Goal: Transaction & Acquisition: Obtain resource

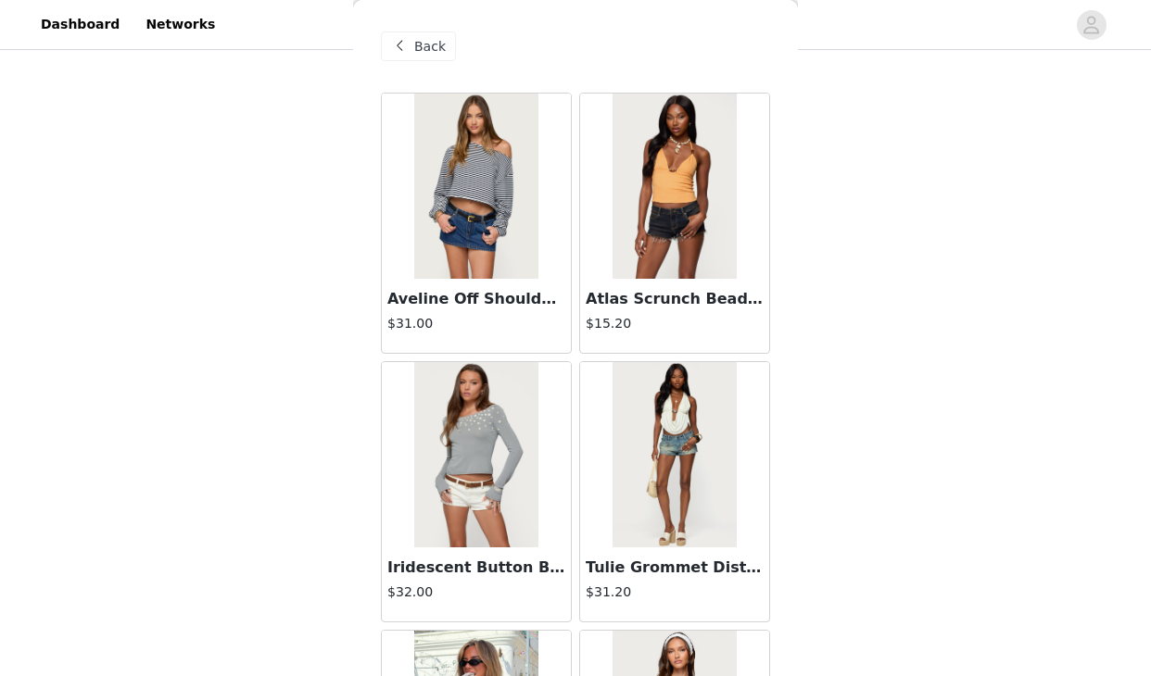
click at [423, 50] on span "Back" at bounding box center [430, 46] width 32 height 19
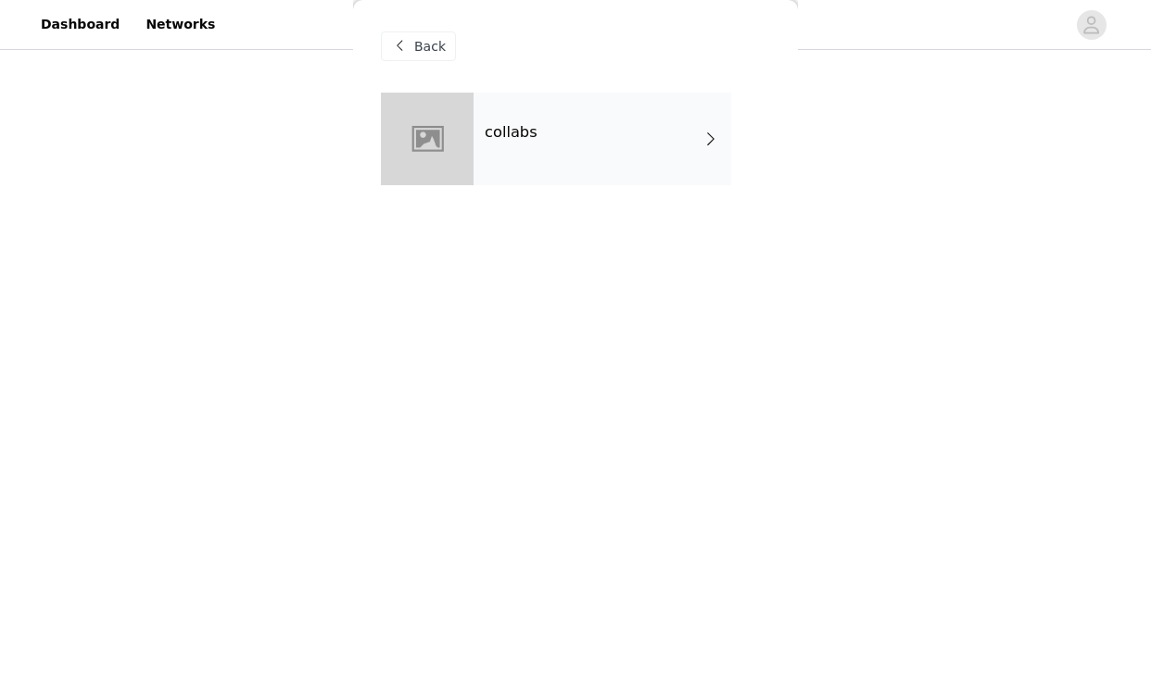
click at [433, 51] on span "Back" at bounding box center [430, 46] width 32 height 19
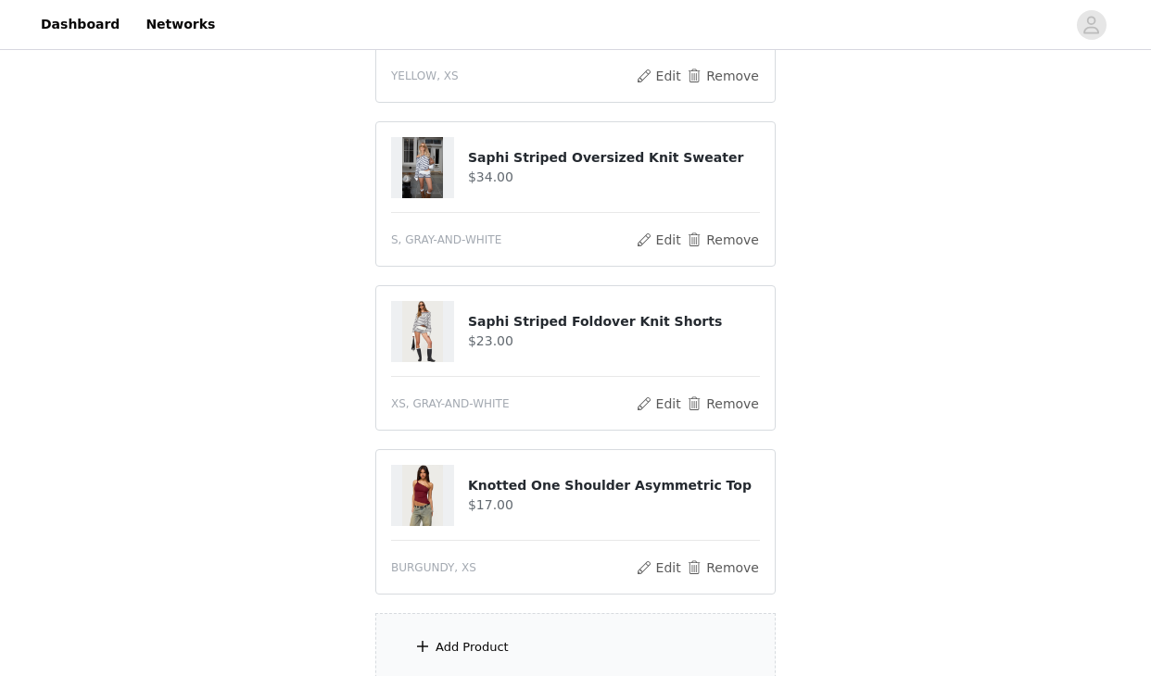
scroll to position [736, 0]
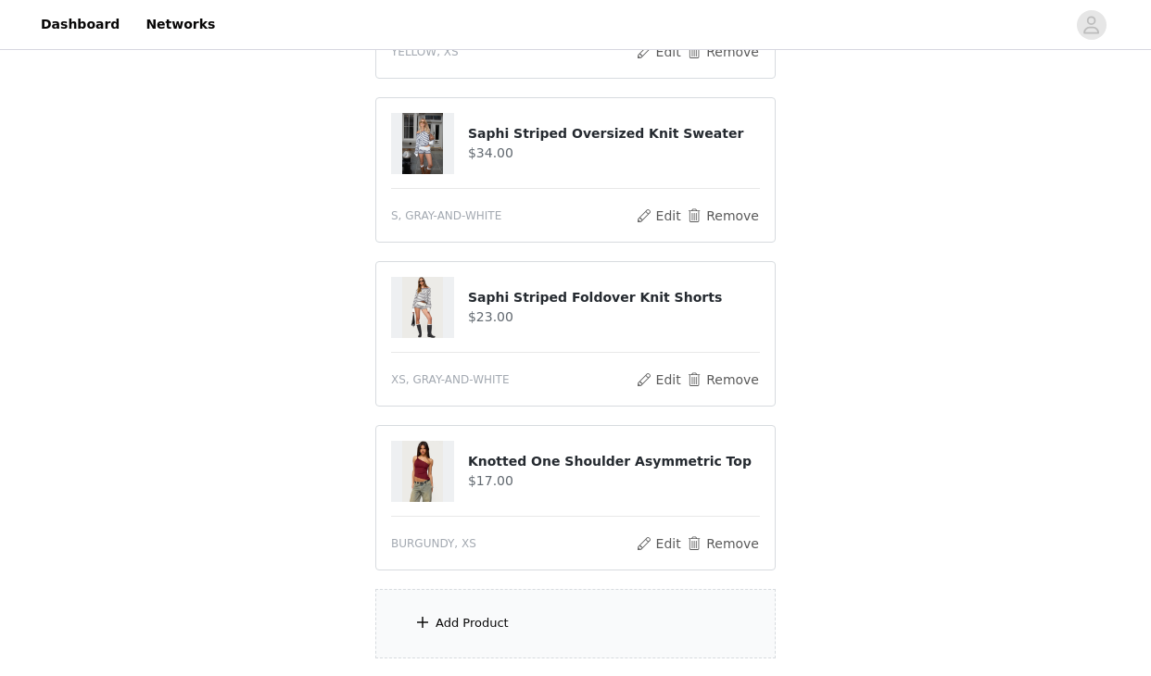
click at [529, 623] on div "Add Product" at bounding box center [575, 623] width 400 height 69
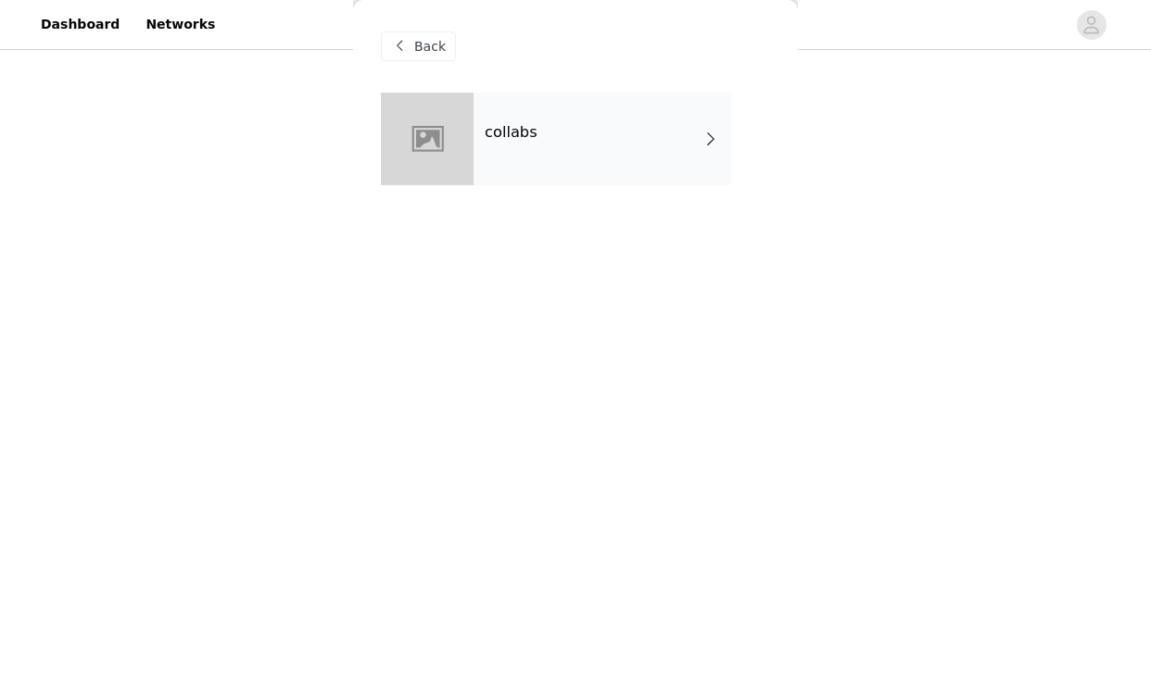
click at [599, 162] on div "collabs" at bounding box center [602, 139] width 258 height 93
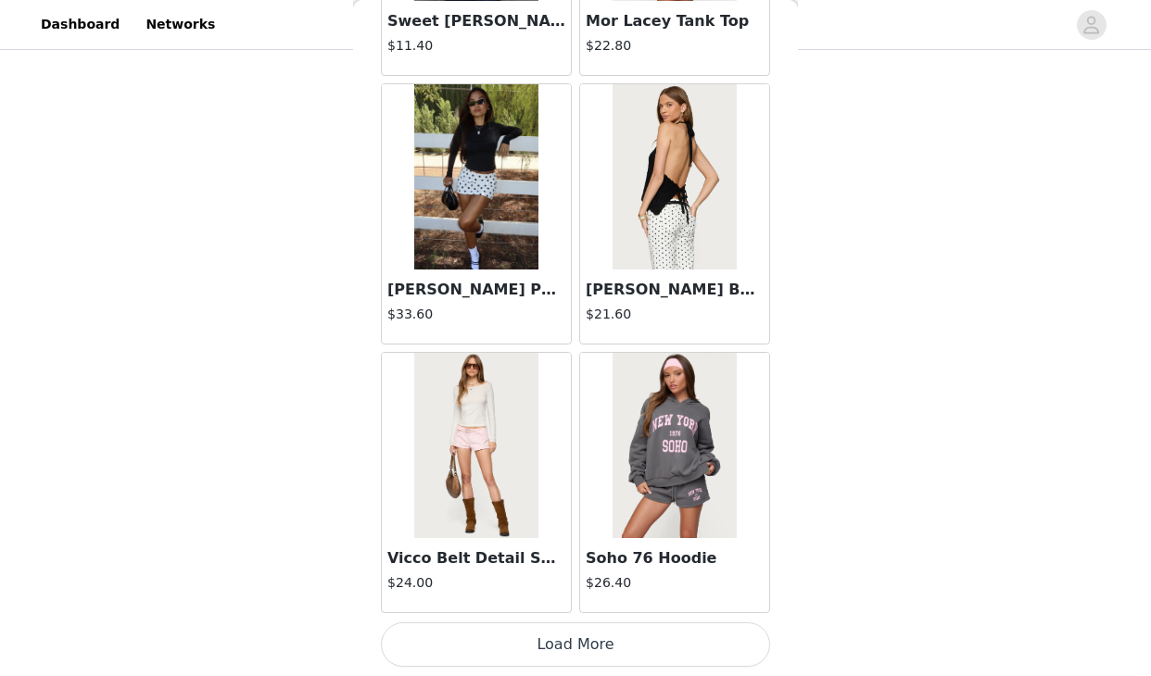
scroll to position [742, 0]
click at [600, 655] on button "Load More" at bounding box center [575, 645] width 389 height 44
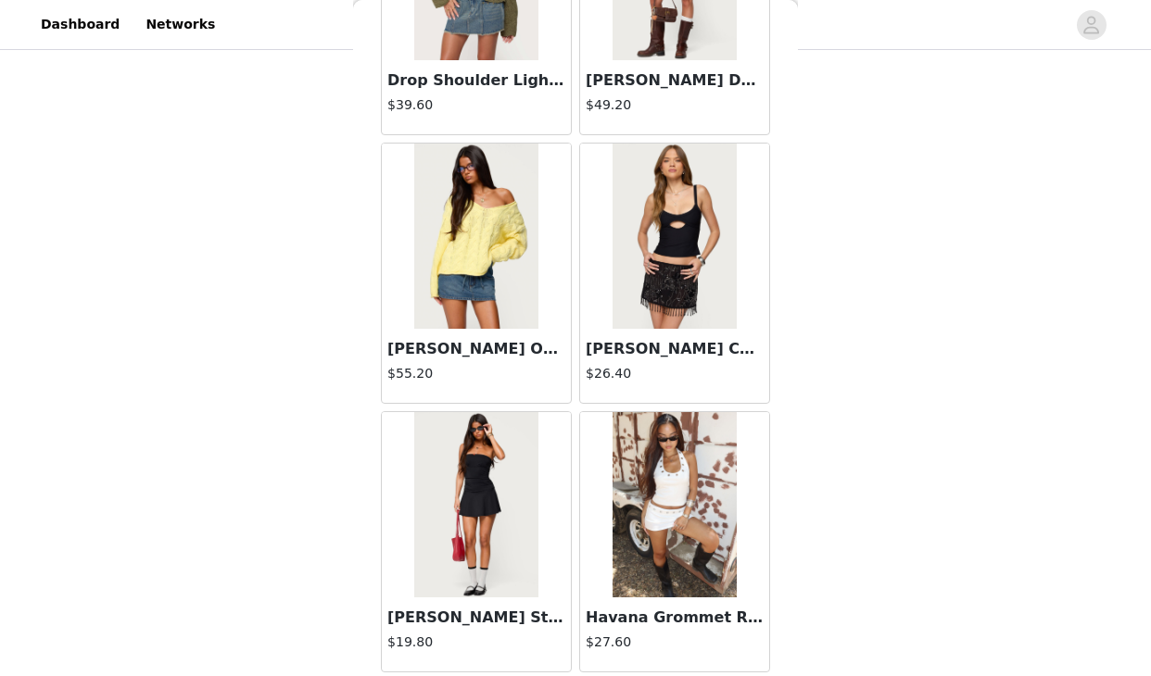
scroll to position [4846, 0]
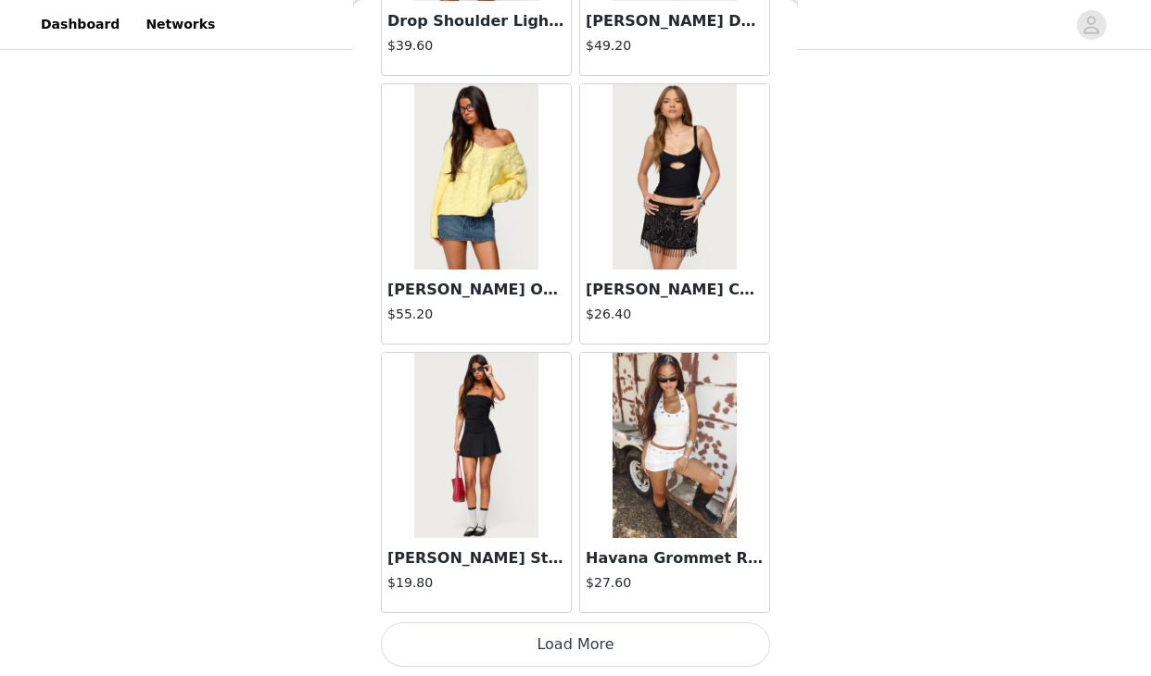
click at [608, 631] on button "Load More" at bounding box center [575, 645] width 389 height 44
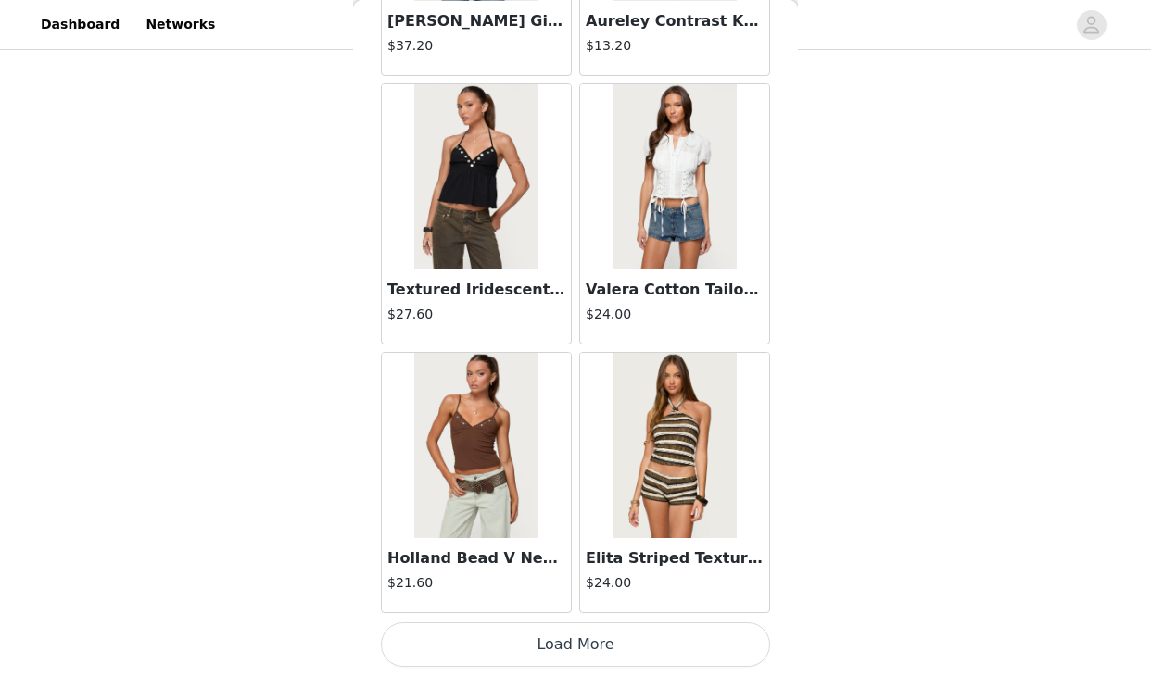
scroll to position [891, 0]
click at [616, 653] on button "Load More" at bounding box center [575, 645] width 389 height 44
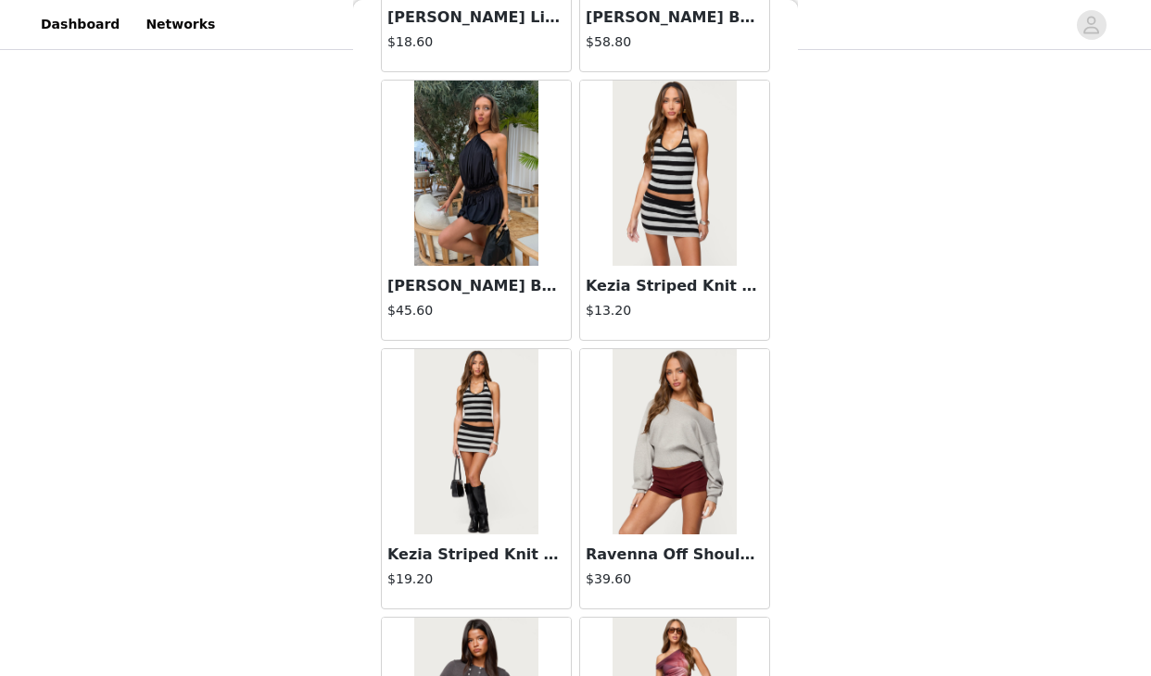
scroll to position [10220, 0]
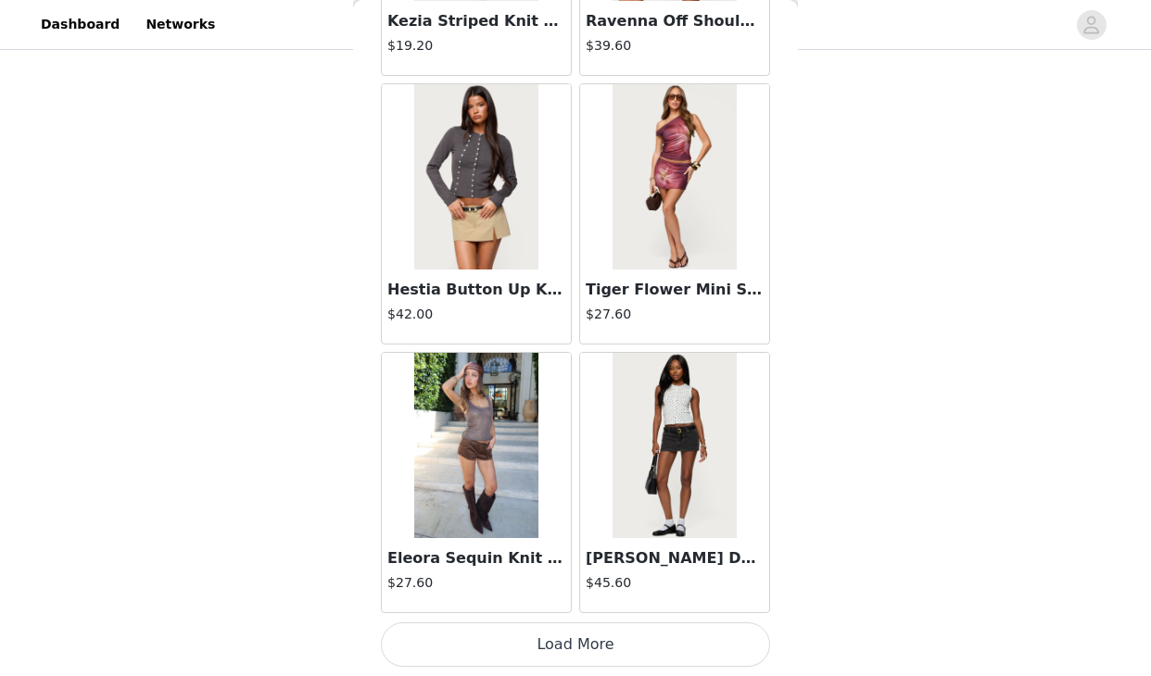
click at [604, 662] on button "Load More" at bounding box center [575, 645] width 389 height 44
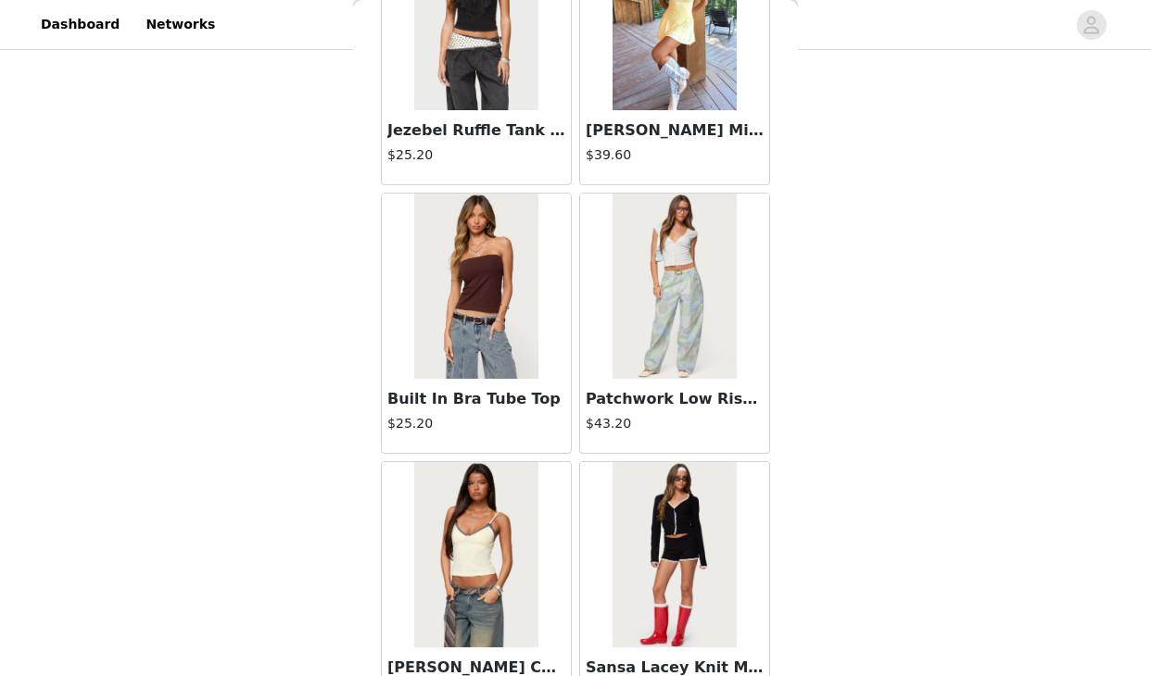
scroll to position [12907, 0]
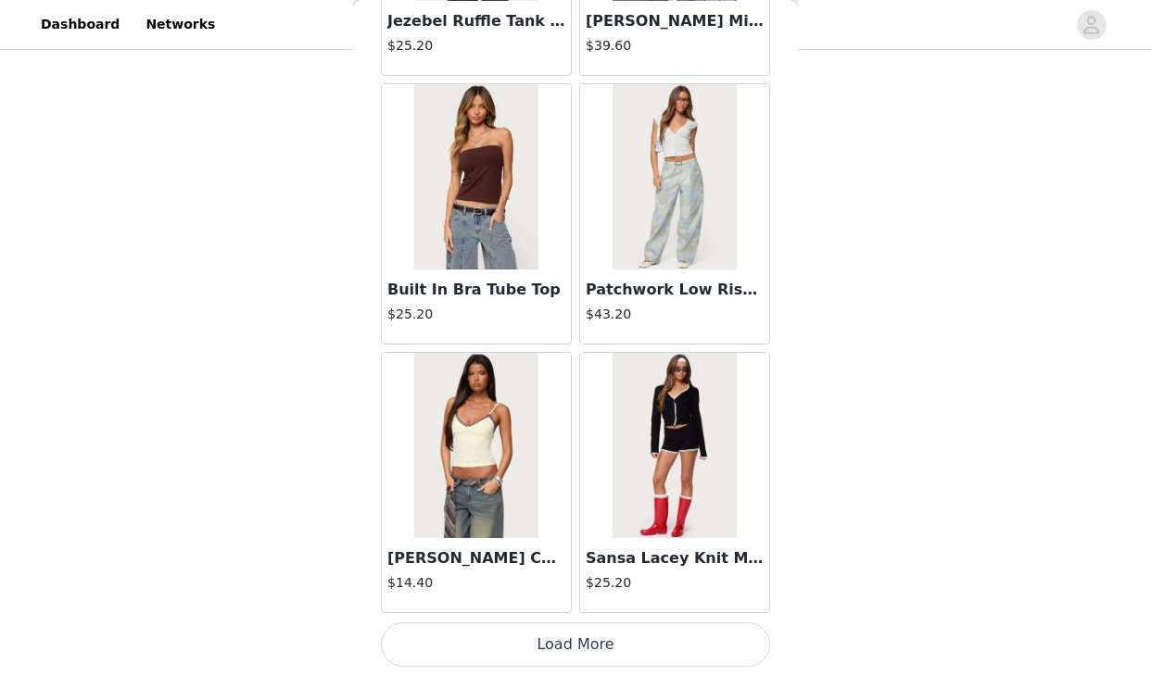
click at [601, 649] on button "Load More" at bounding box center [575, 645] width 389 height 44
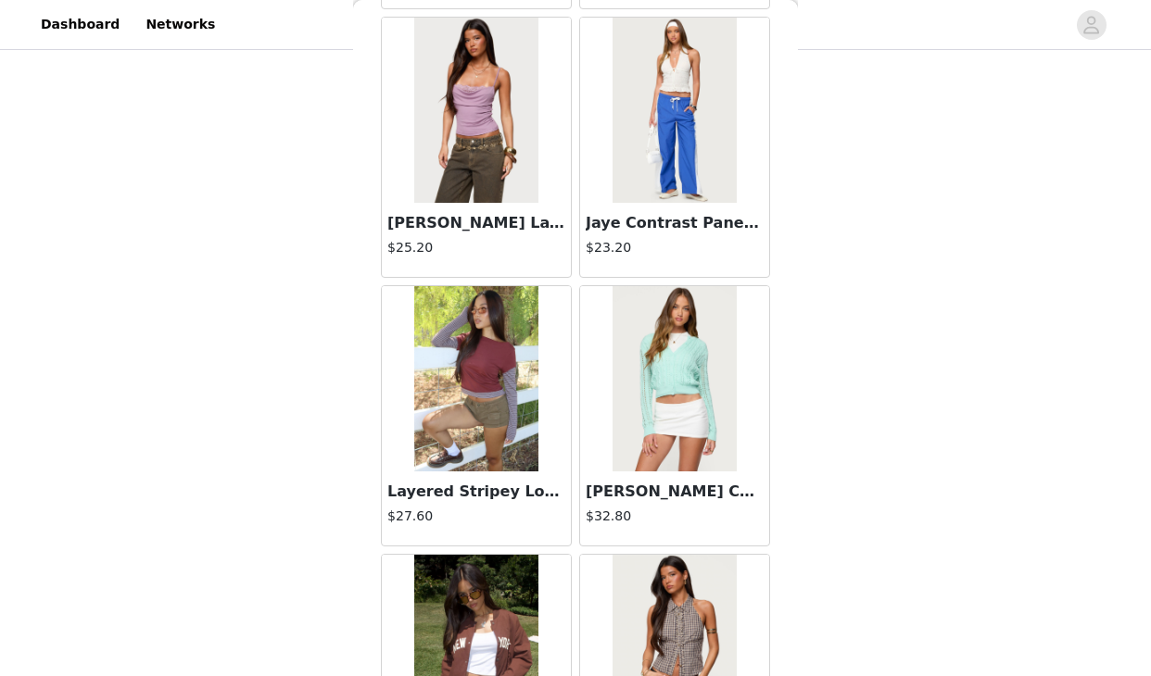
scroll to position [15594, 0]
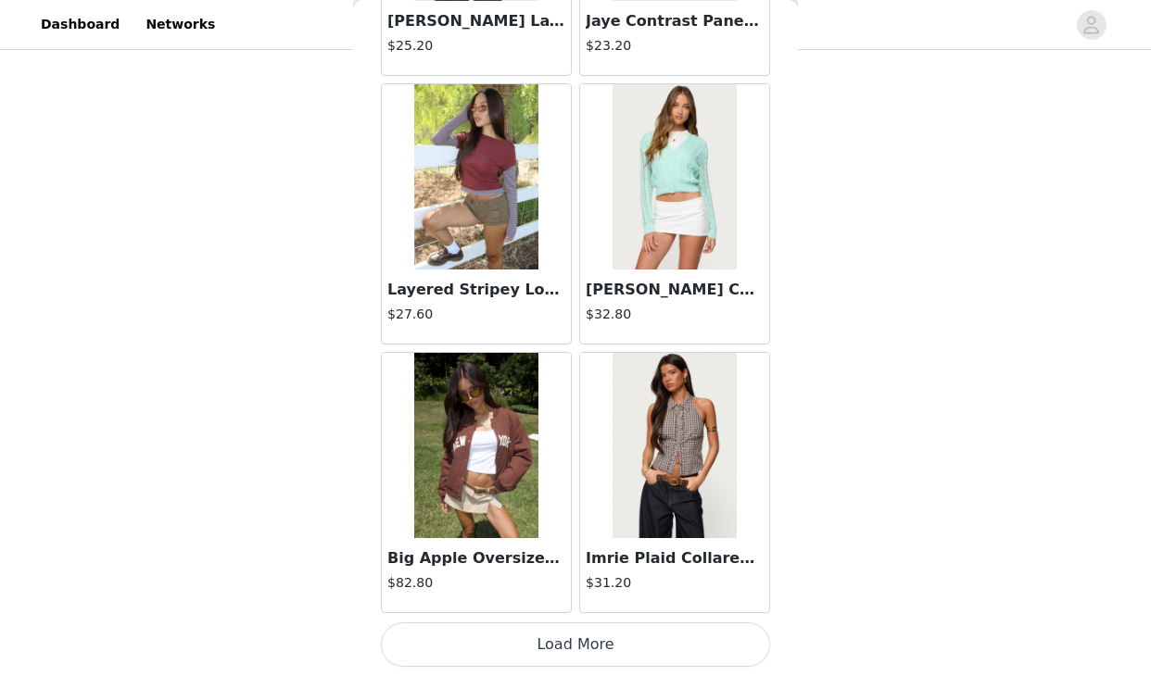
click at [625, 638] on button "Load More" at bounding box center [575, 645] width 389 height 44
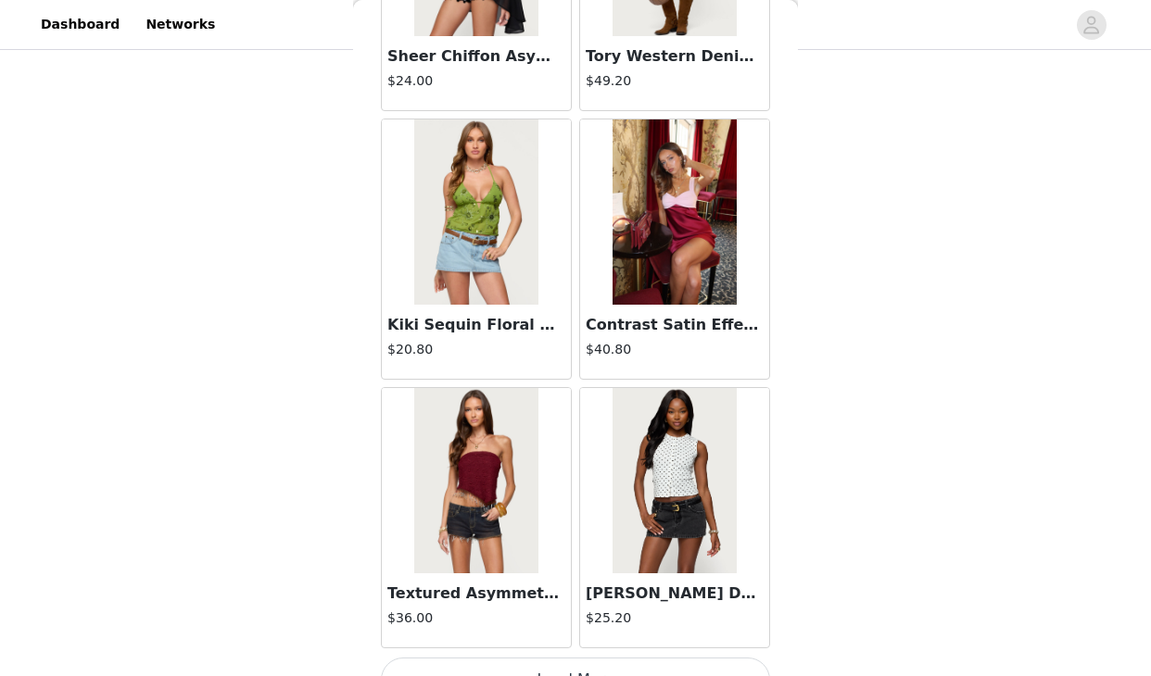
scroll to position [18281, 0]
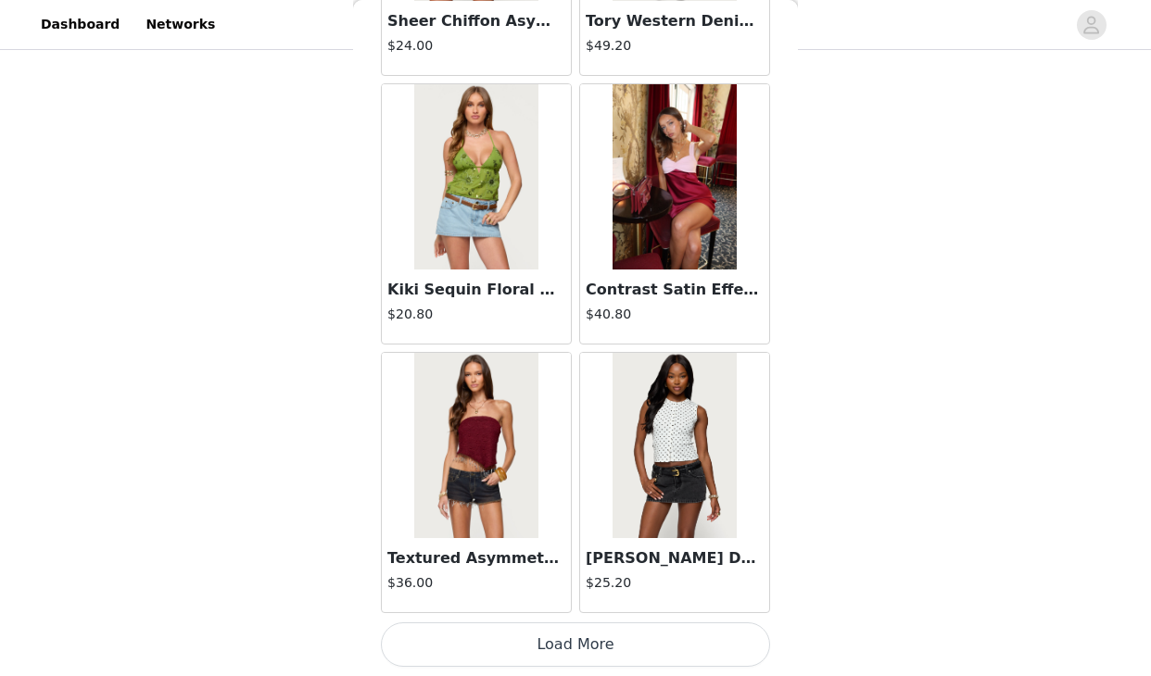
click at [568, 656] on button "Load More" at bounding box center [575, 645] width 389 height 44
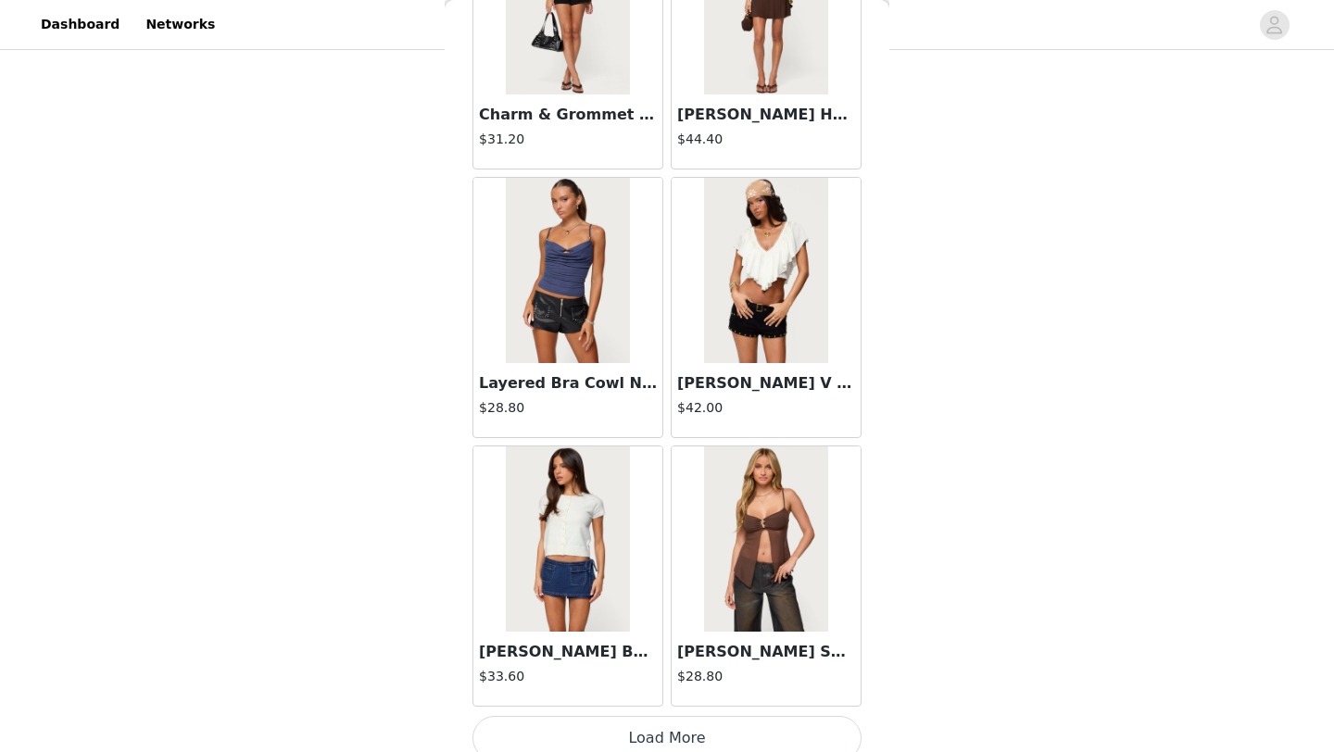
scroll to position [20870, 0]
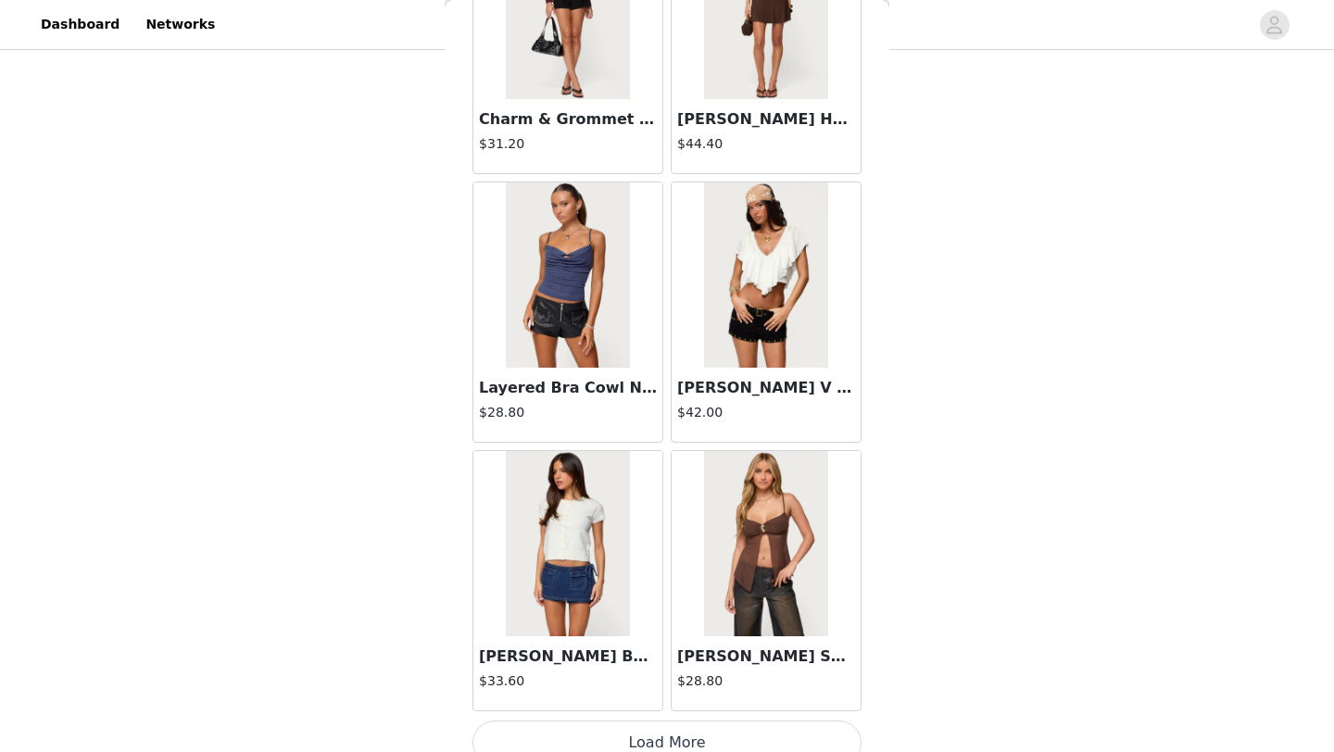
click at [650, 739] on button "Load More" at bounding box center [667, 743] width 389 height 44
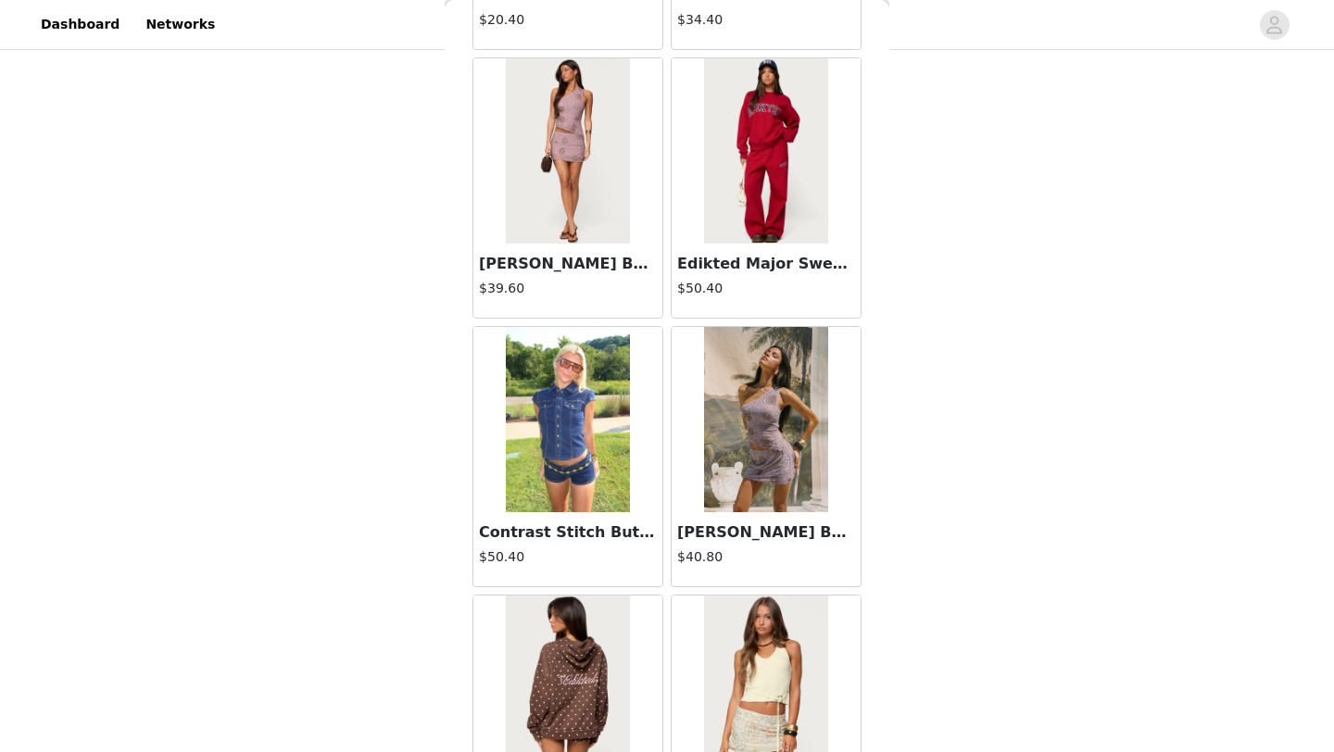
scroll to position [23579, 0]
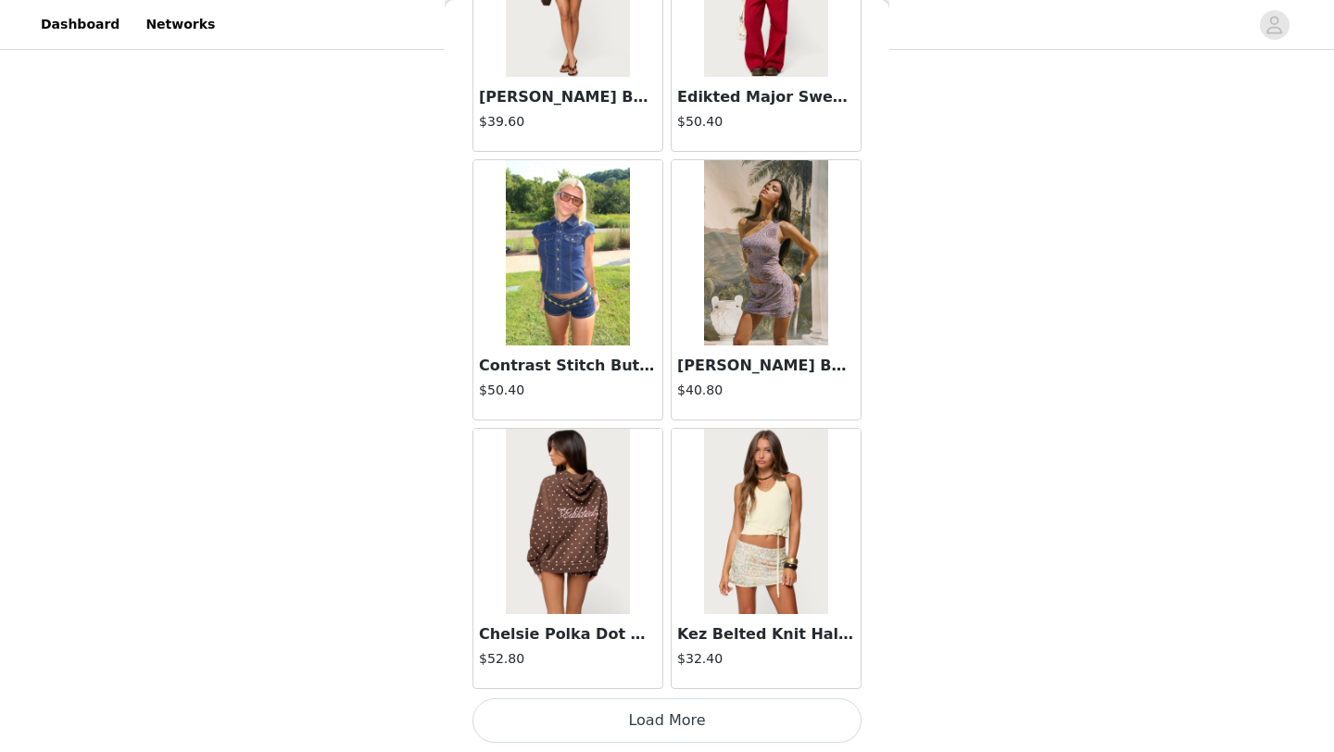
click at [661, 725] on button "Load More" at bounding box center [667, 721] width 389 height 44
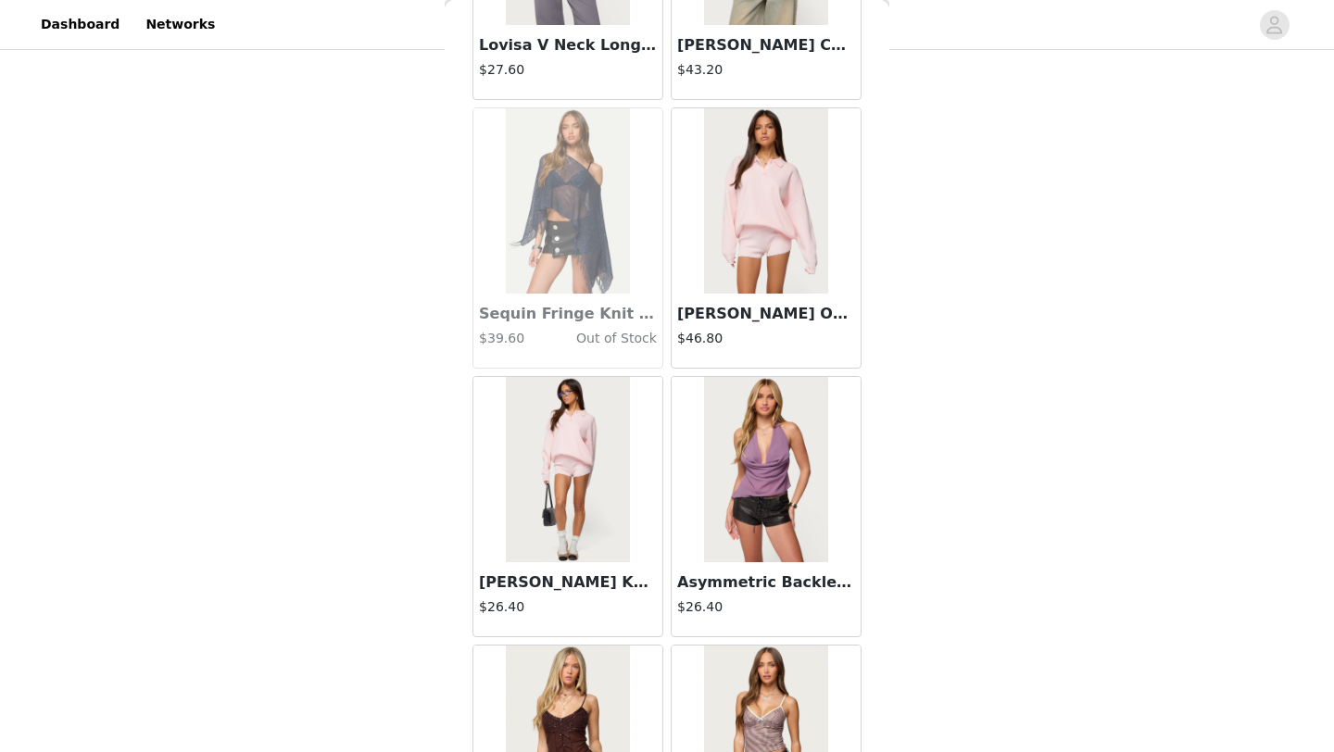
scroll to position [26266, 0]
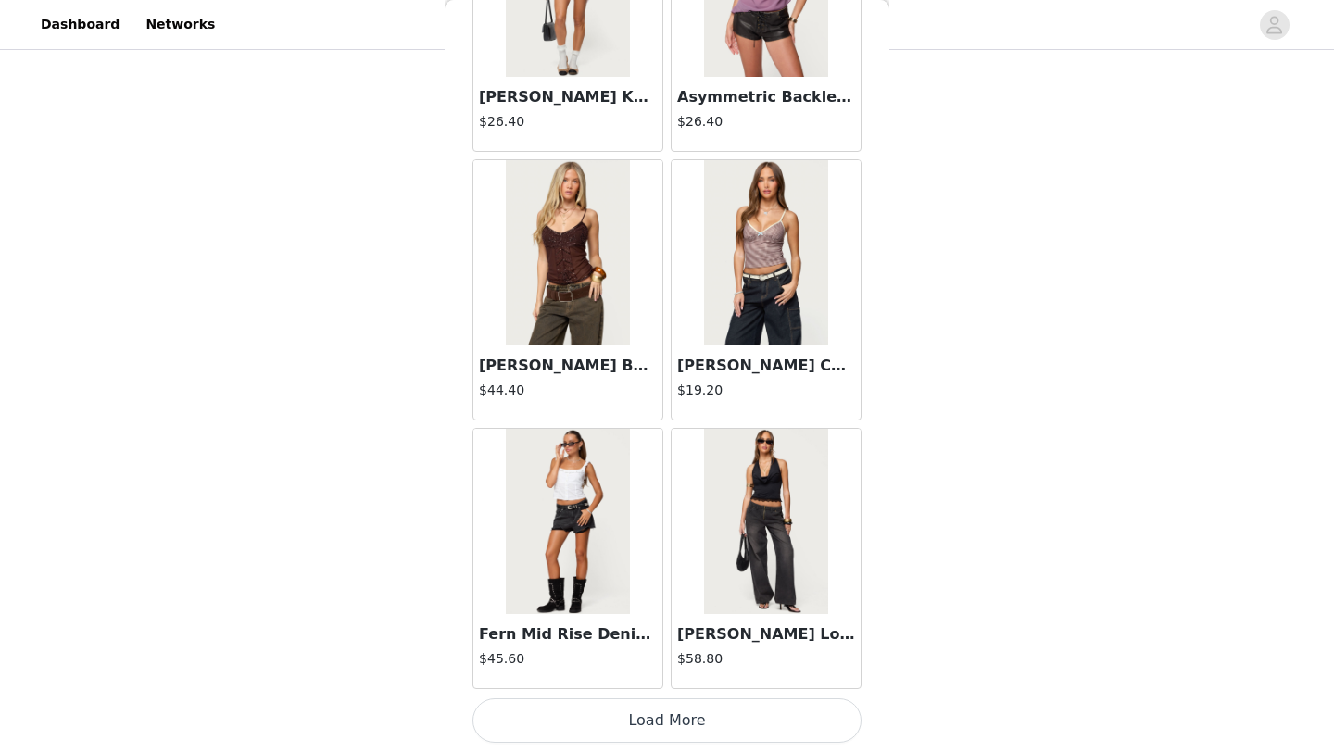
click at [652, 712] on button "Load More" at bounding box center [667, 721] width 389 height 44
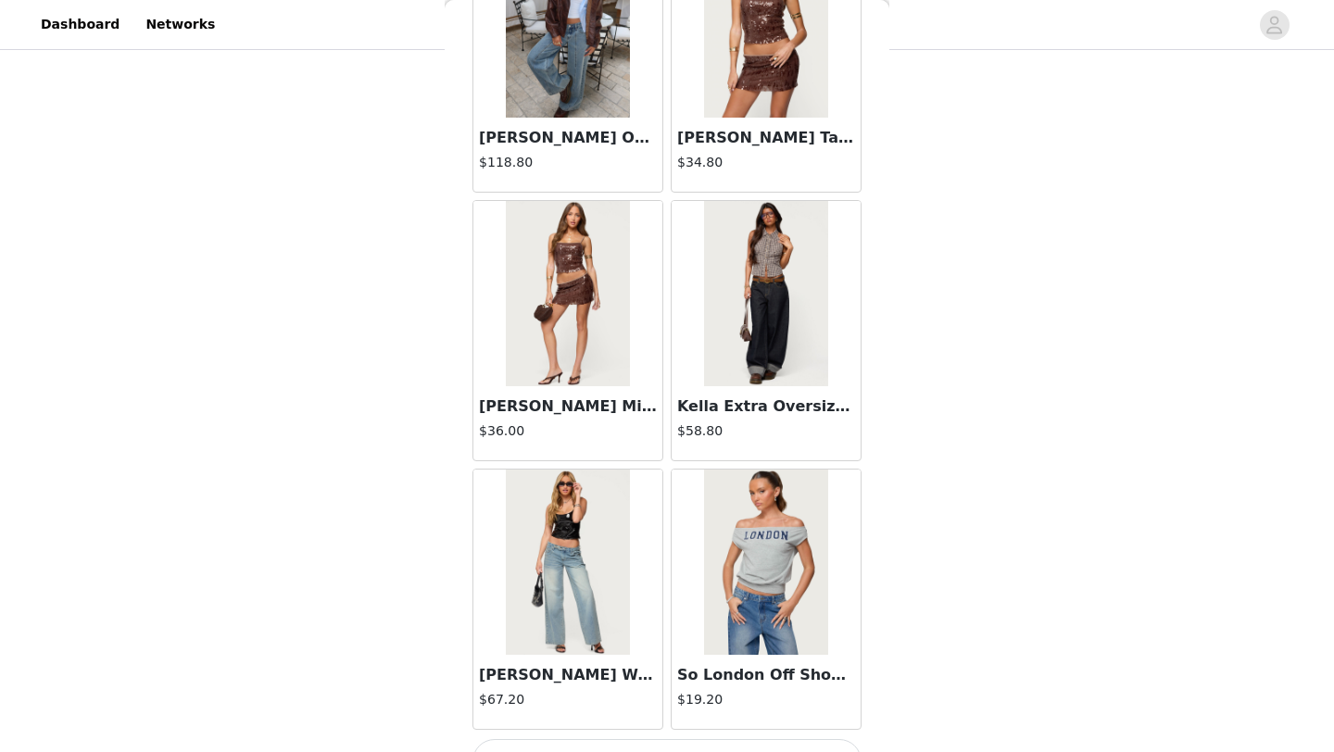
scroll to position [28953, 0]
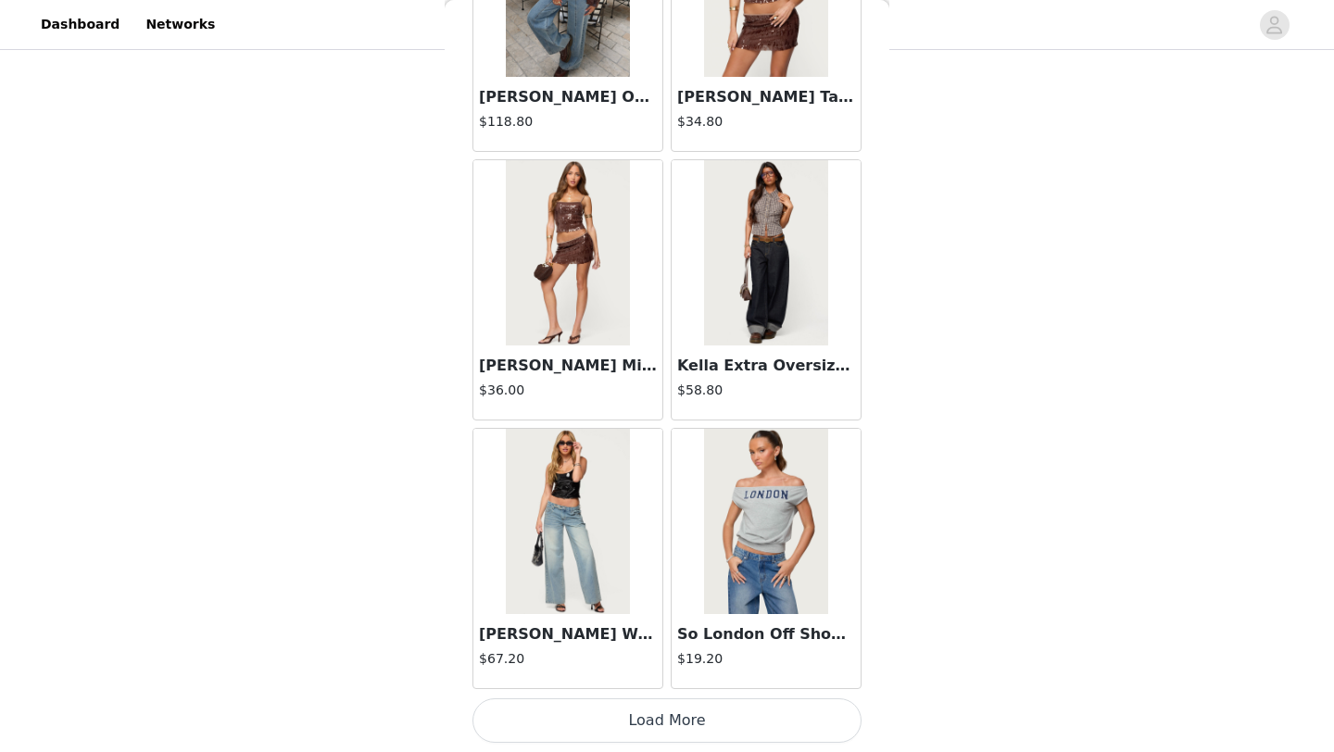
click at [627, 730] on button "Load More" at bounding box center [667, 721] width 389 height 44
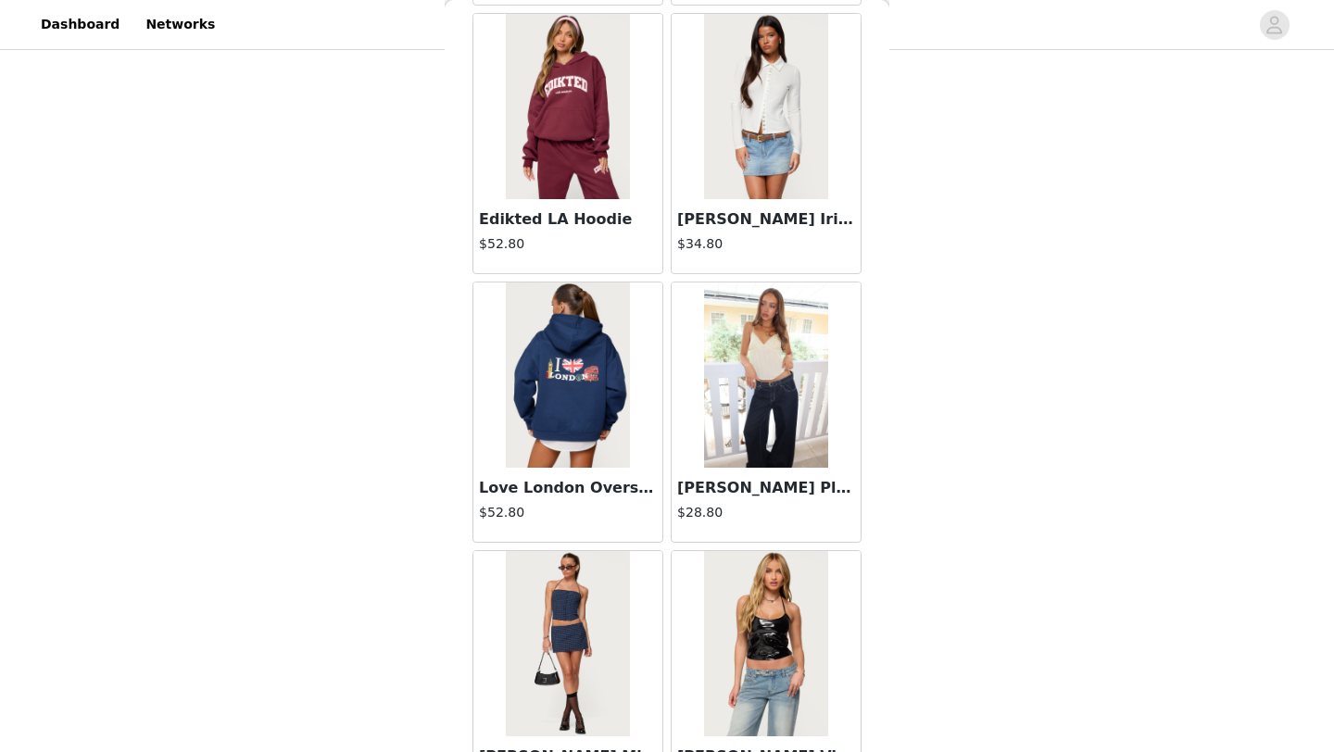
scroll to position [31640, 0]
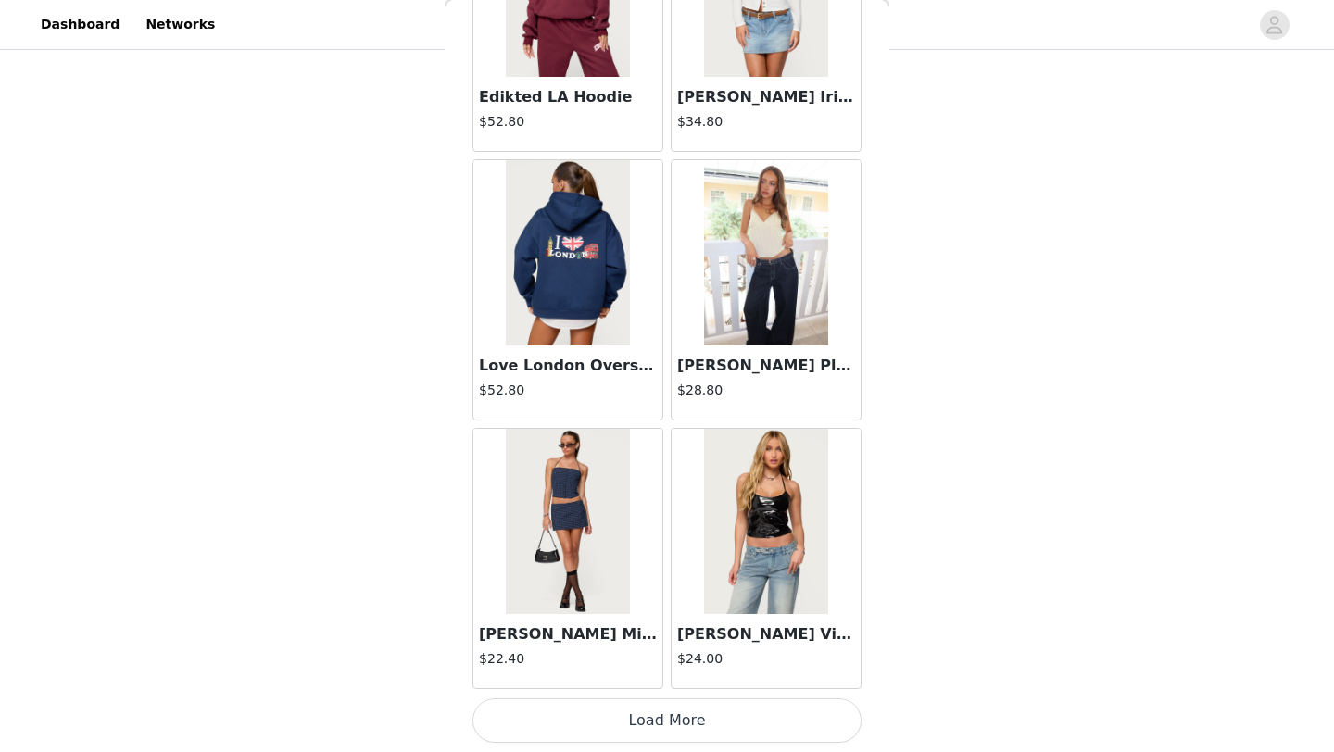
click at [639, 716] on button "Load More" at bounding box center [667, 721] width 389 height 44
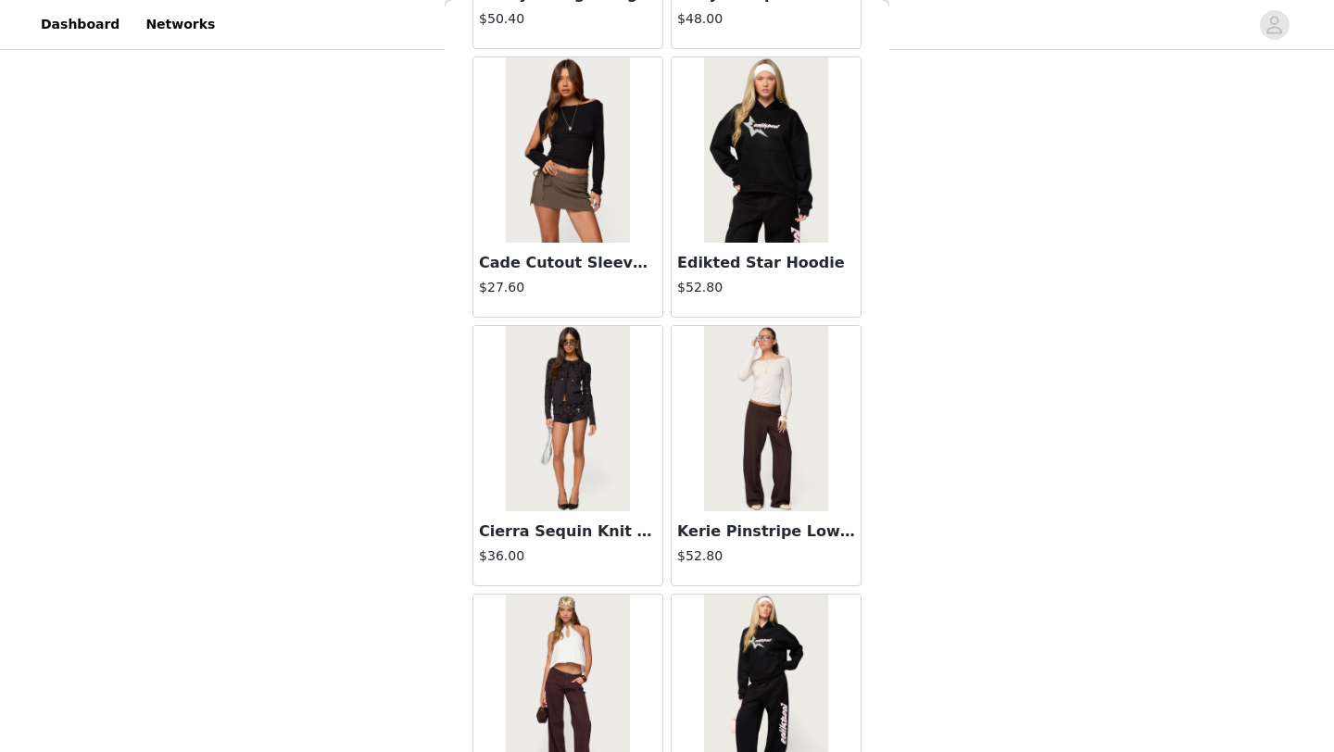
scroll to position [34327, 0]
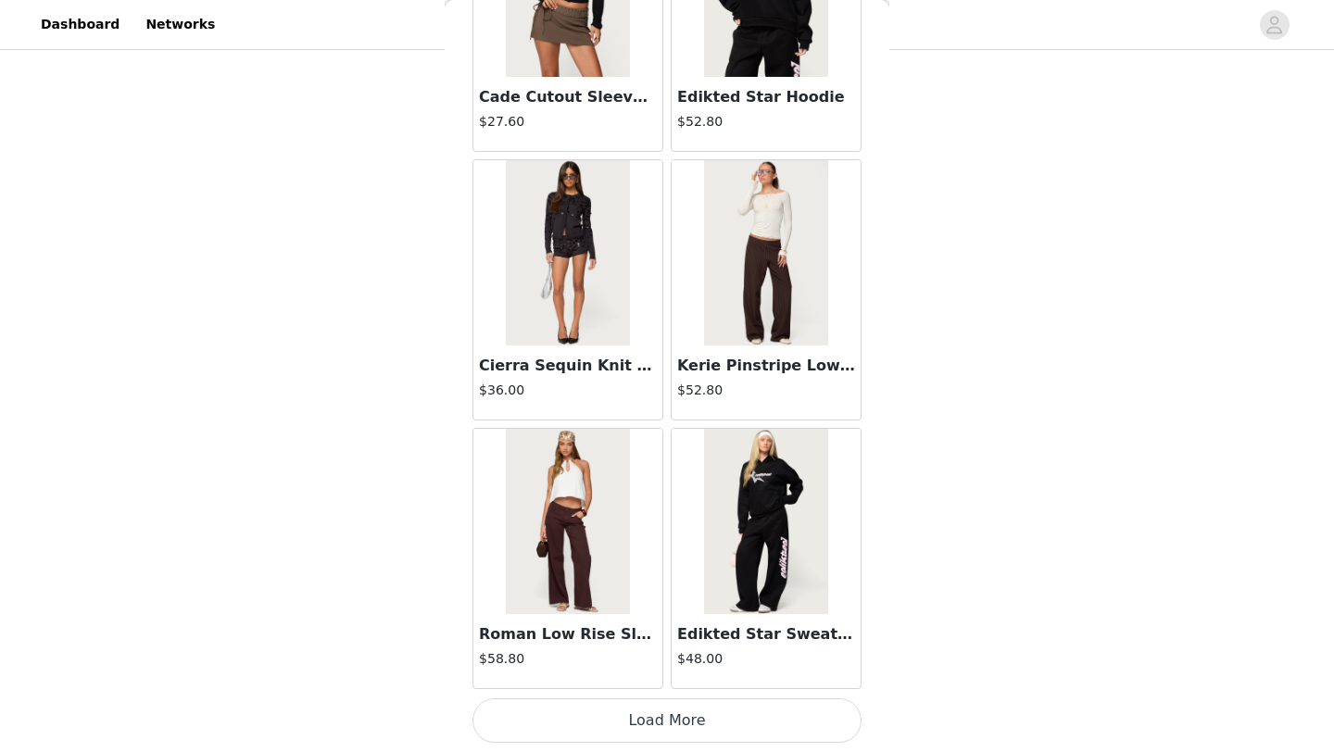
click at [641, 707] on button "Load More" at bounding box center [667, 721] width 389 height 44
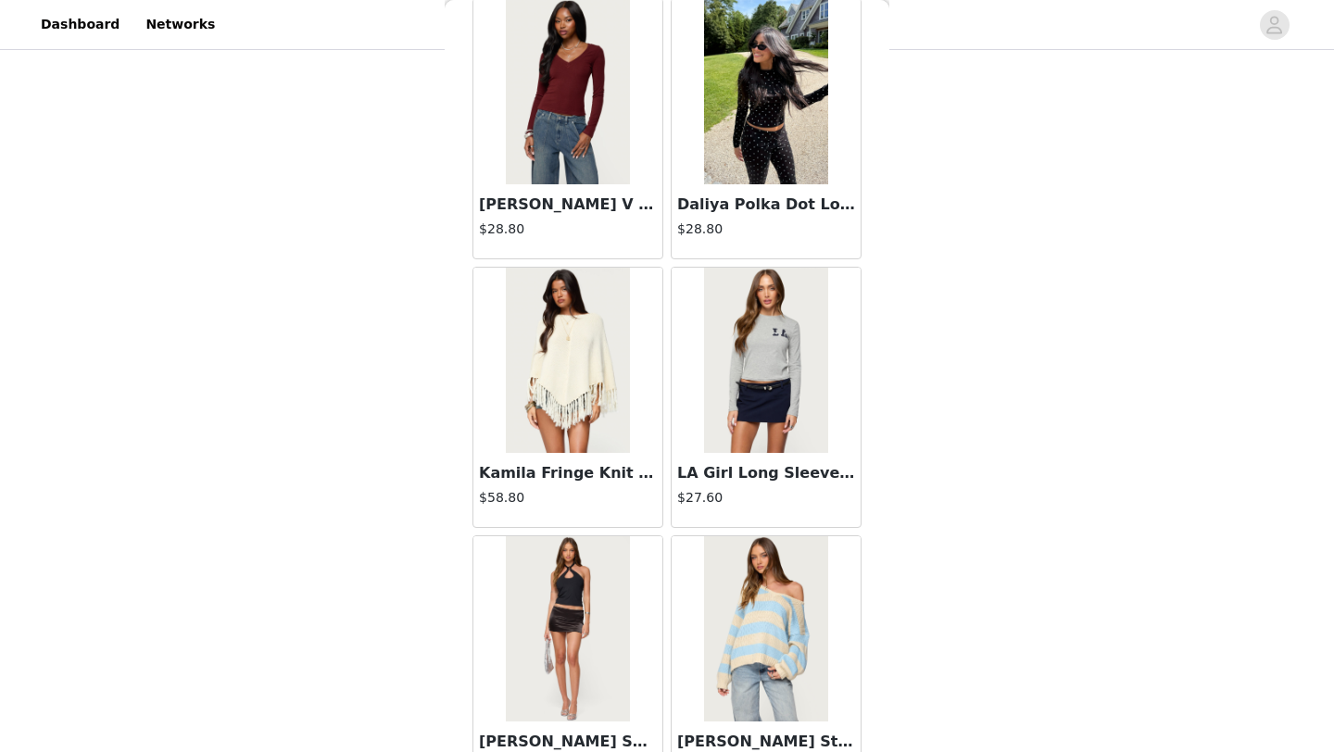
scroll to position [37014, 0]
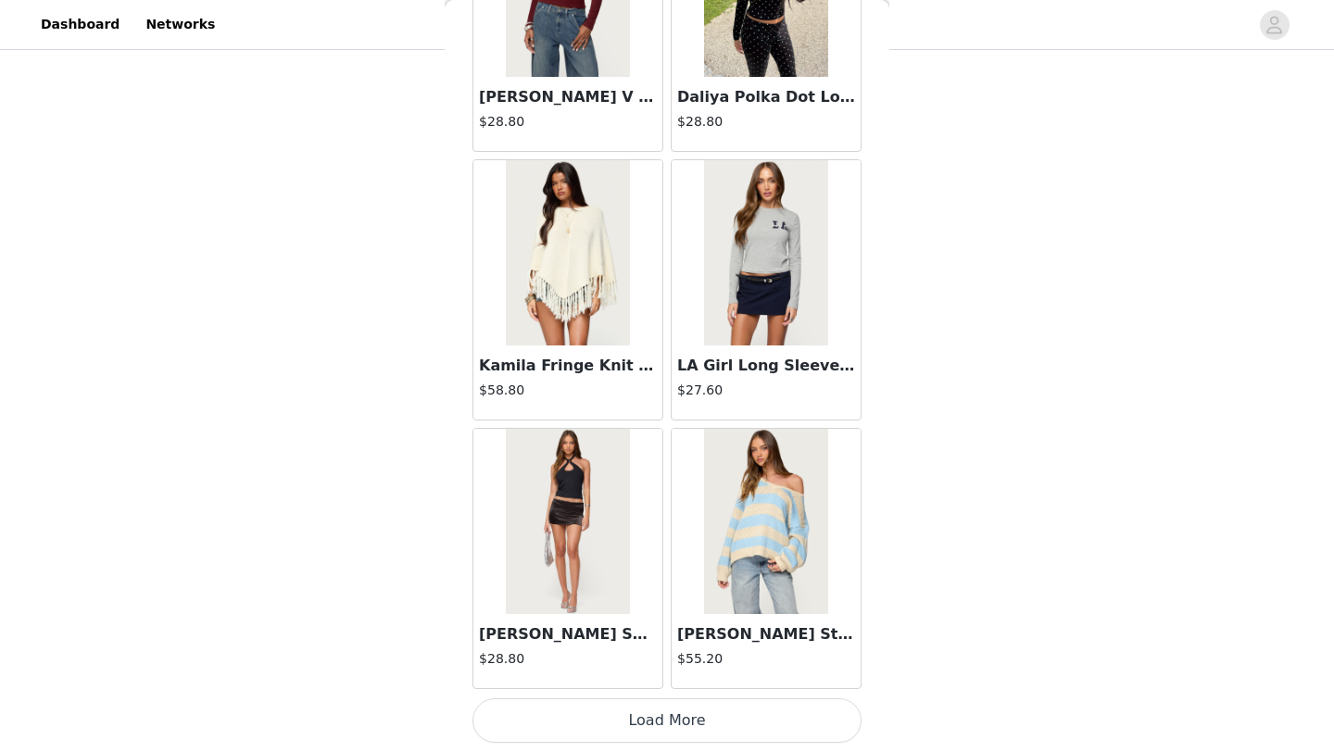
click at [648, 722] on button "Load More" at bounding box center [667, 721] width 389 height 44
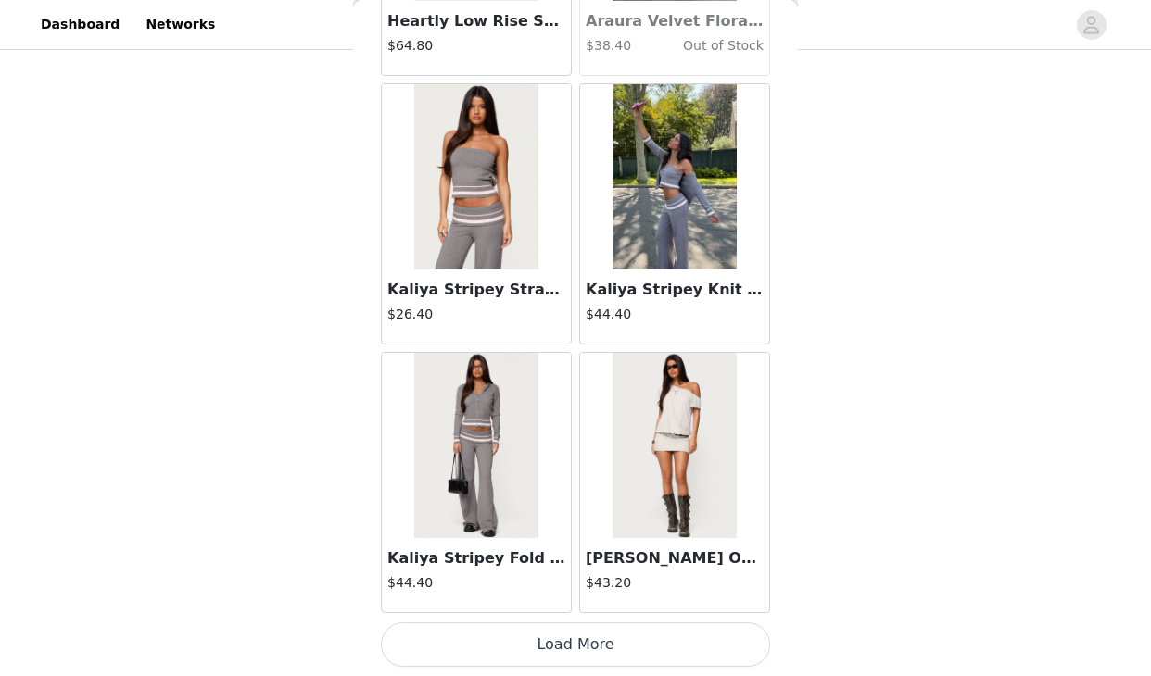
scroll to position [816, 0]
click at [586, 643] on button "Load More" at bounding box center [575, 645] width 389 height 44
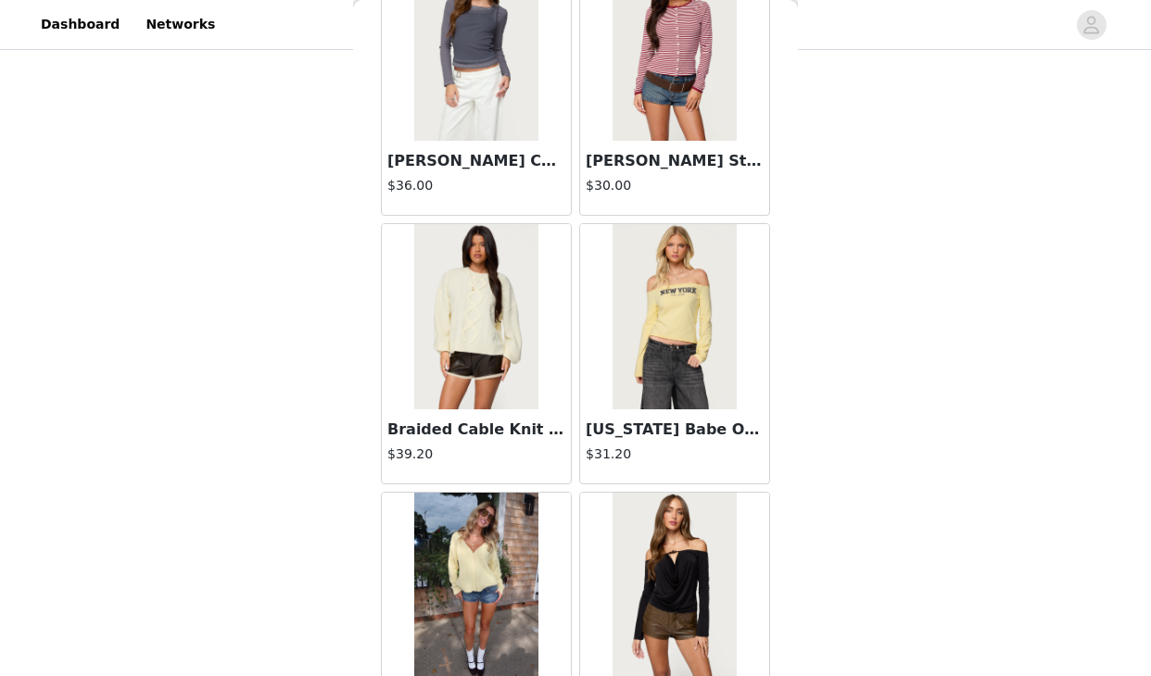
scroll to position [42464, 0]
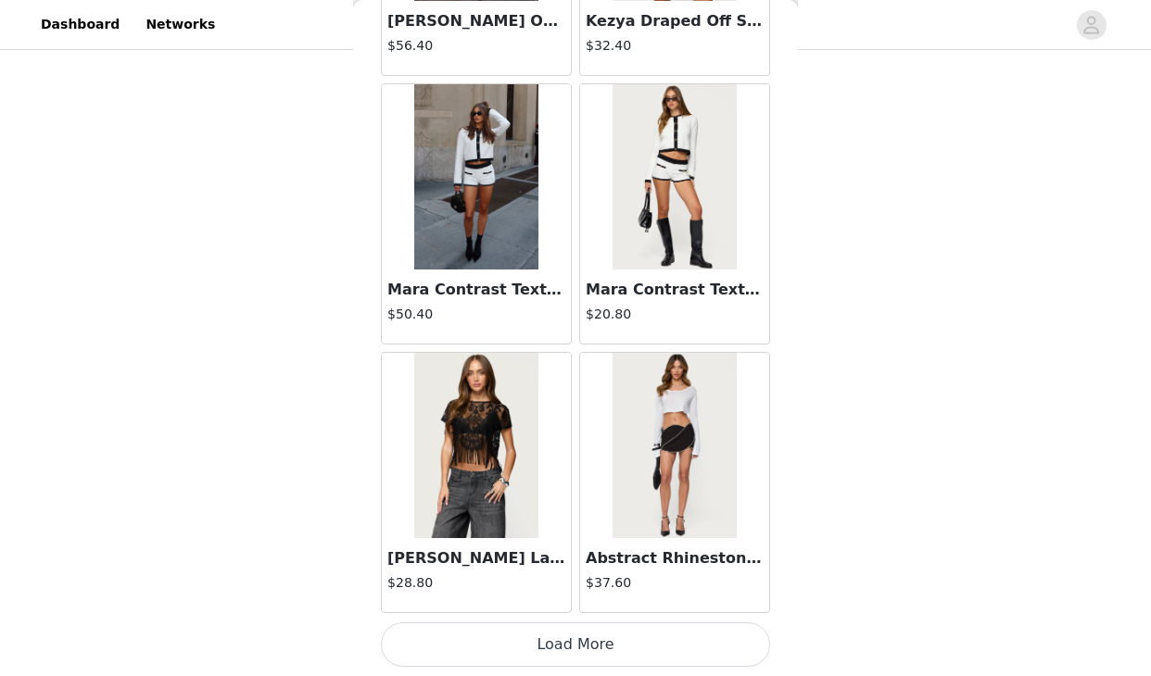
click at [567, 627] on button "Load More" at bounding box center [575, 645] width 389 height 44
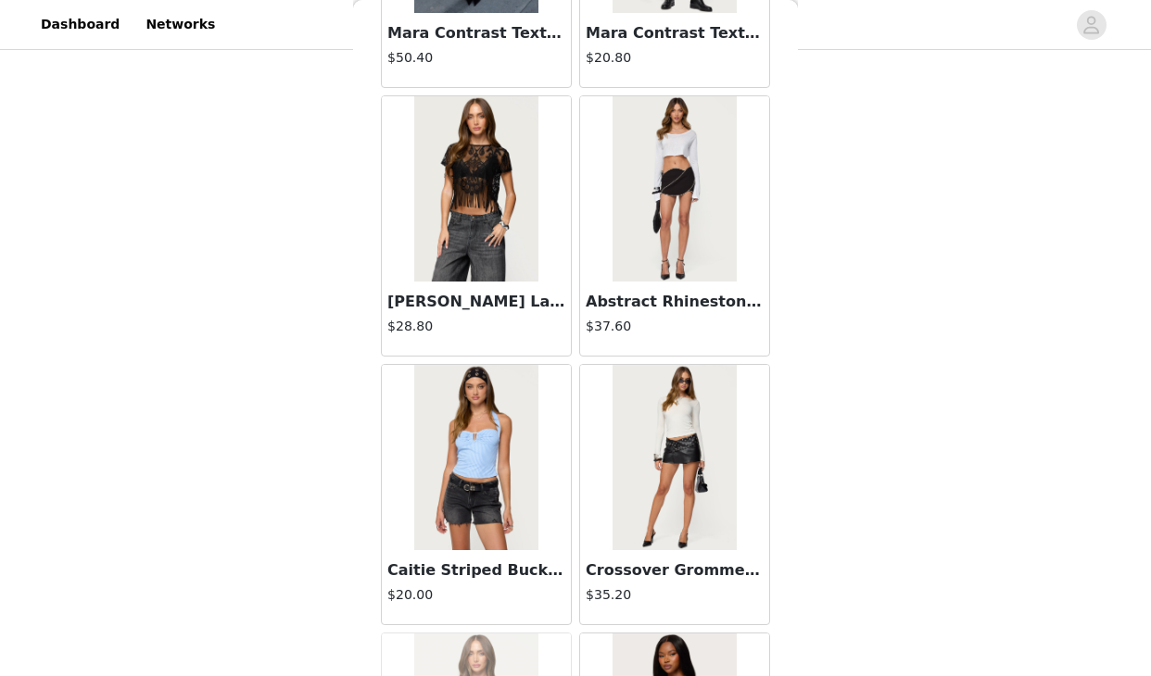
scroll to position [43117, 0]
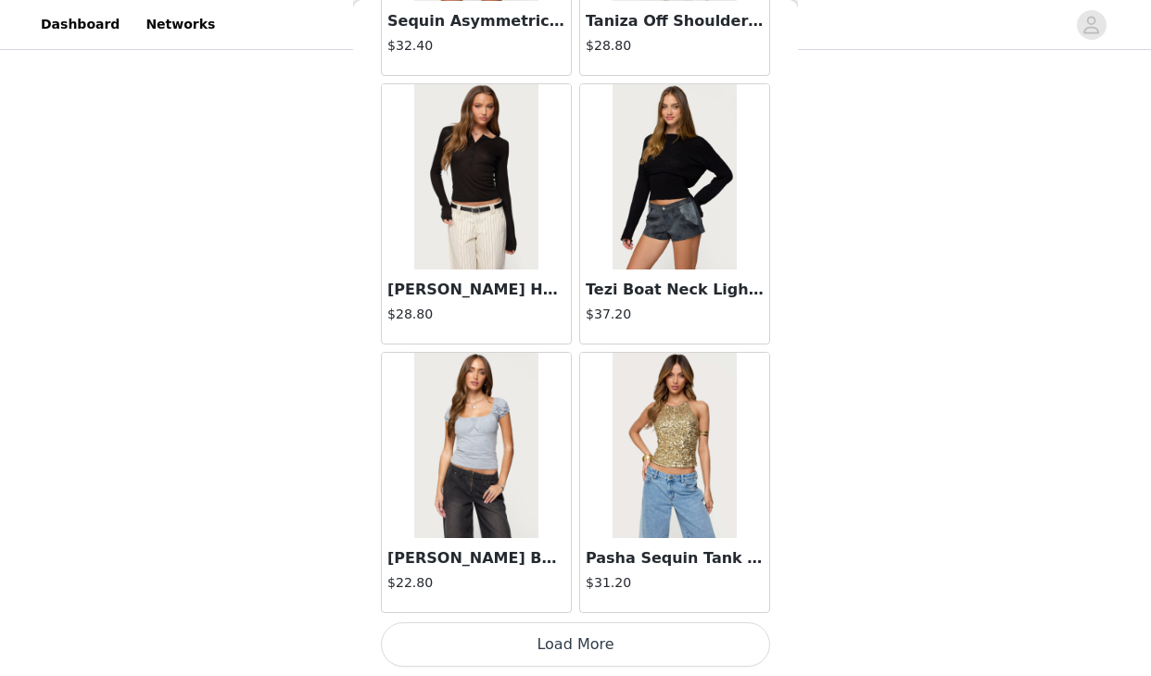
click at [579, 629] on button "Load More" at bounding box center [575, 645] width 389 height 44
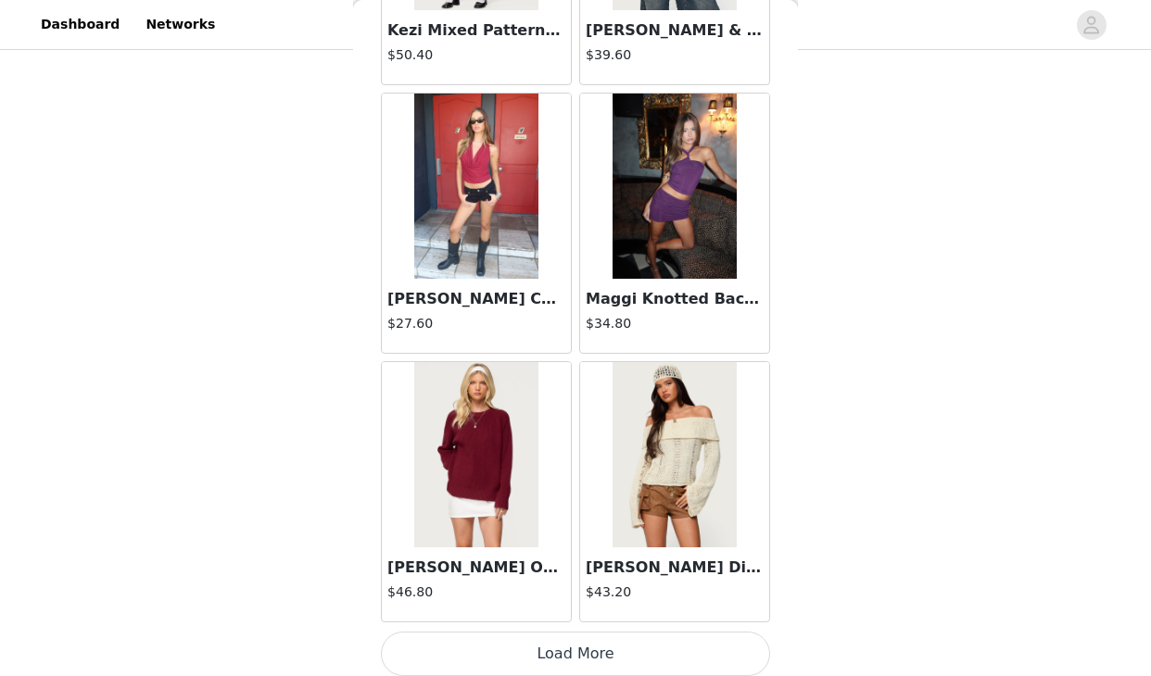
scroll to position [47838, 0]
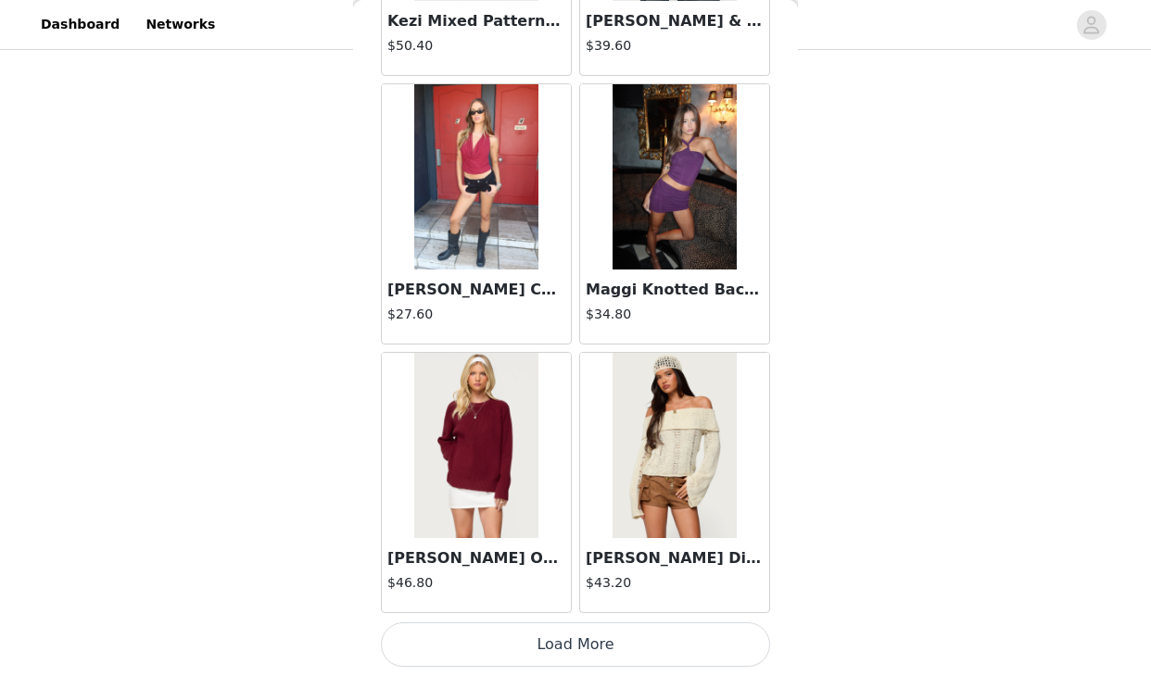
click at [573, 650] on button "Load More" at bounding box center [575, 645] width 389 height 44
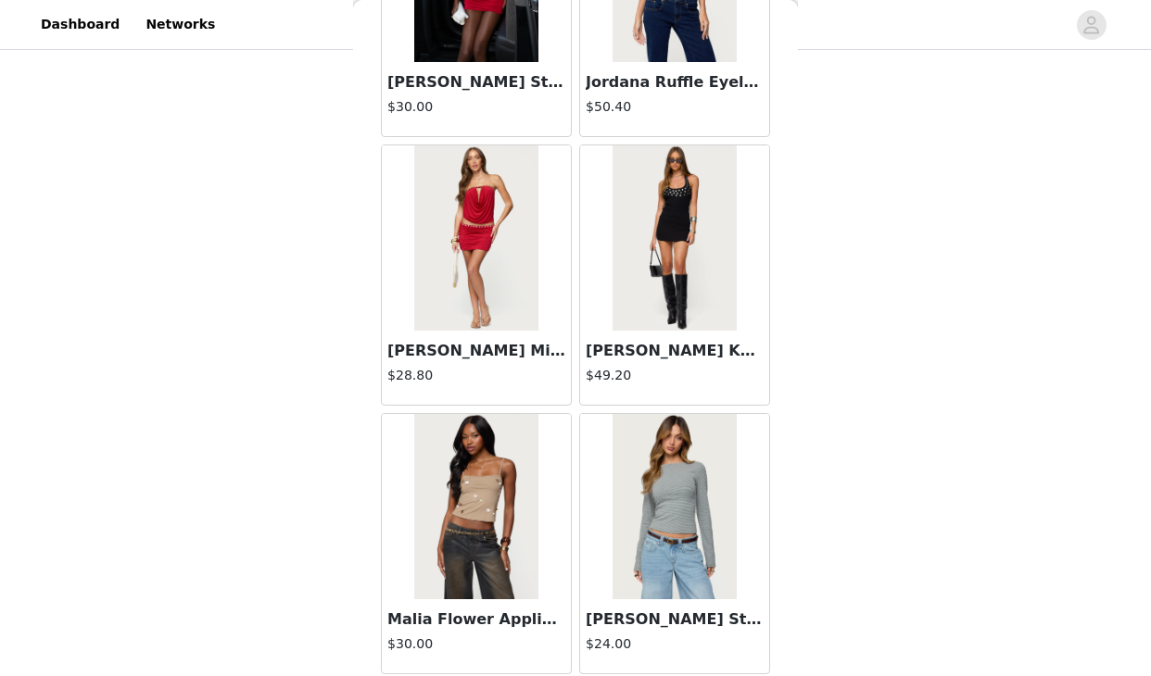
scroll to position [50525, 0]
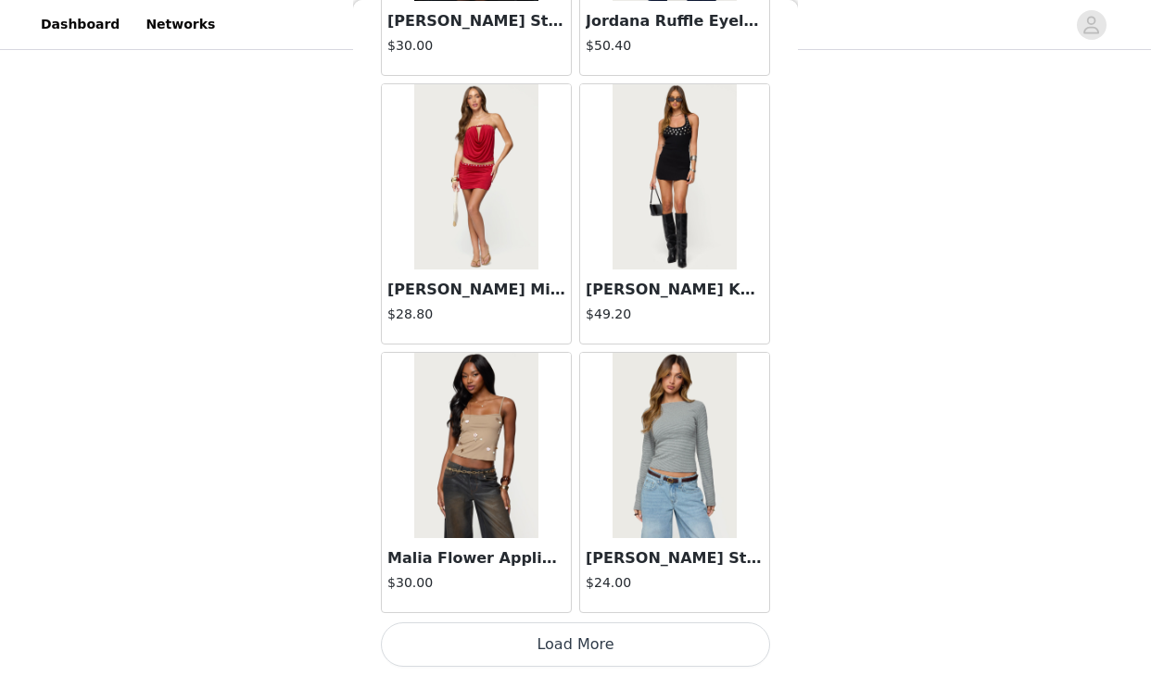
click at [576, 661] on button "Load More" at bounding box center [575, 645] width 389 height 44
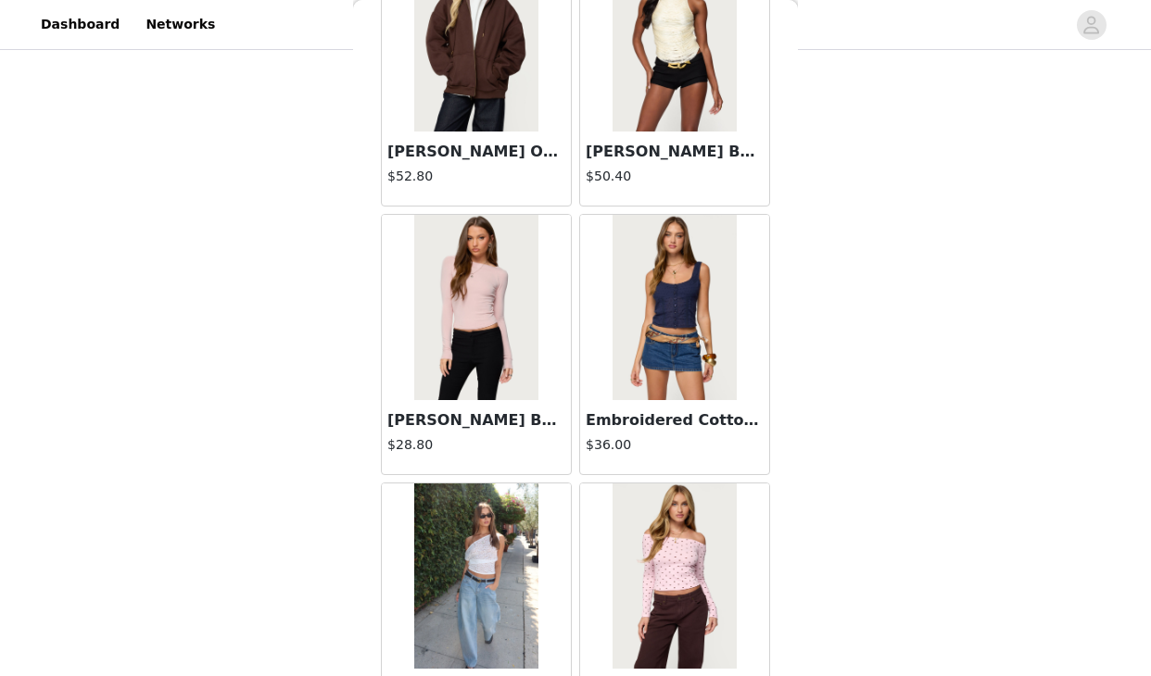
scroll to position [53212, 0]
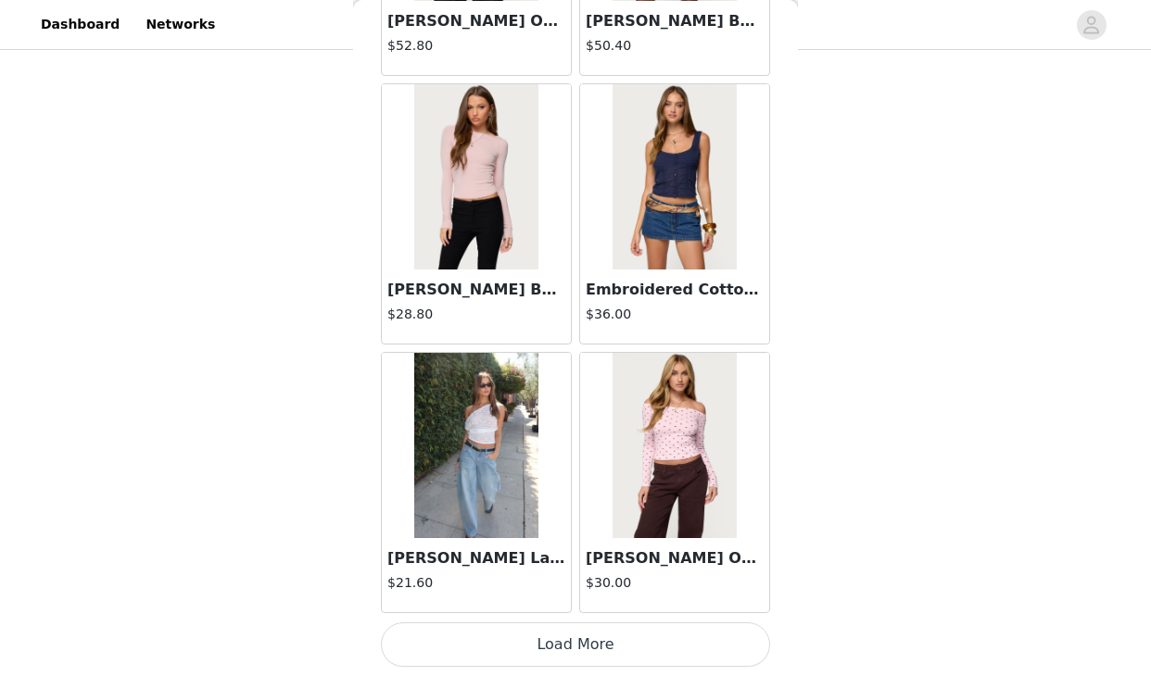
click at [564, 652] on button "Load More" at bounding box center [575, 645] width 389 height 44
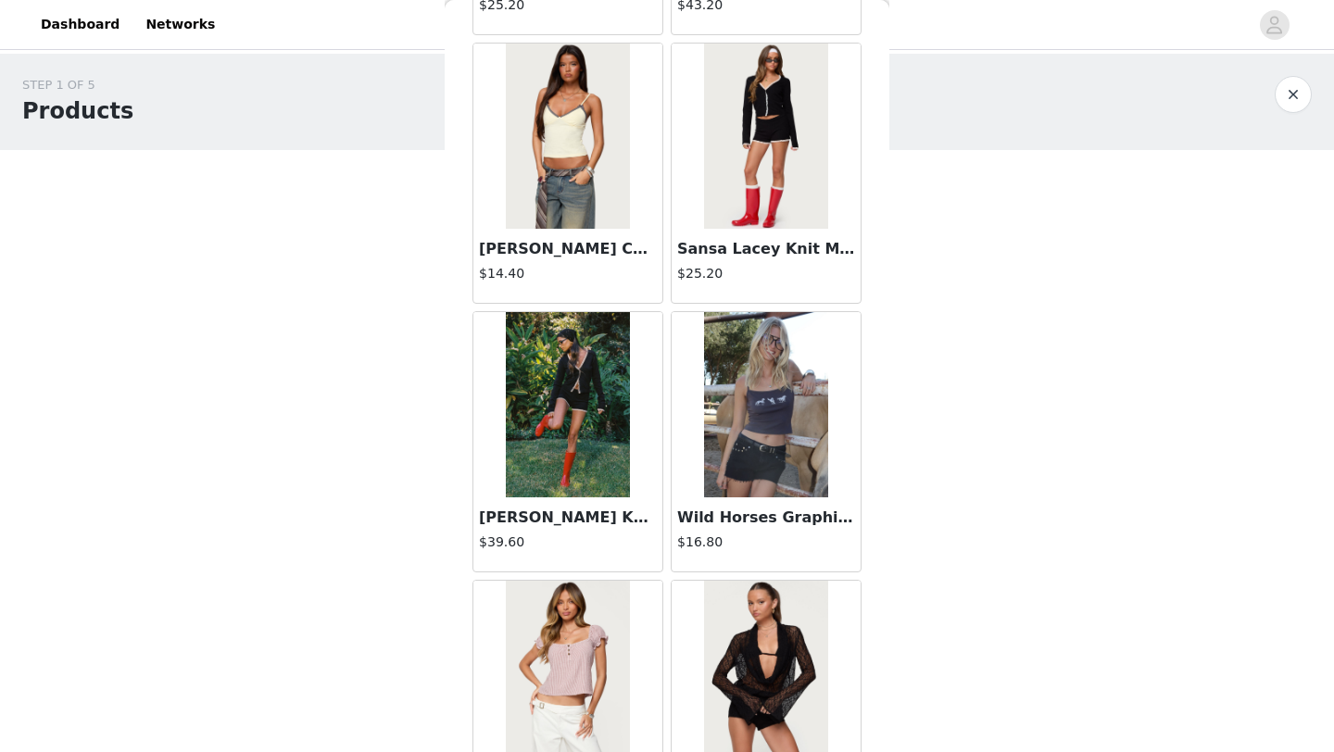
scroll to position [13214, 0]
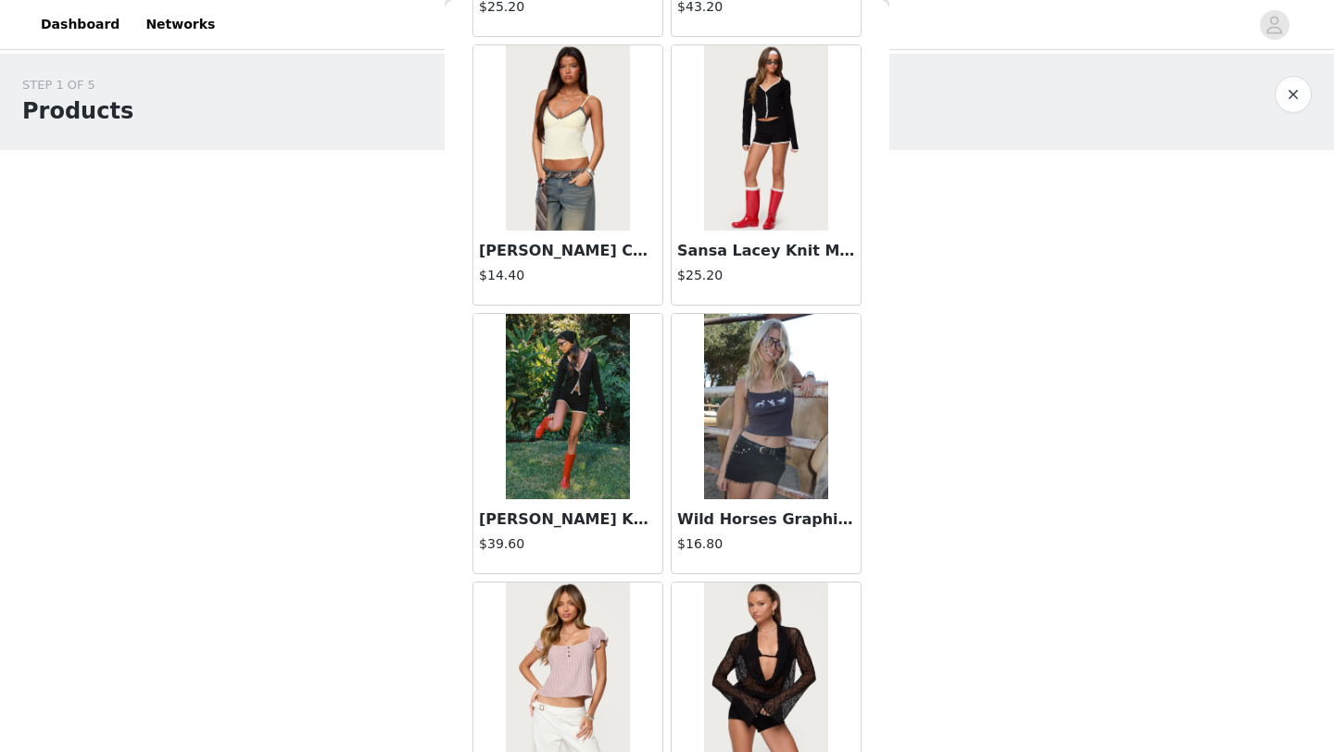
click at [578, 186] on img at bounding box center [567, 137] width 123 height 185
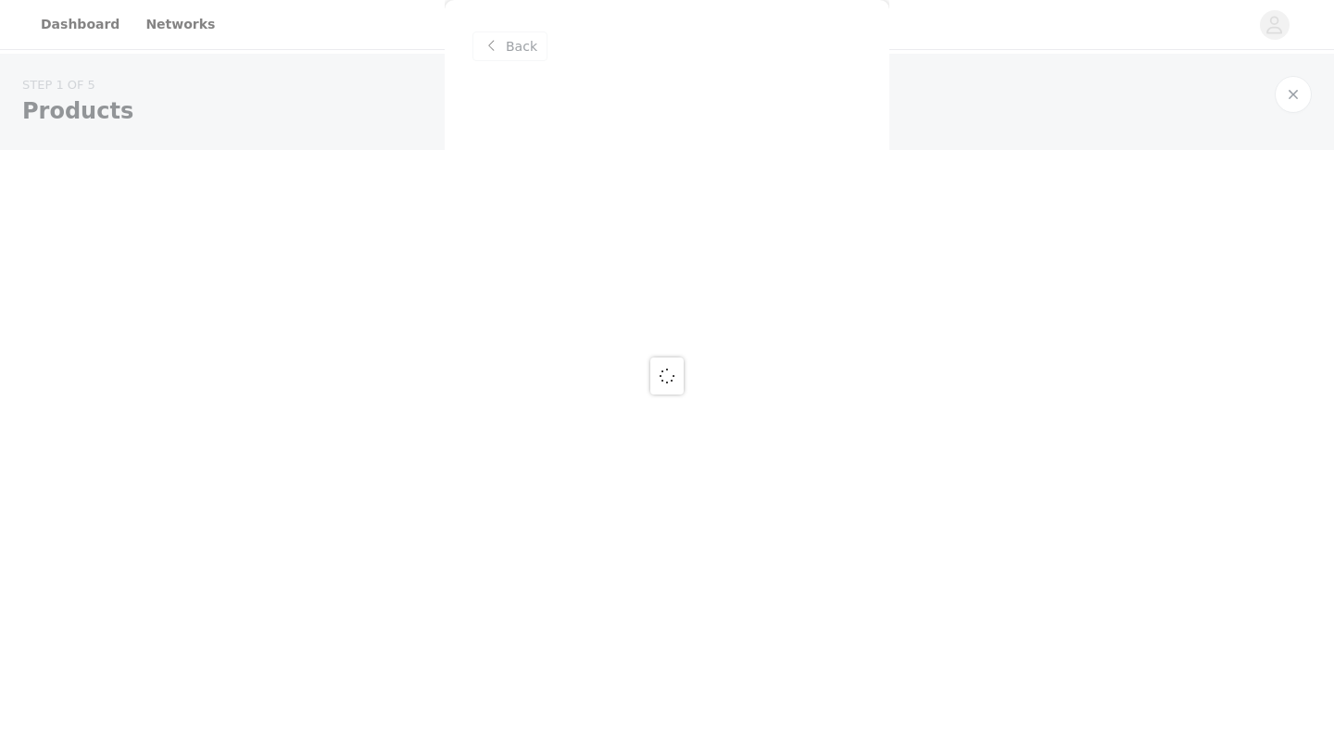
scroll to position [0, 0]
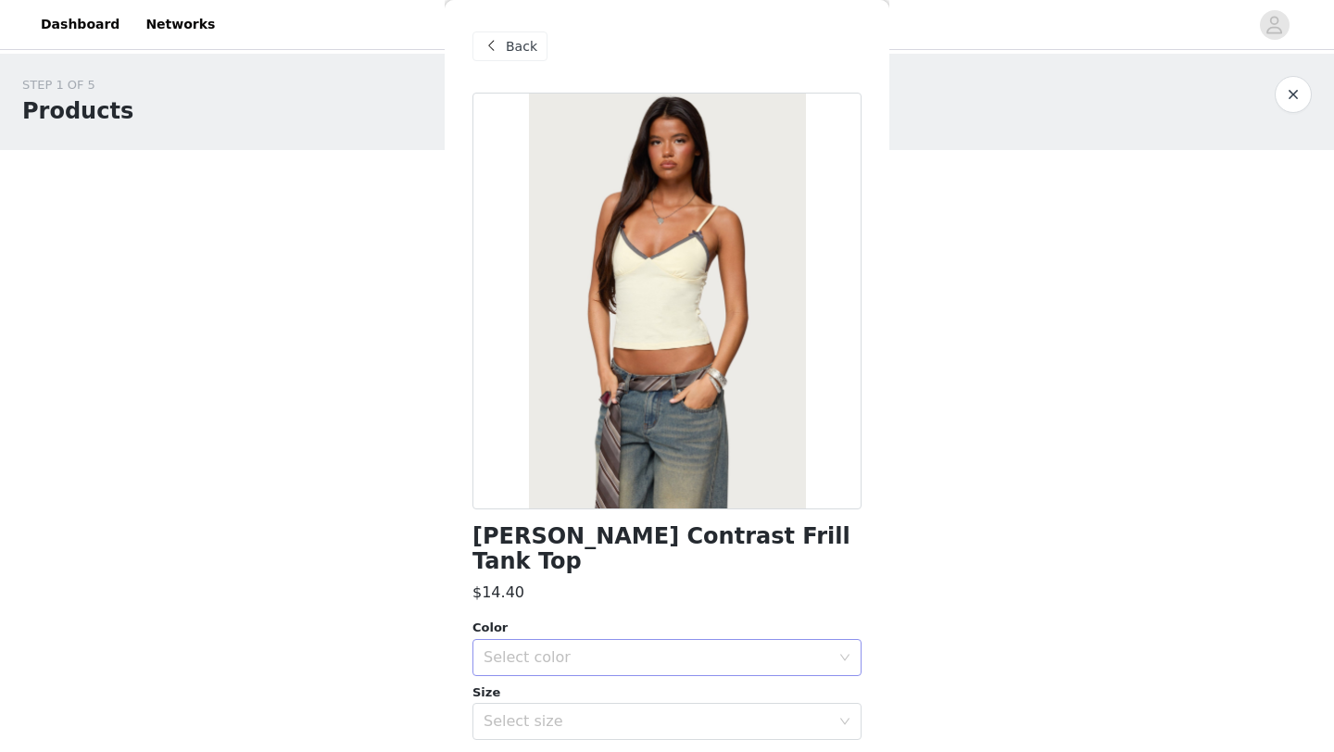
click at [592, 649] on div "Select color" at bounding box center [657, 658] width 347 height 19
click at [555, 675] on li "YELLOW" at bounding box center [667, 674] width 389 height 30
click at [546, 713] on div "Select size" at bounding box center [657, 722] width 347 height 19
click at [515, 732] on li "XS" at bounding box center [667, 738] width 389 height 30
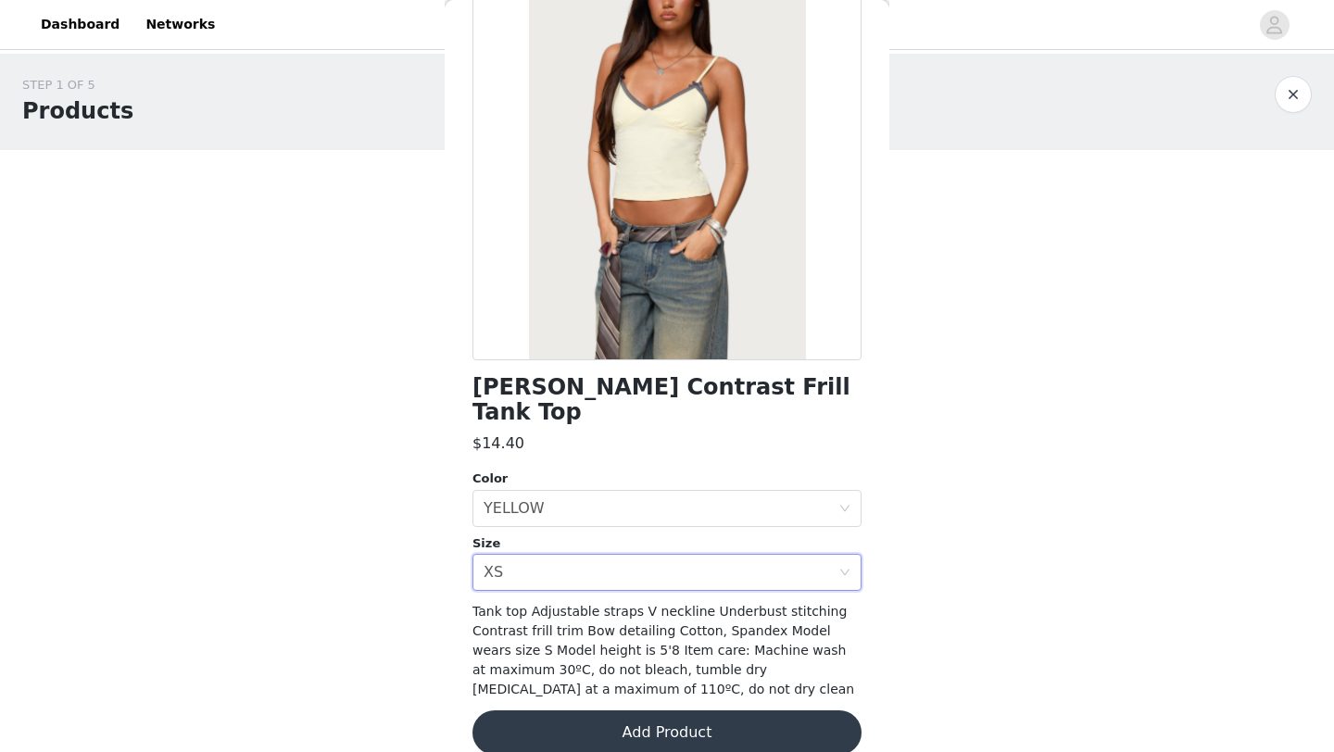
click at [533, 711] on button "Add Product" at bounding box center [667, 733] width 389 height 44
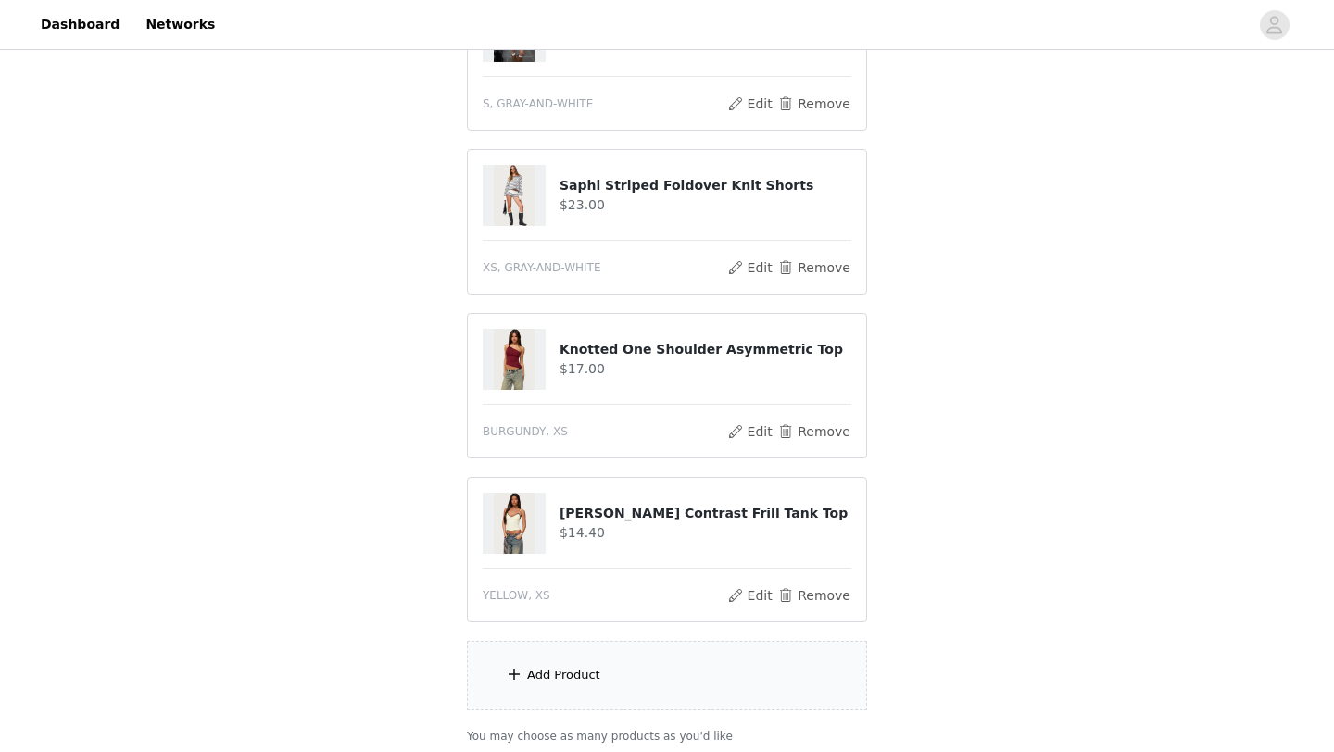
scroll to position [979, 0]
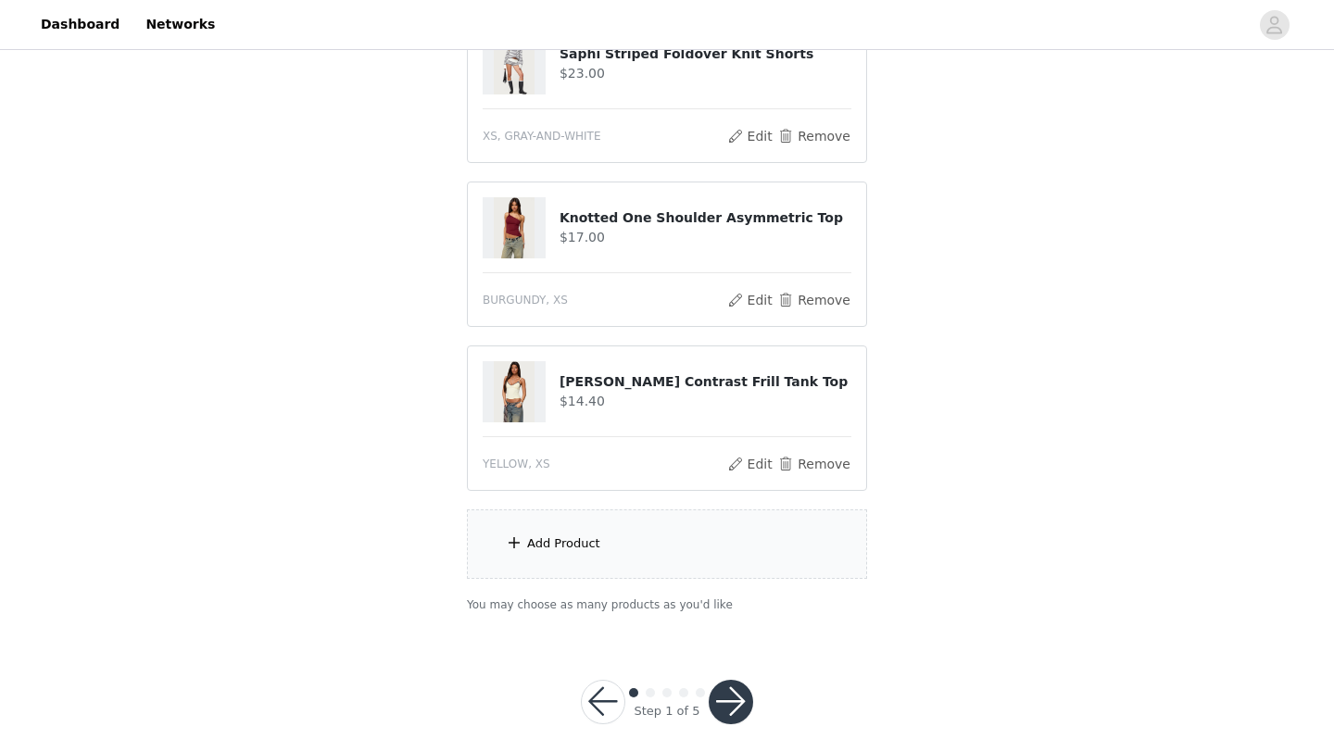
click at [721, 680] on button "button" at bounding box center [731, 702] width 44 height 44
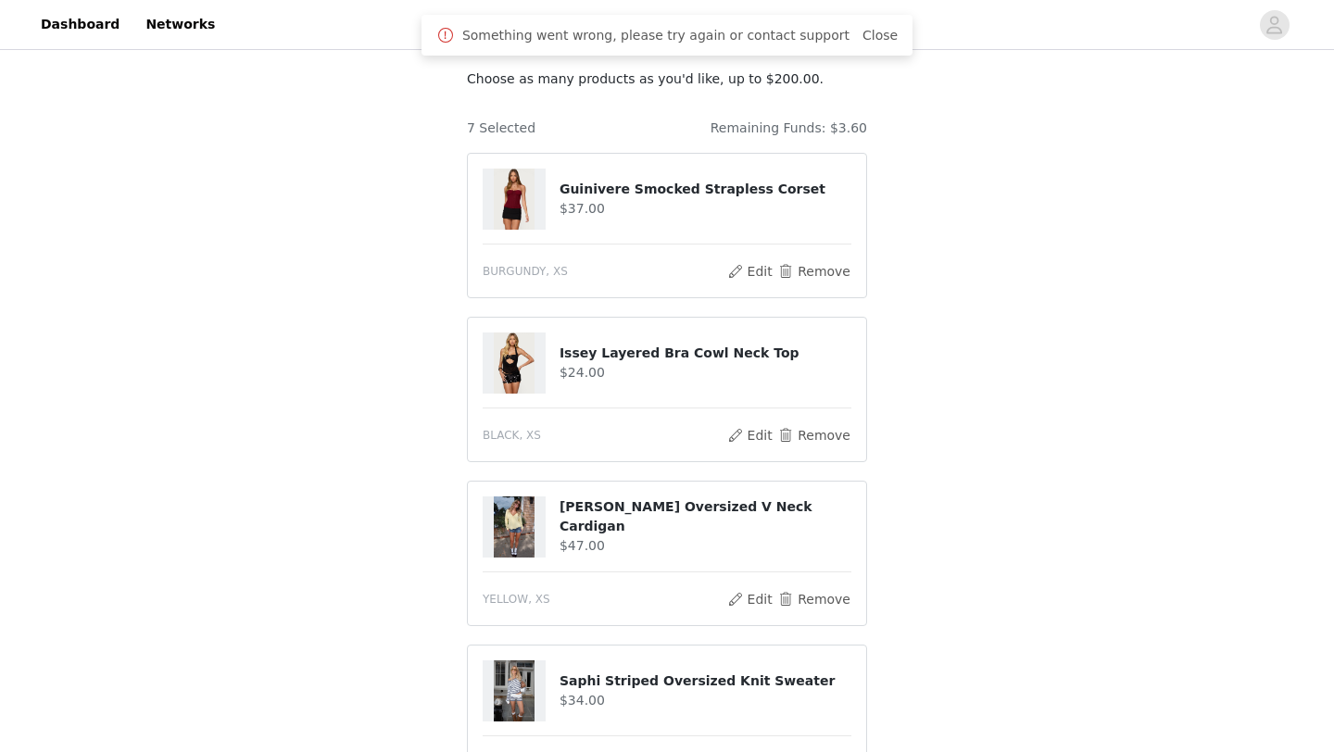
scroll to position [0, 0]
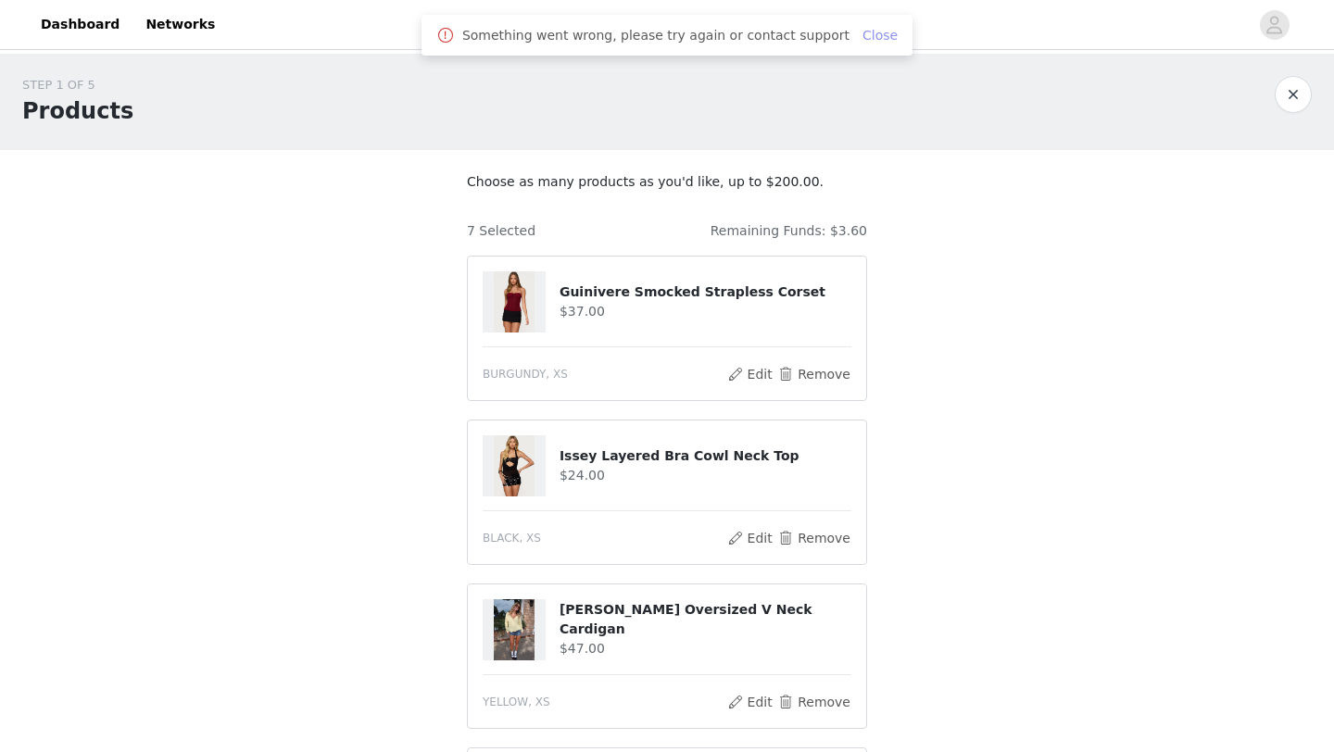
click at [863, 36] on link "Close" at bounding box center [880, 35] width 35 height 15
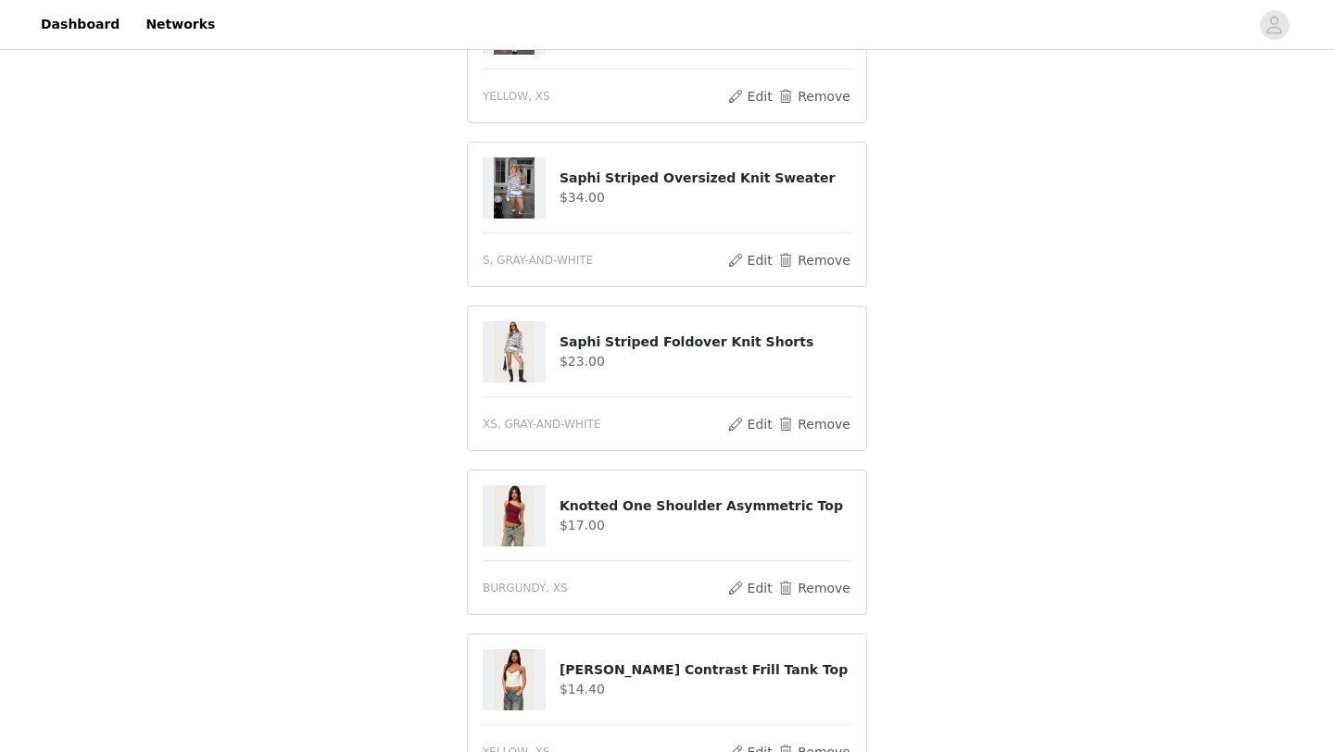
scroll to position [911, 0]
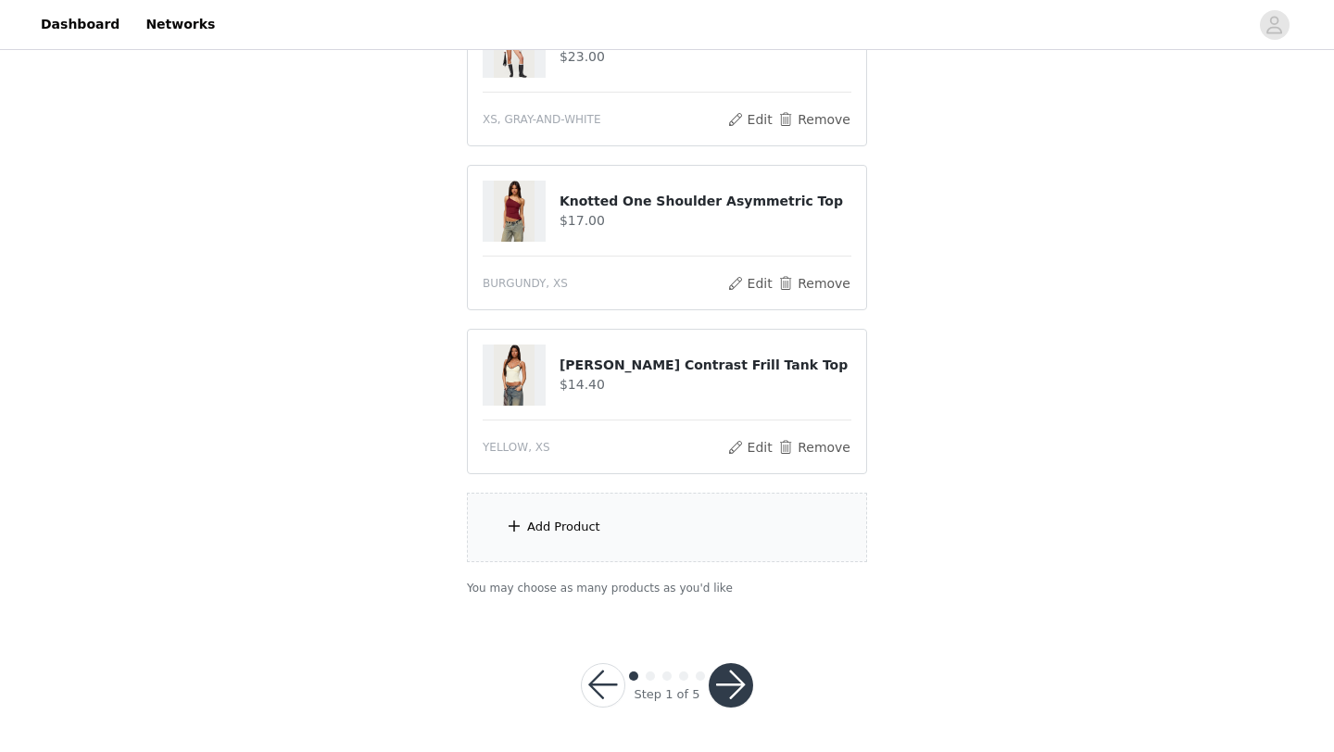
click at [728, 677] on button "button" at bounding box center [731, 685] width 44 height 44
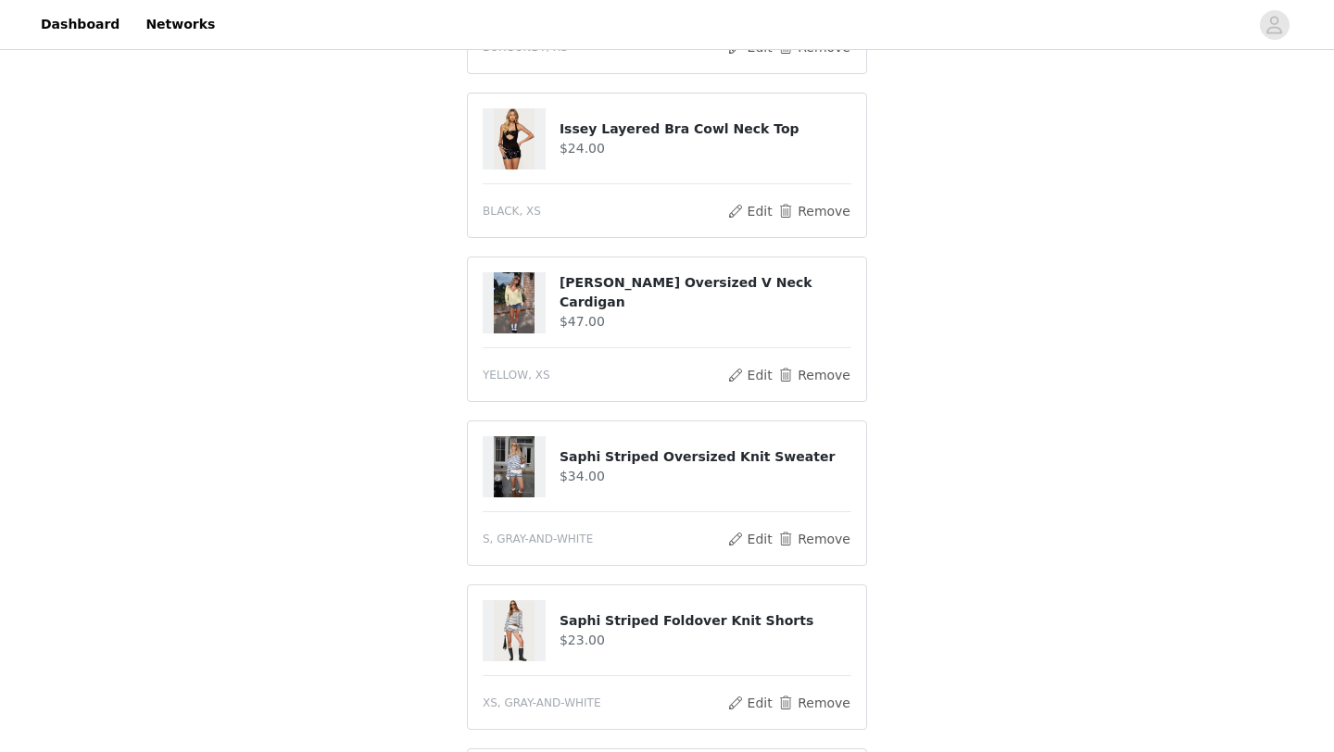
scroll to position [0, 0]
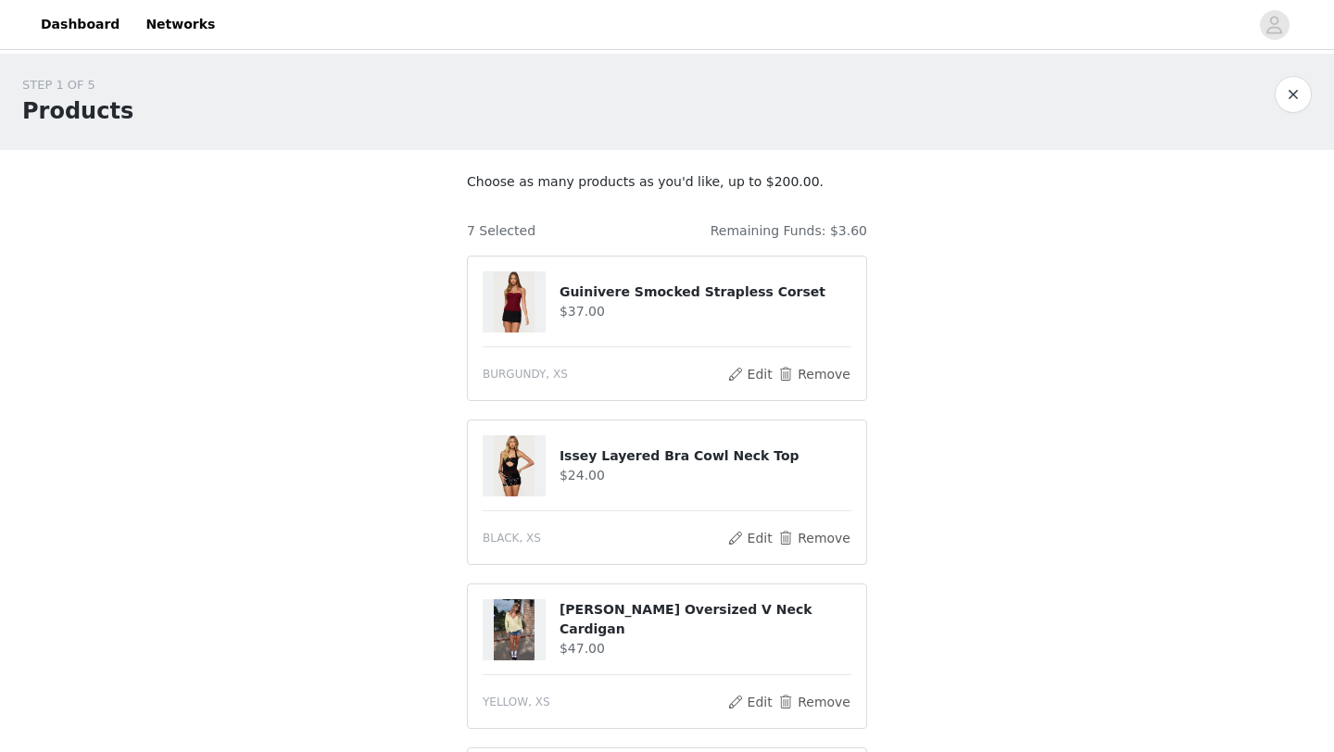
click at [1293, 97] on button "button" at bounding box center [1293, 94] width 37 height 37
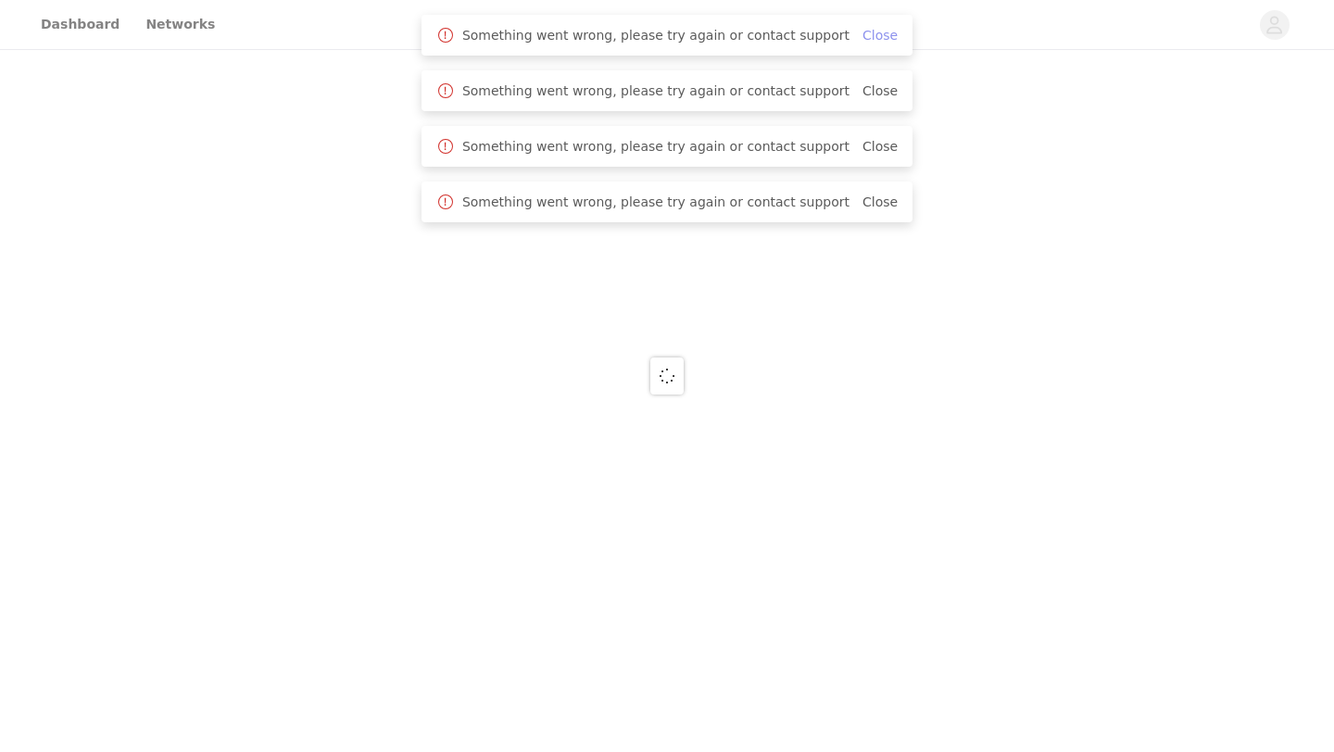
click at [863, 33] on link "Close" at bounding box center [880, 35] width 35 height 15
click at [859, 80] on div "Something went wrong, please try again or contact support Close" at bounding box center [666, 91] width 461 height 22
click at [863, 84] on link "Close" at bounding box center [880, 90] width 35 height 15
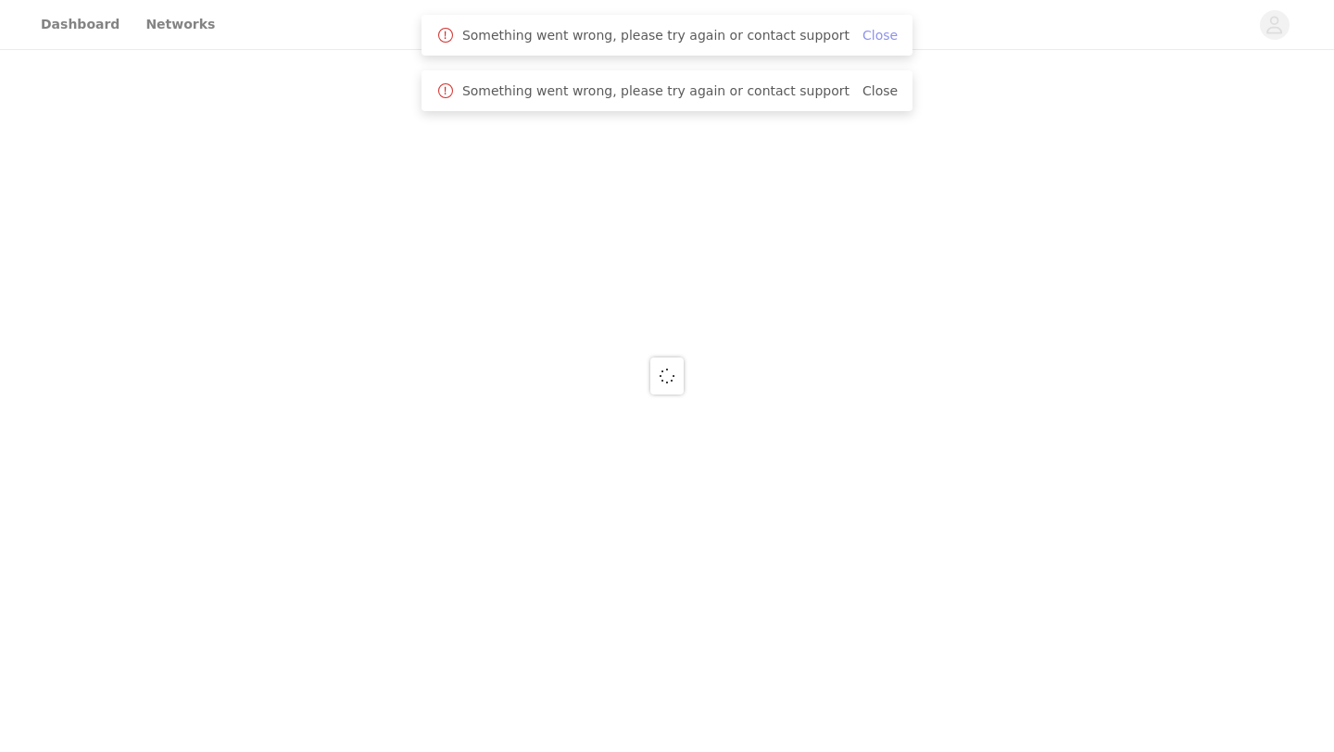
click at [863, 37] on link "Close" at bounding box center [880, 35] width 35 height 15
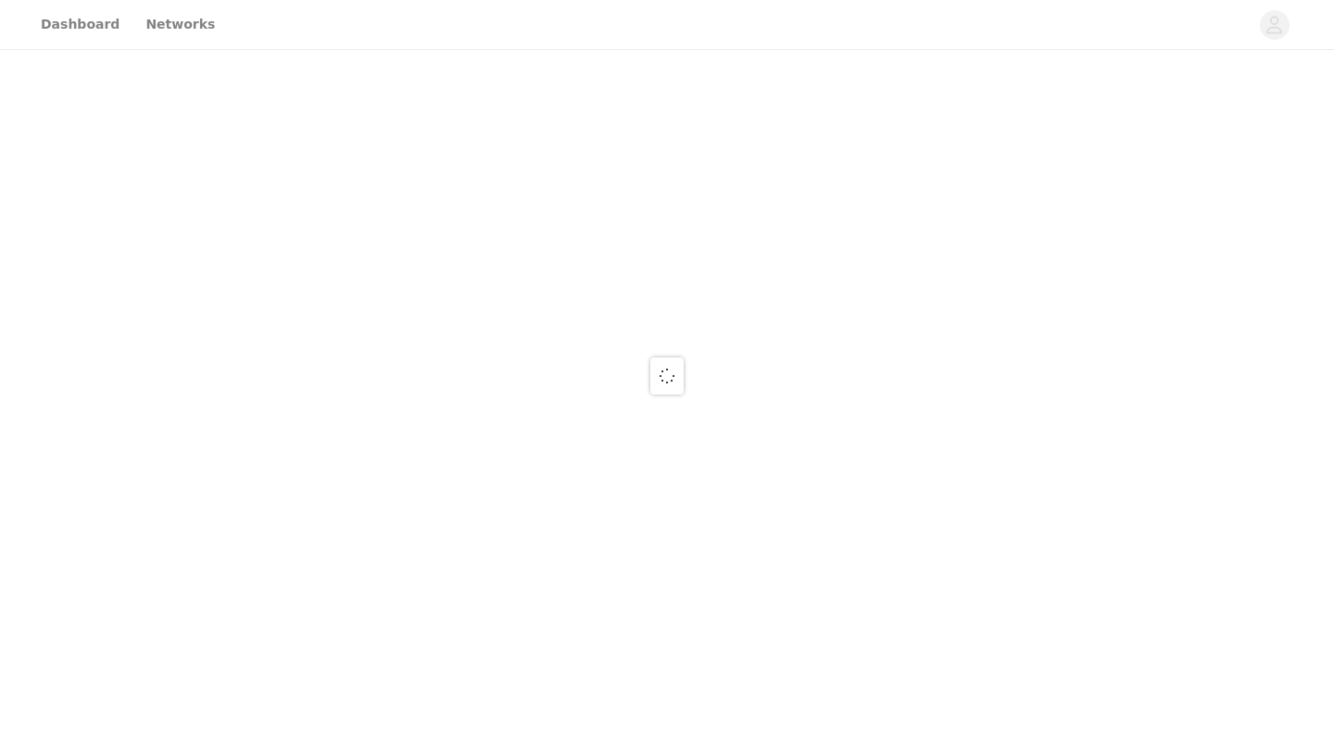
click at [662, 391] on span at bounding box center [666, 376] width 33 height 37
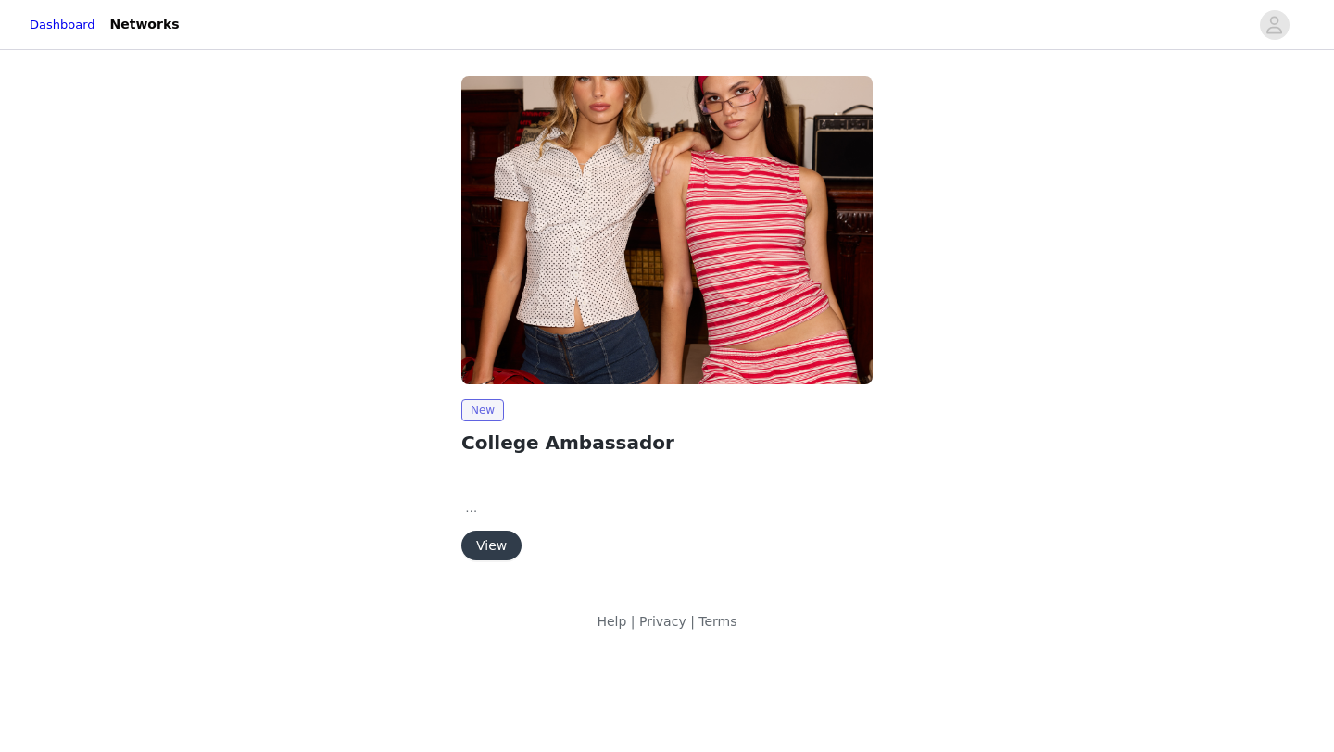
click at [486, 549] on button "View" at bounding box center [491, 546] width 60 height 30
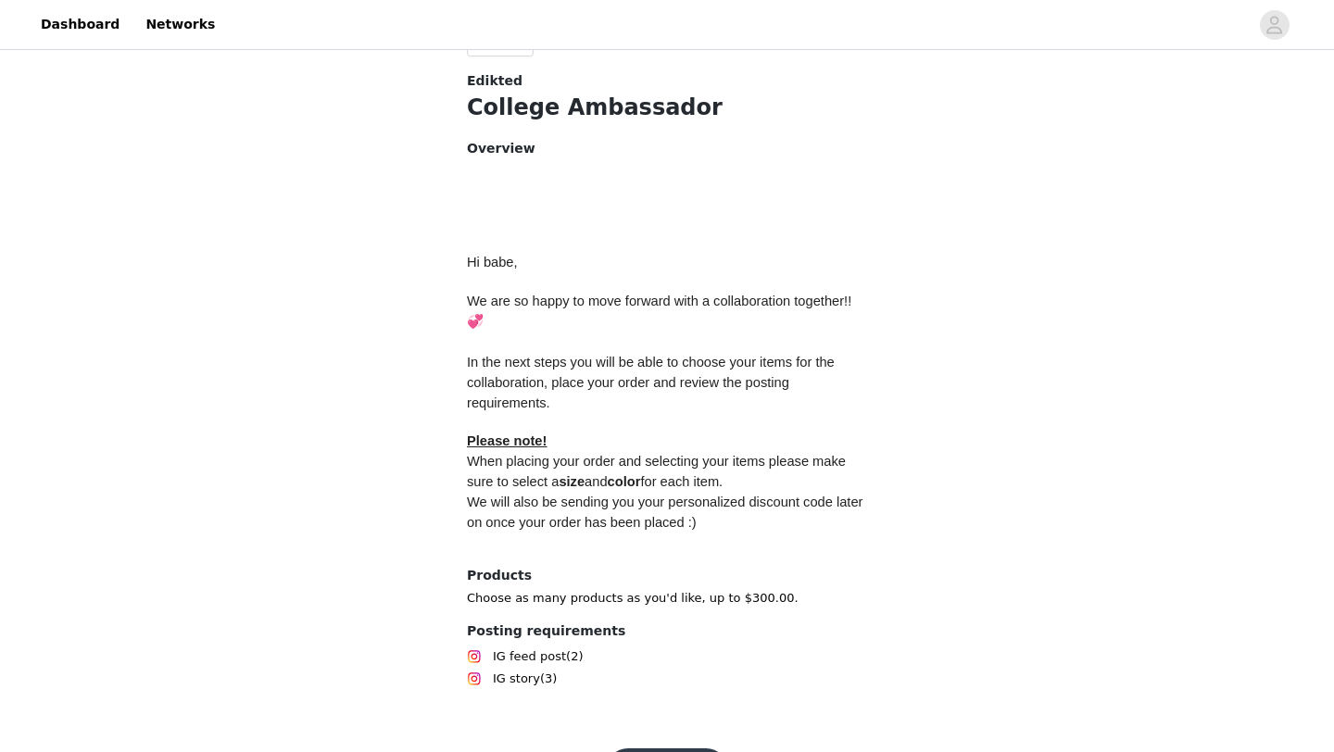
scroll to position [744, 0]
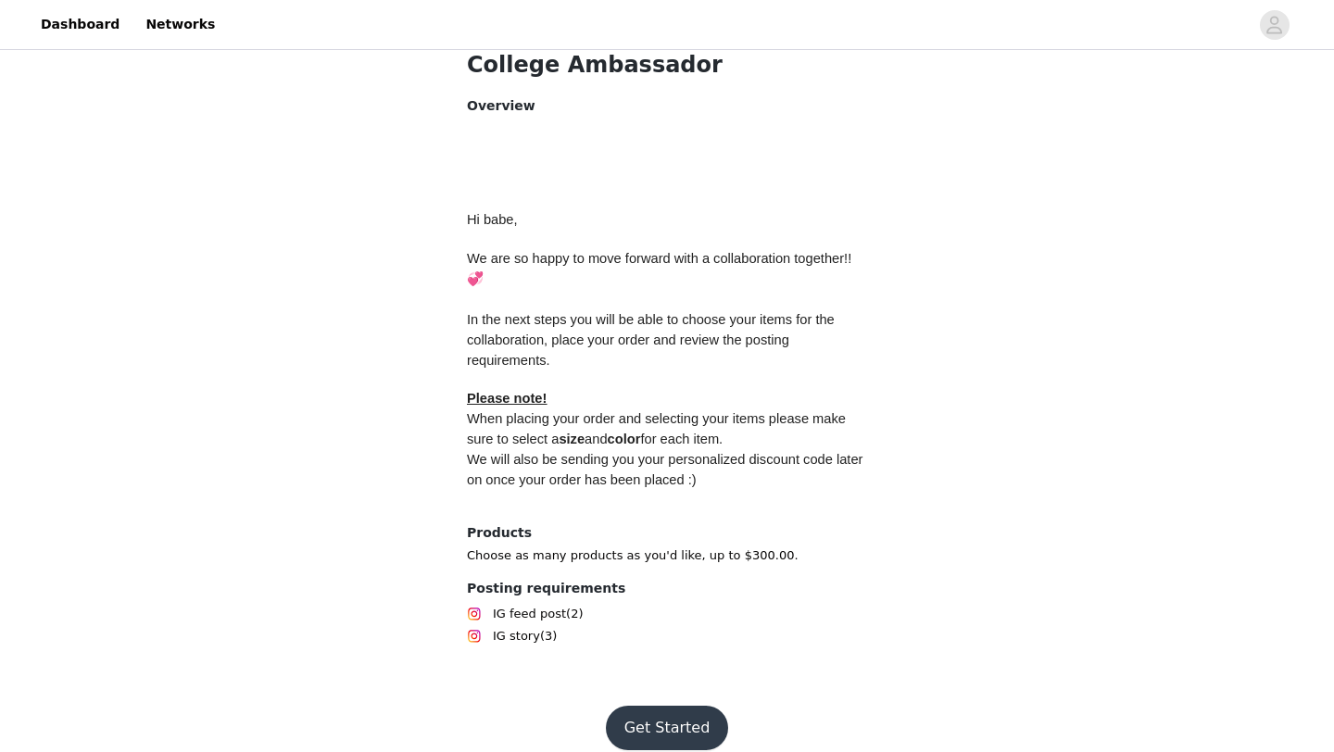
click at [645, 706] on button "Get Started" at bounding box center [667, 728] width 123 height 44
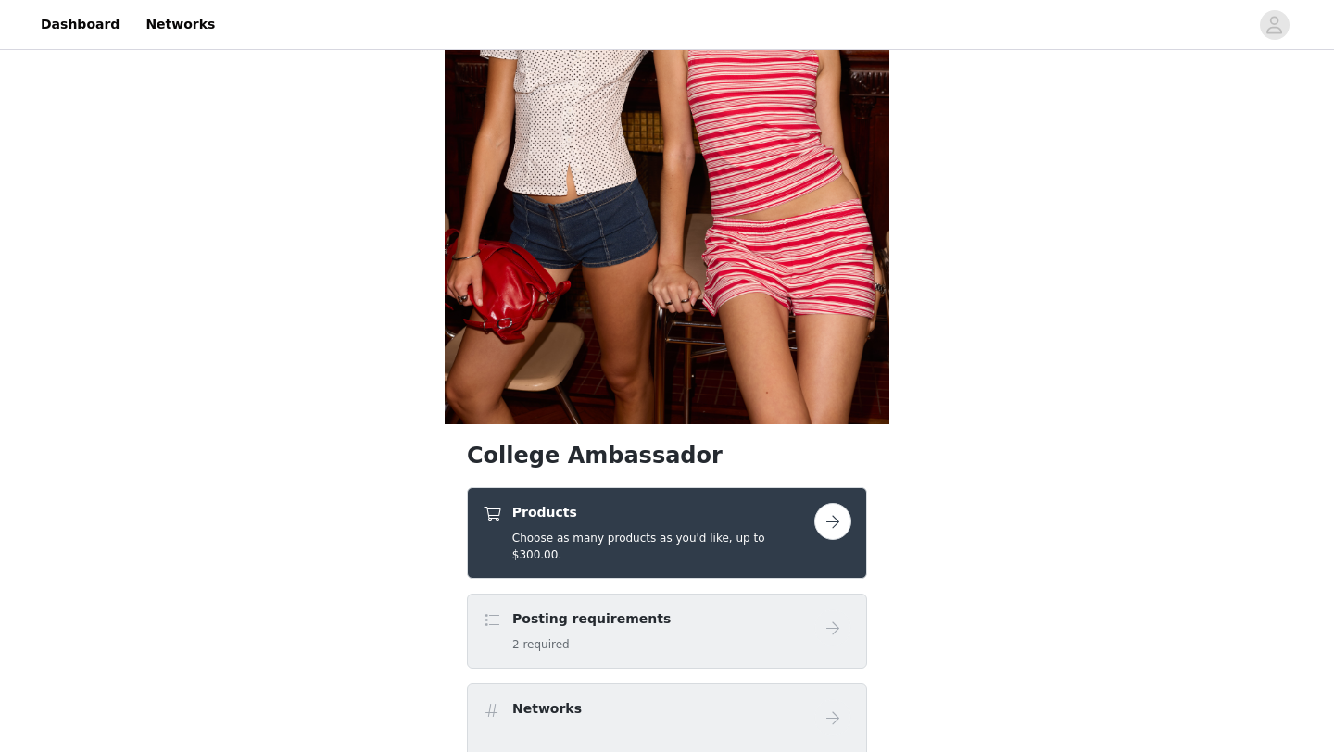
scroll to position [509, 0]
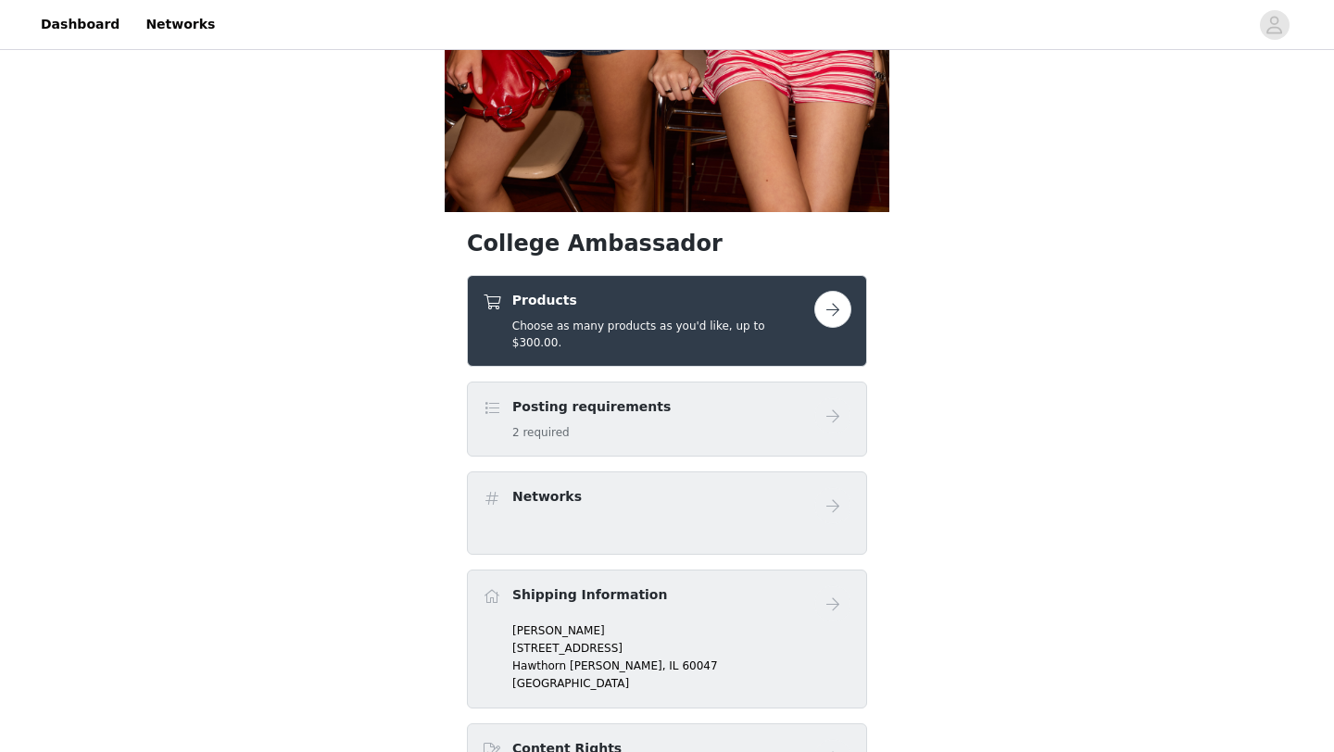
click at [714, 330] on h5 "Choose as many products as you'd like, up to $300.00." at bounding box center [663, 334] width 302 height 33
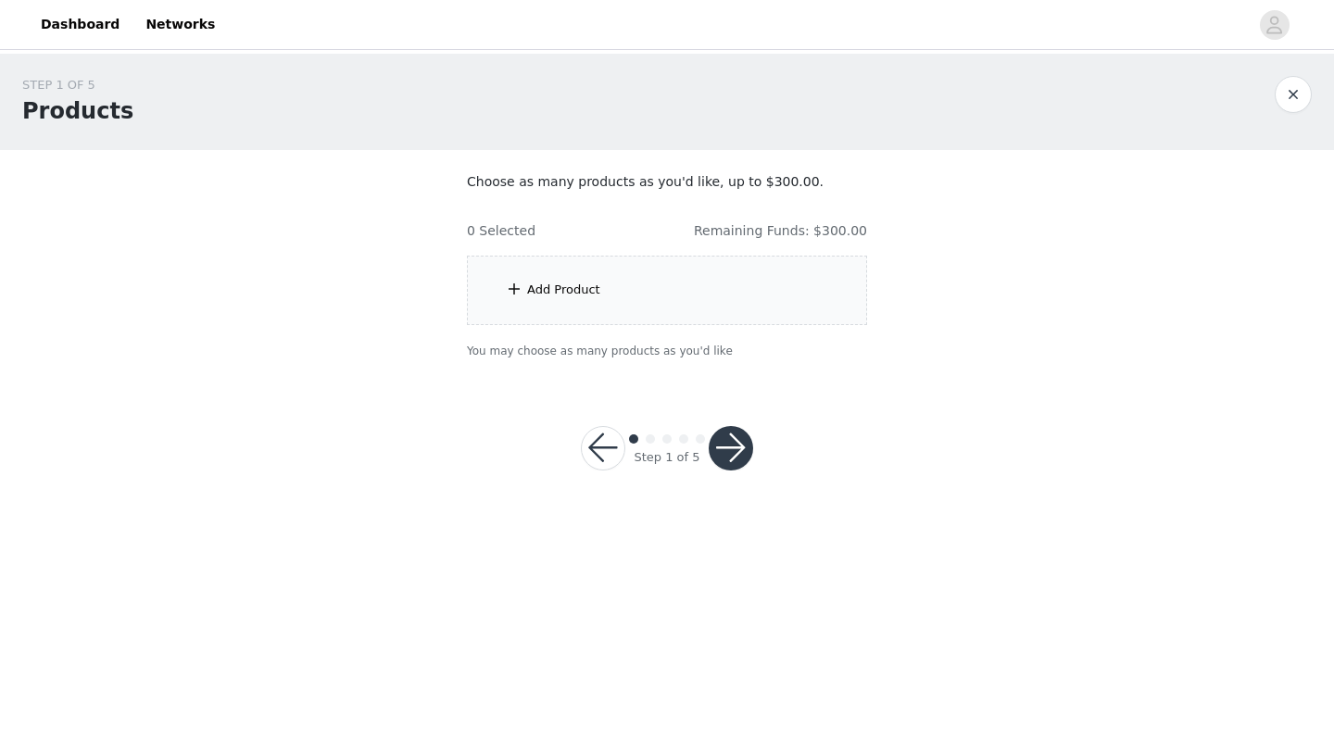
click at [700, 239] on div "0 Selected Remaining Funds: $300.00" at bounding box center [667, 224] width 400 height 34
click at [665, 280] on div "Add Product" at bounding box center [667, 290] width 400 height 69
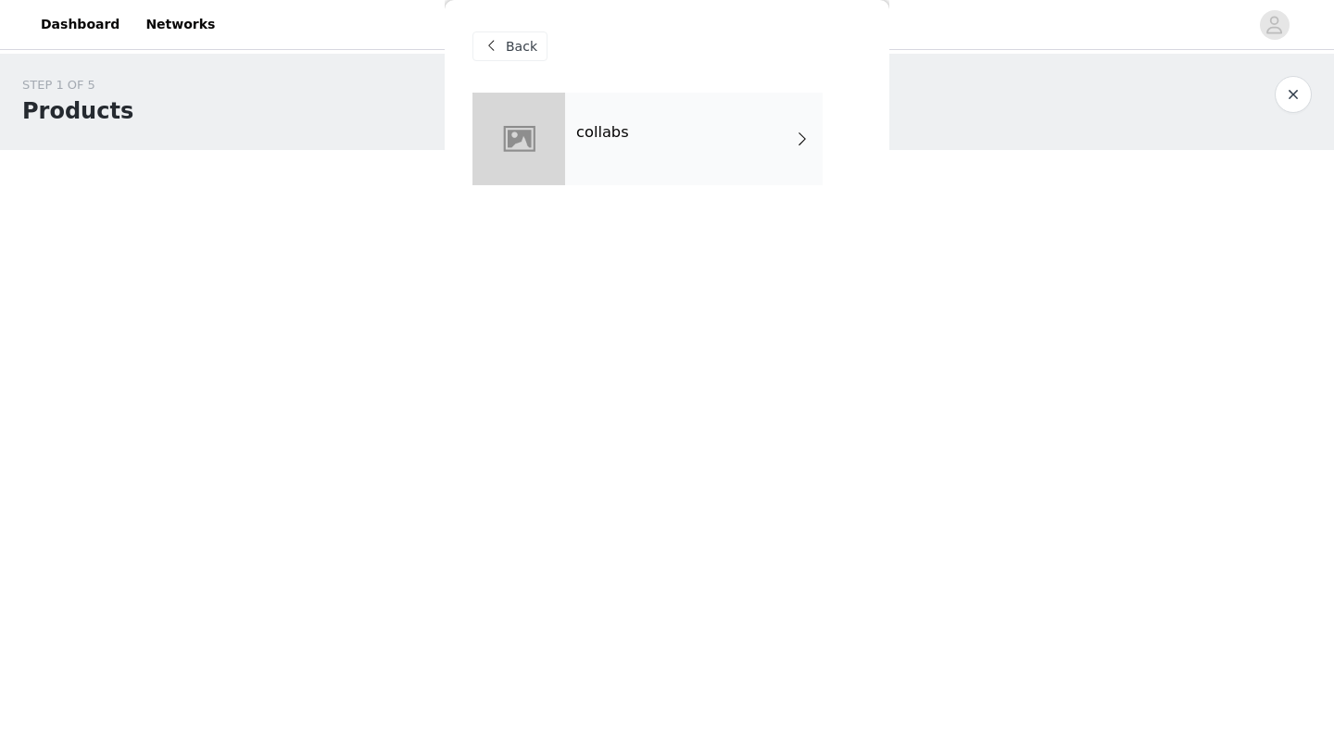
click at [563, 132] on div at bounding box center [519, 139] width 93 height 93
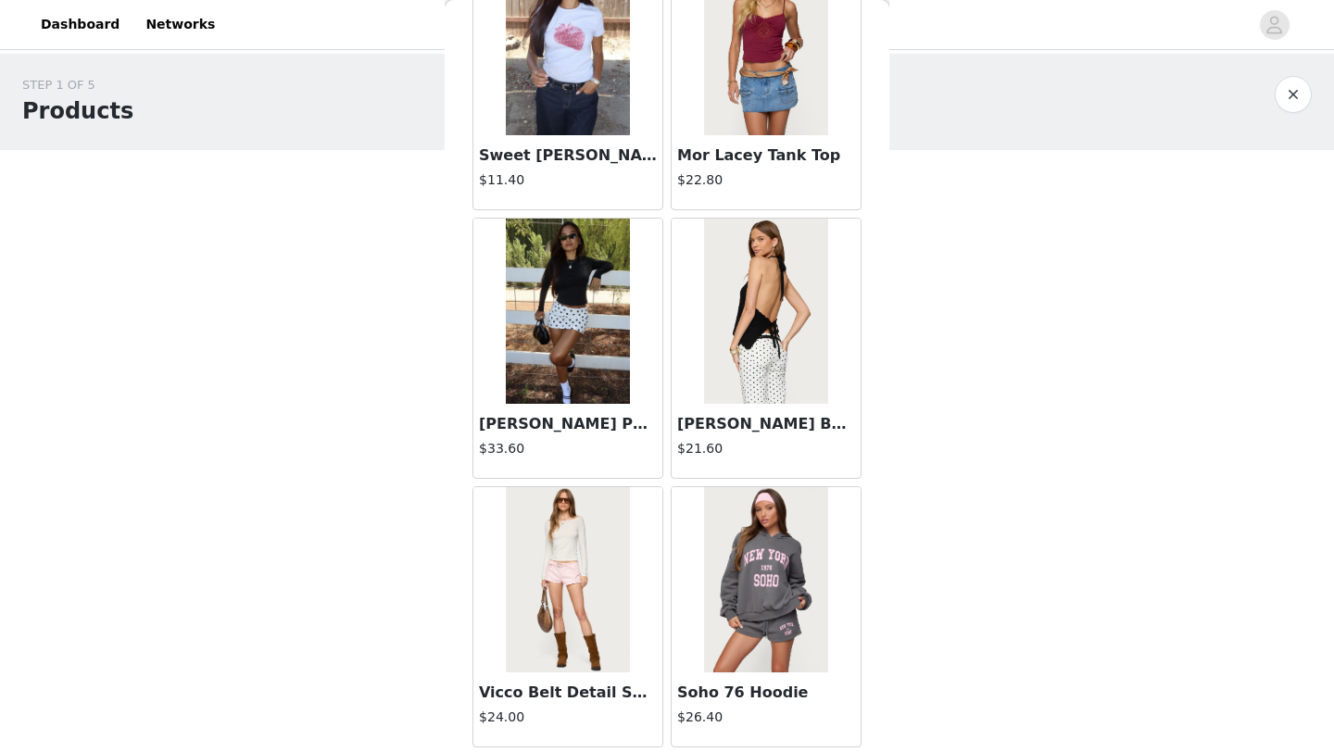
scroll to position [2083, 0]
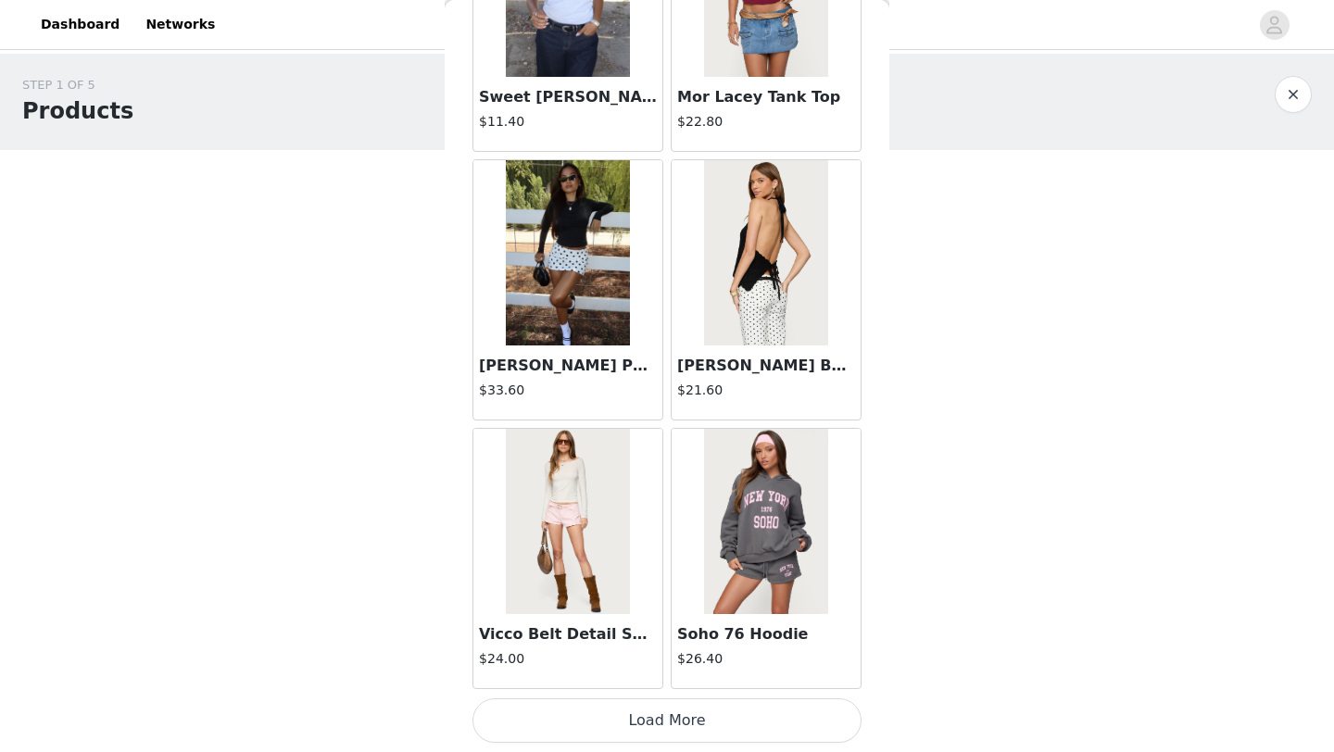
click at [635, 719] on button "Load More" at bounding box center [667, 721] width 389 height 44
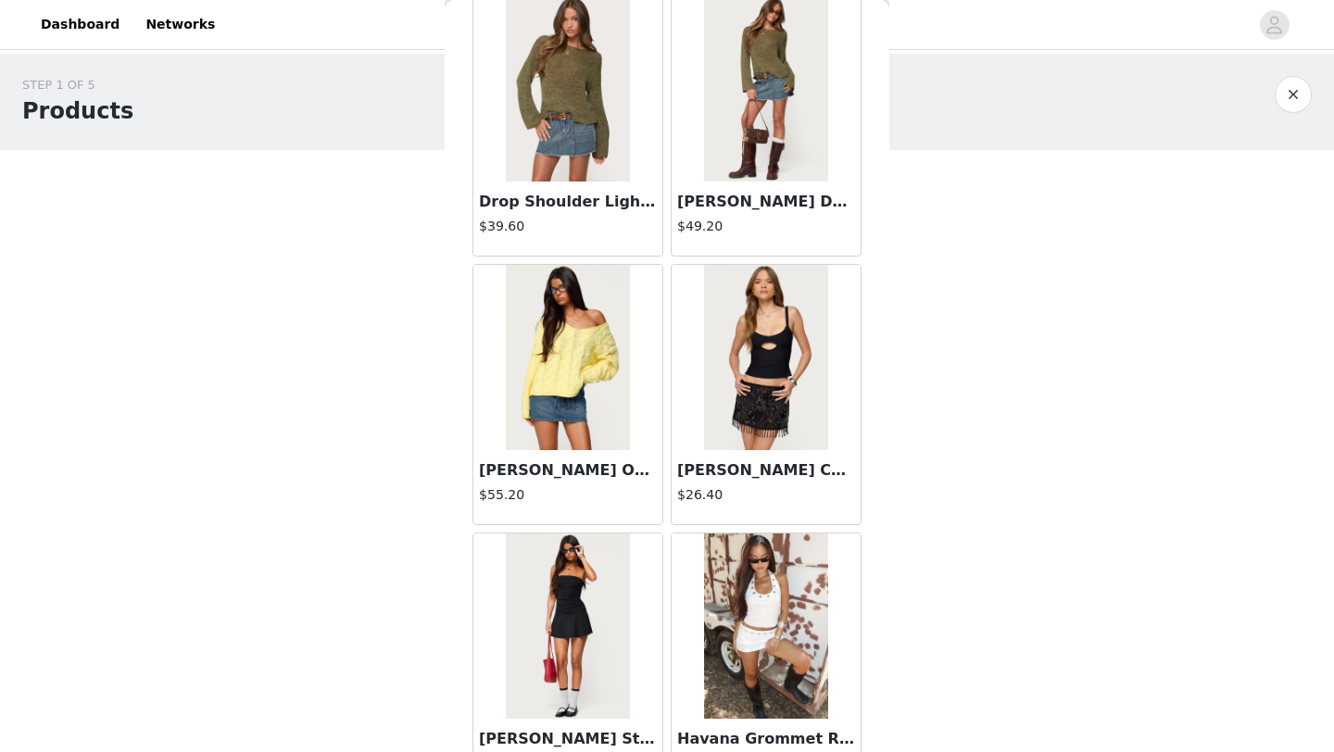
scroll to position [4770, 0]
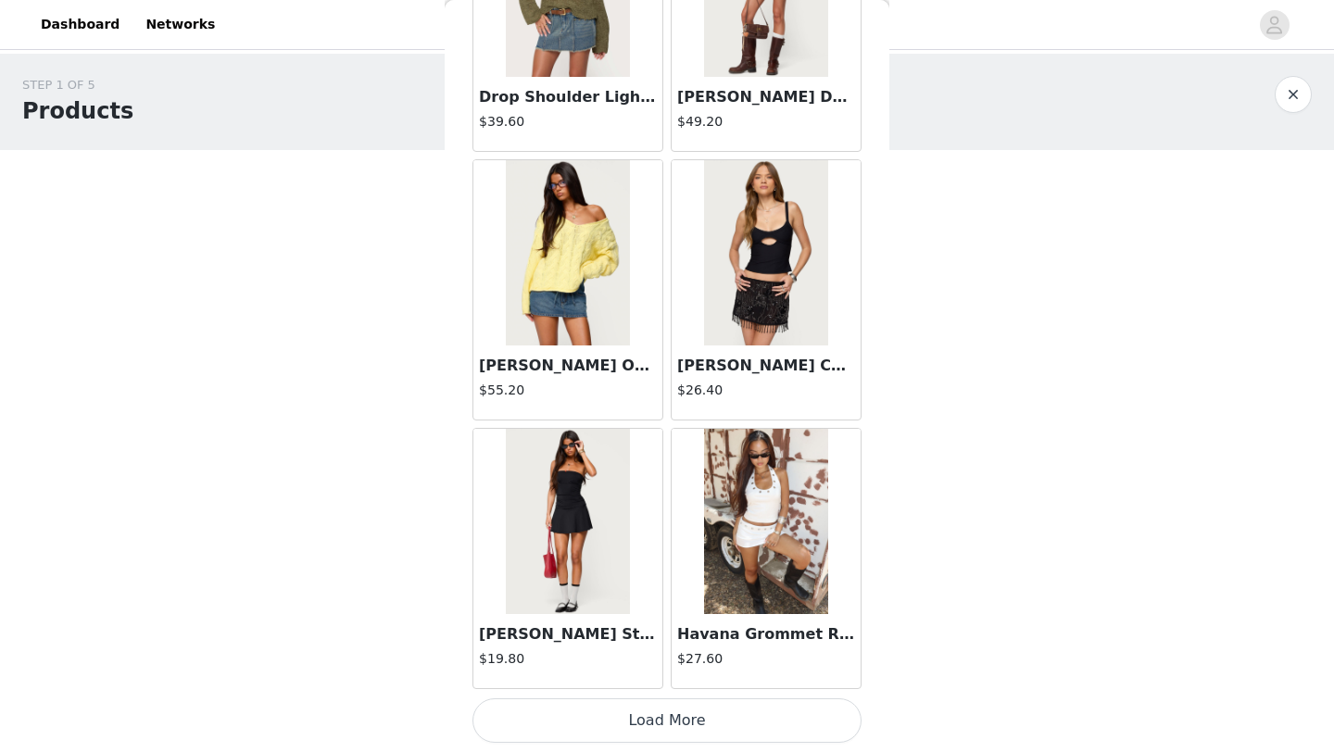
click at [646, 729] on button "Load More" at bounding box center [667, 721] width 389 height 44
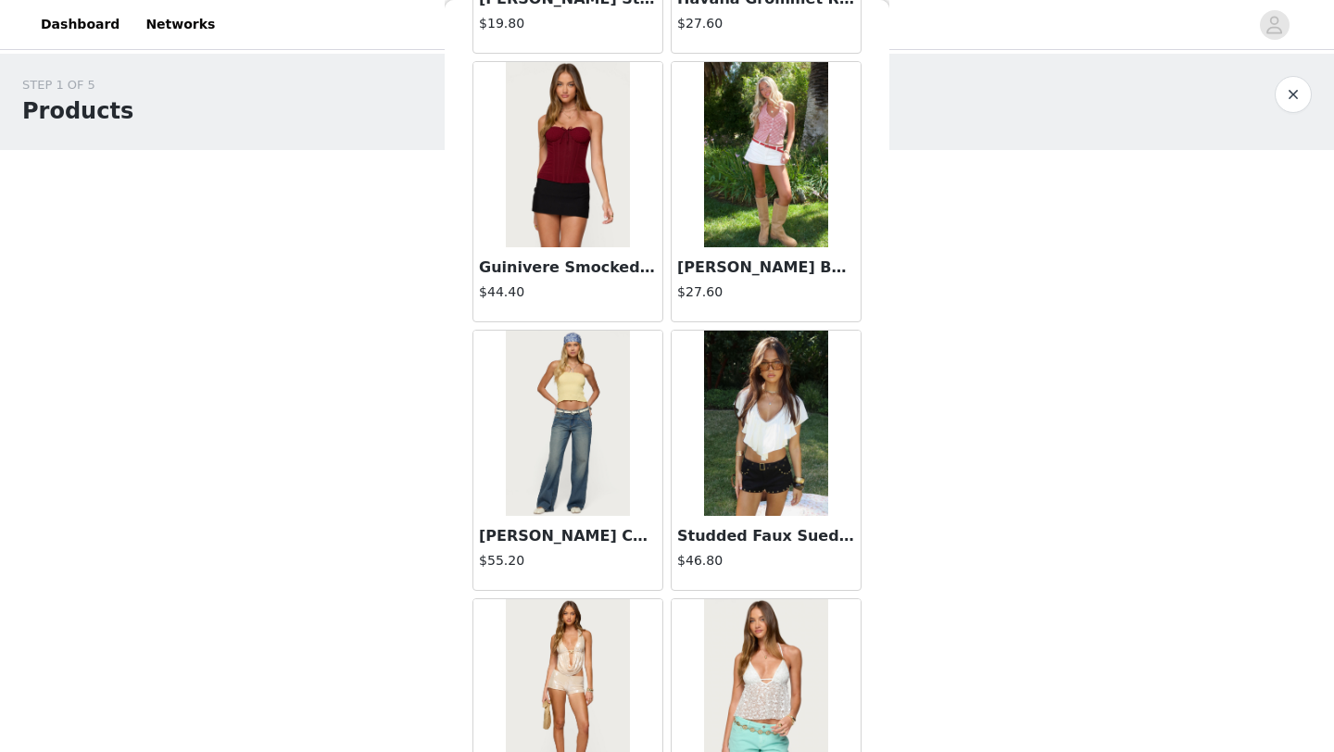
scroll to position [5482, 0]
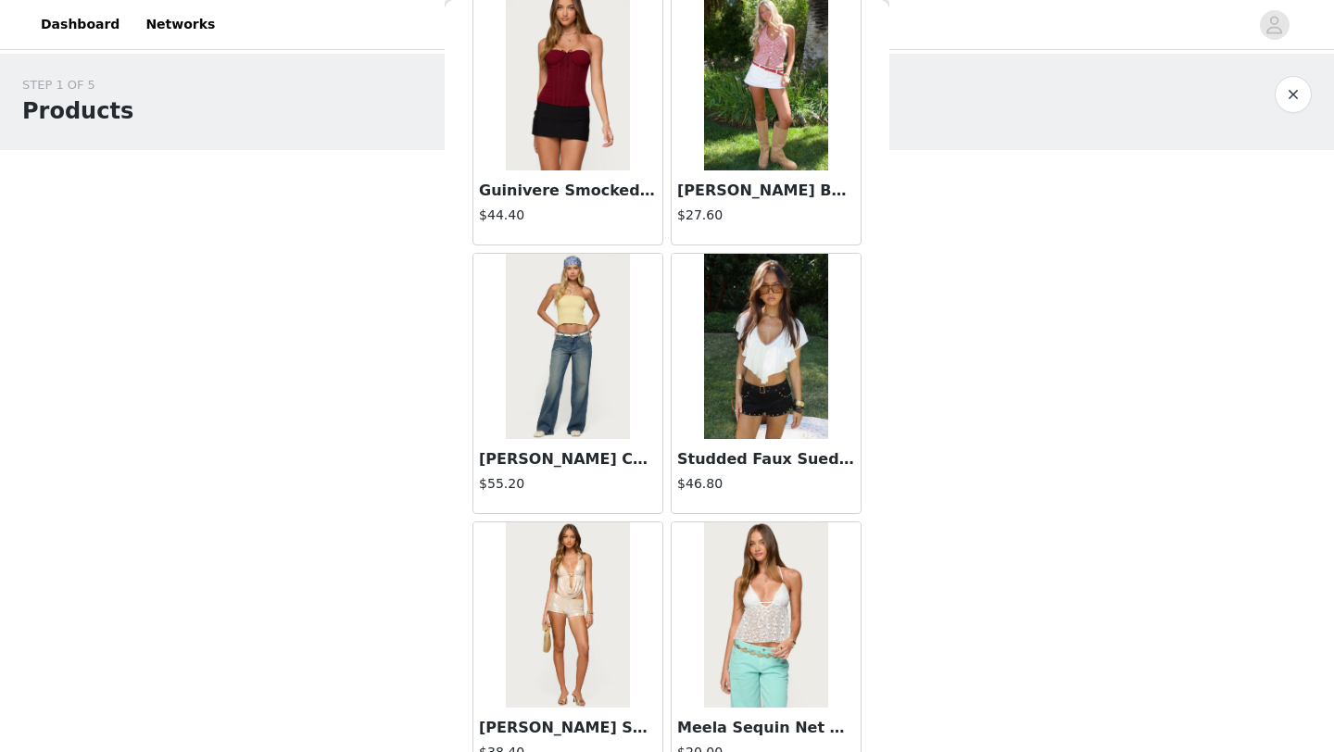
click at [611, 189] on h3 "Guinivere Smocked Strapless Corset" at bounding box center [568, 191] width 178 height 22
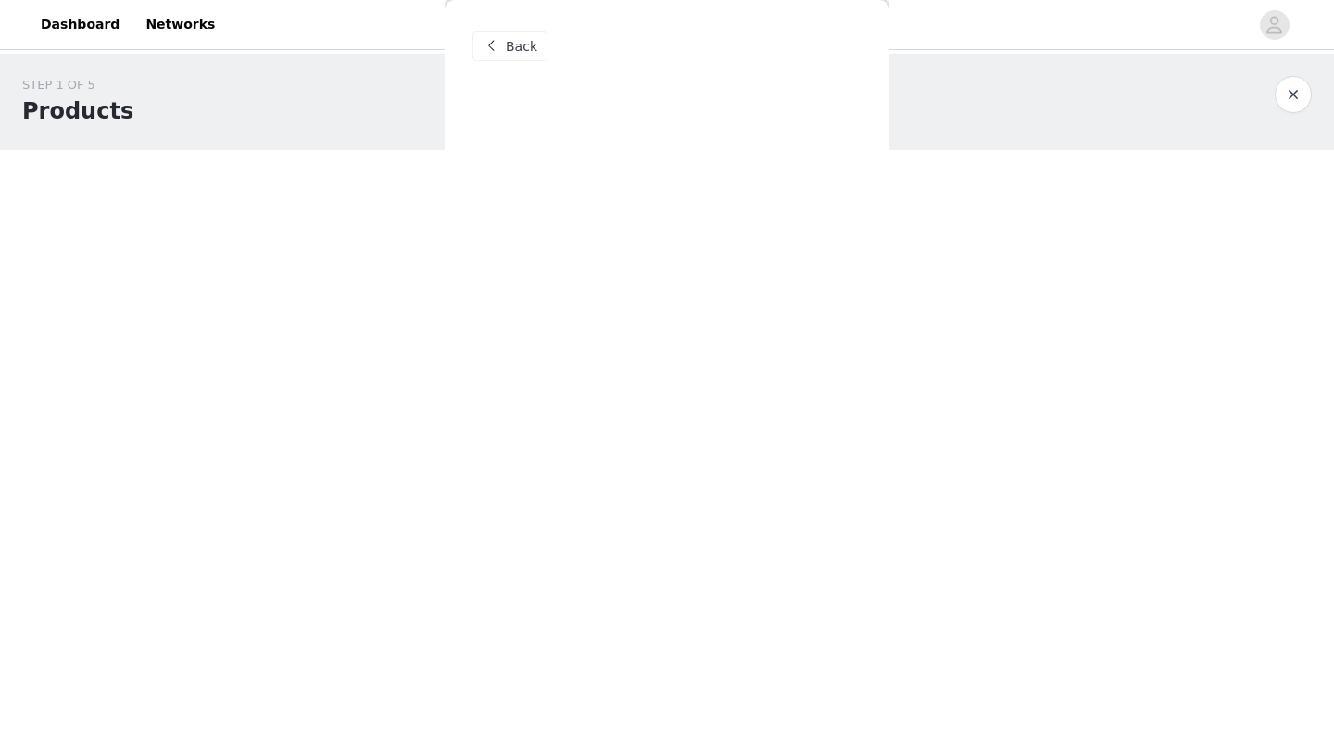
scroll to position [0, 0]
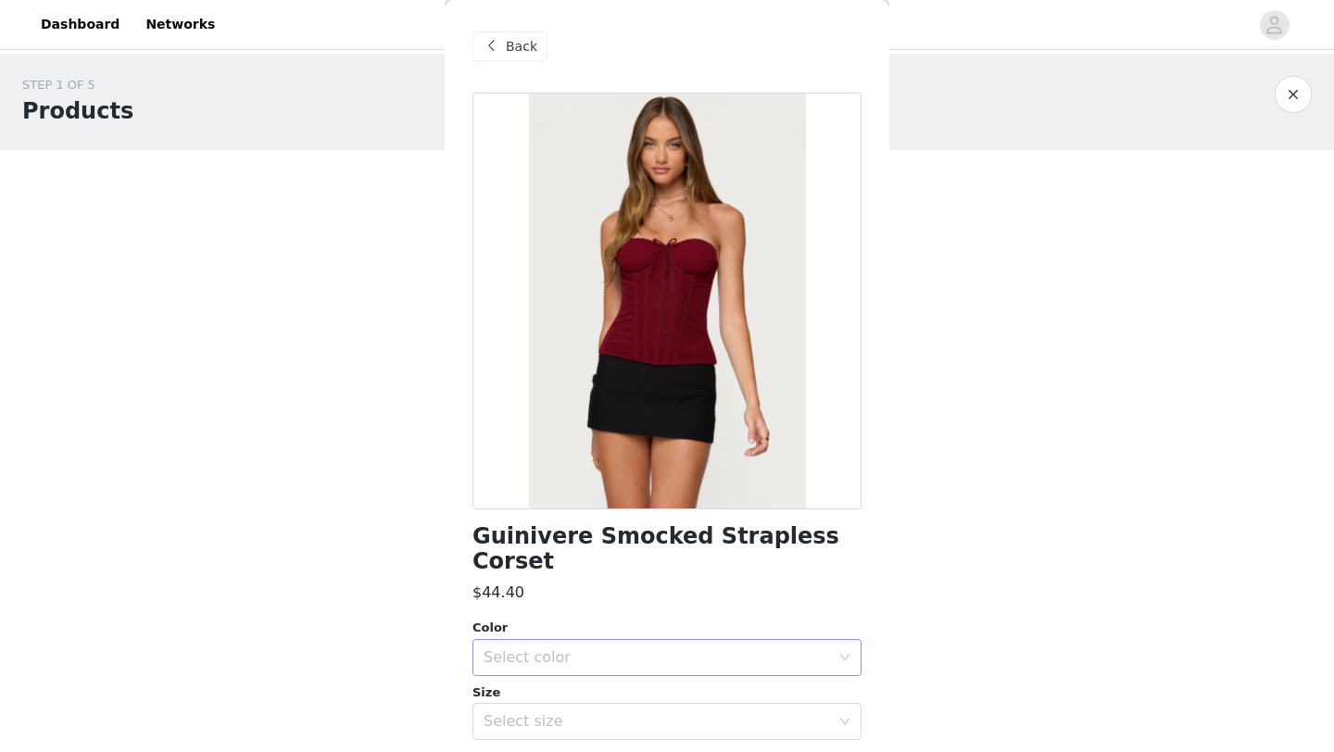
drag, startPoint x: 668, startPoint y: 605, endPoint x: 668, endPoint y: 615, distance: 10.2
click at [668, 619] on div "Color" at bounding box center [667, 628] width 389 height 19
click at [668, 640] on div "Select color" at bounding box center [661, 657] width 355 height 35
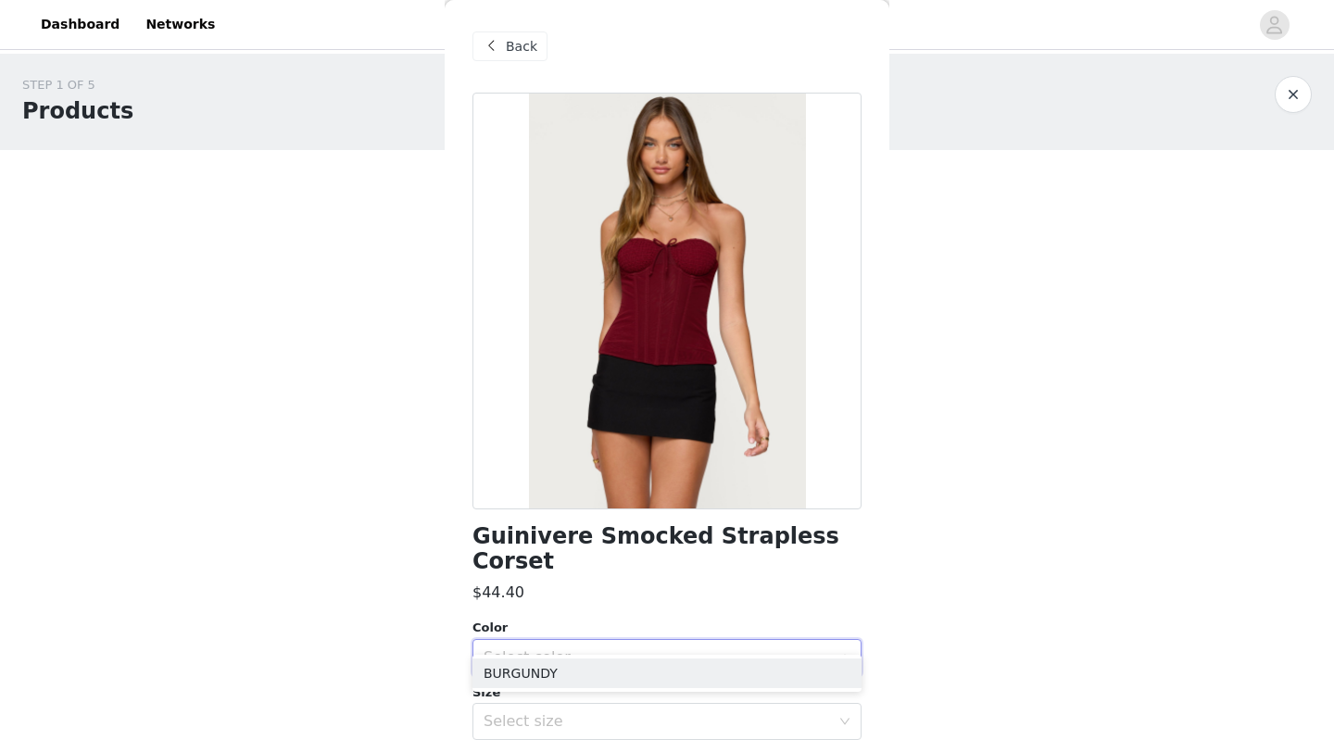
click at [668, 640] on div "Select color" at bounding box center [661, 657] width 355 height 35
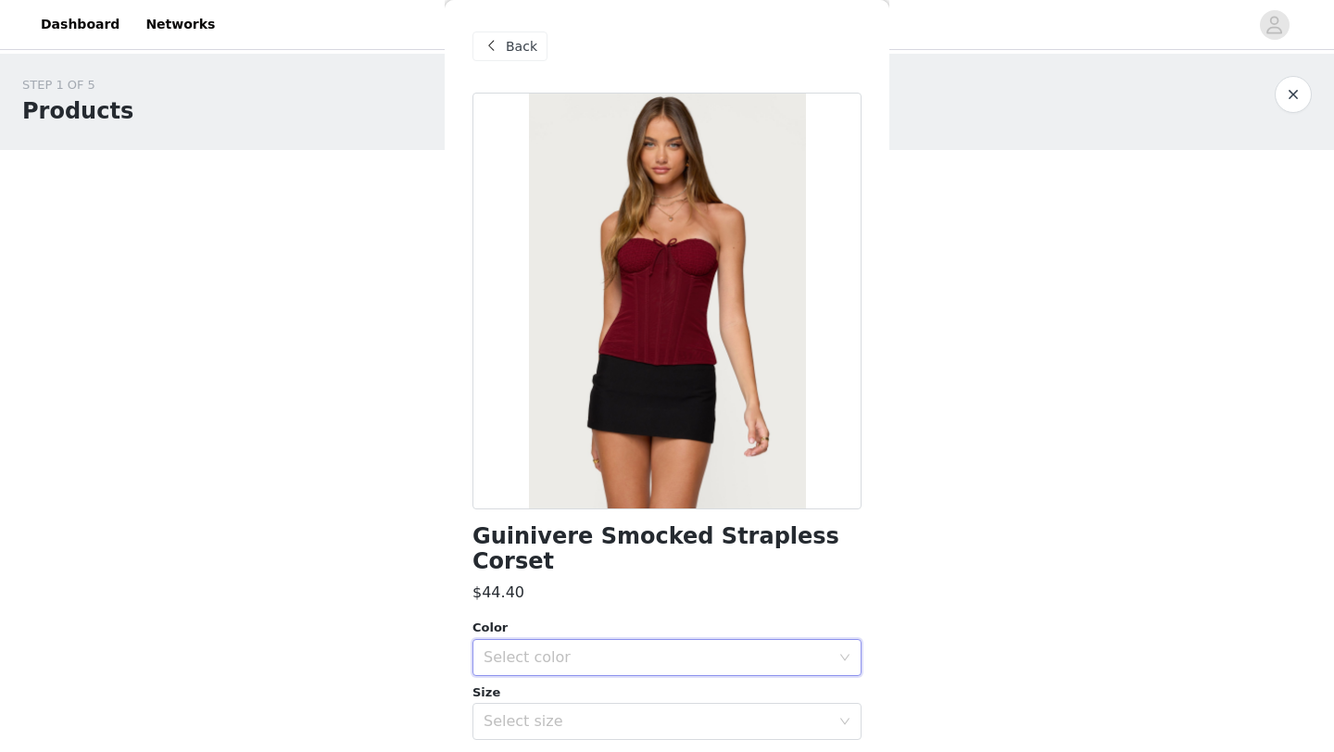
click at [652, 684] on div "Size" at bounding box center [667, 693] width 389 height 19
click at [653, 649] on div "Select color" at bounding box center [657, 658] width 347 height 19
click at [638, 670] on li "BURGUNDY" at bounding box center [667, 674] width 389 height 30
click at [618, 704] on div "Select size" at bounding box center [661, 721] width 355 height 35
click at [561, 737] on li "XS" at bounding box center [667, 738] width 389 height 30
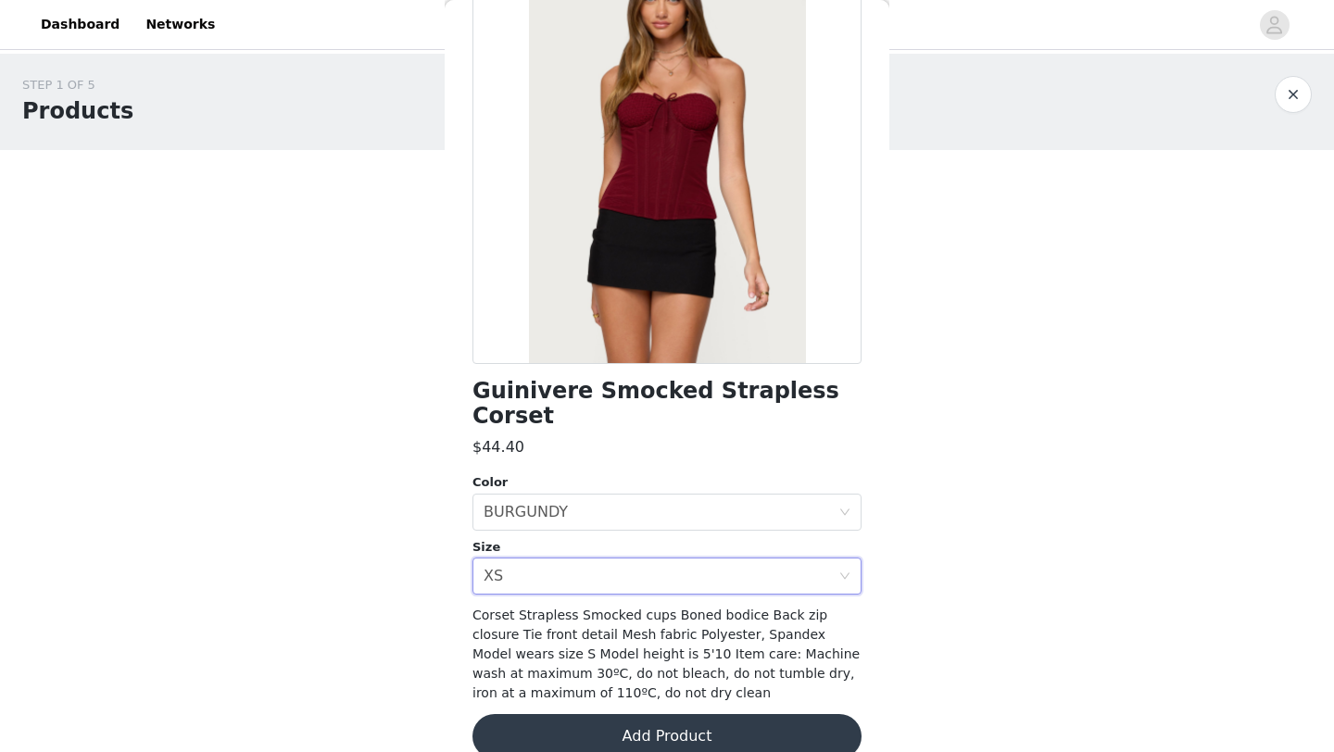
scroll to position [149, 0]
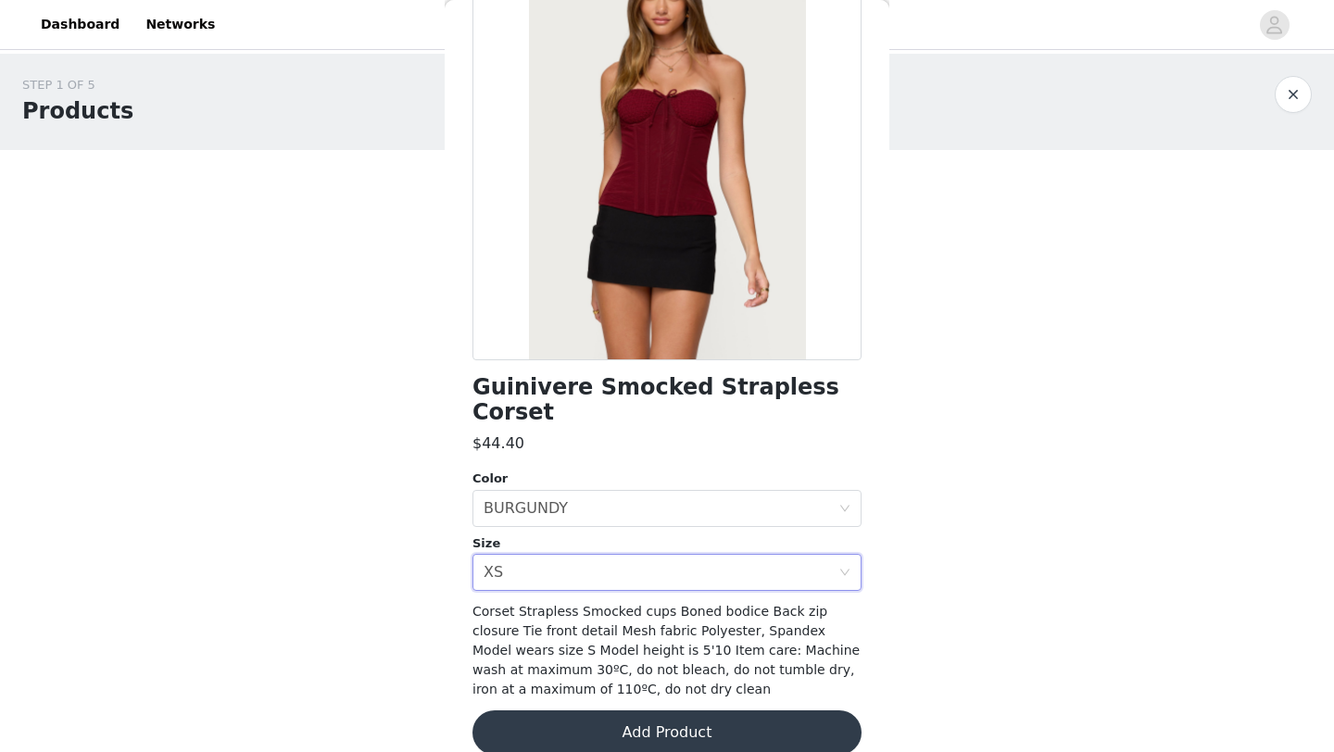
click at [616, 720] on button "Add Product" at bounding box center [667, 733] width 389 height 44
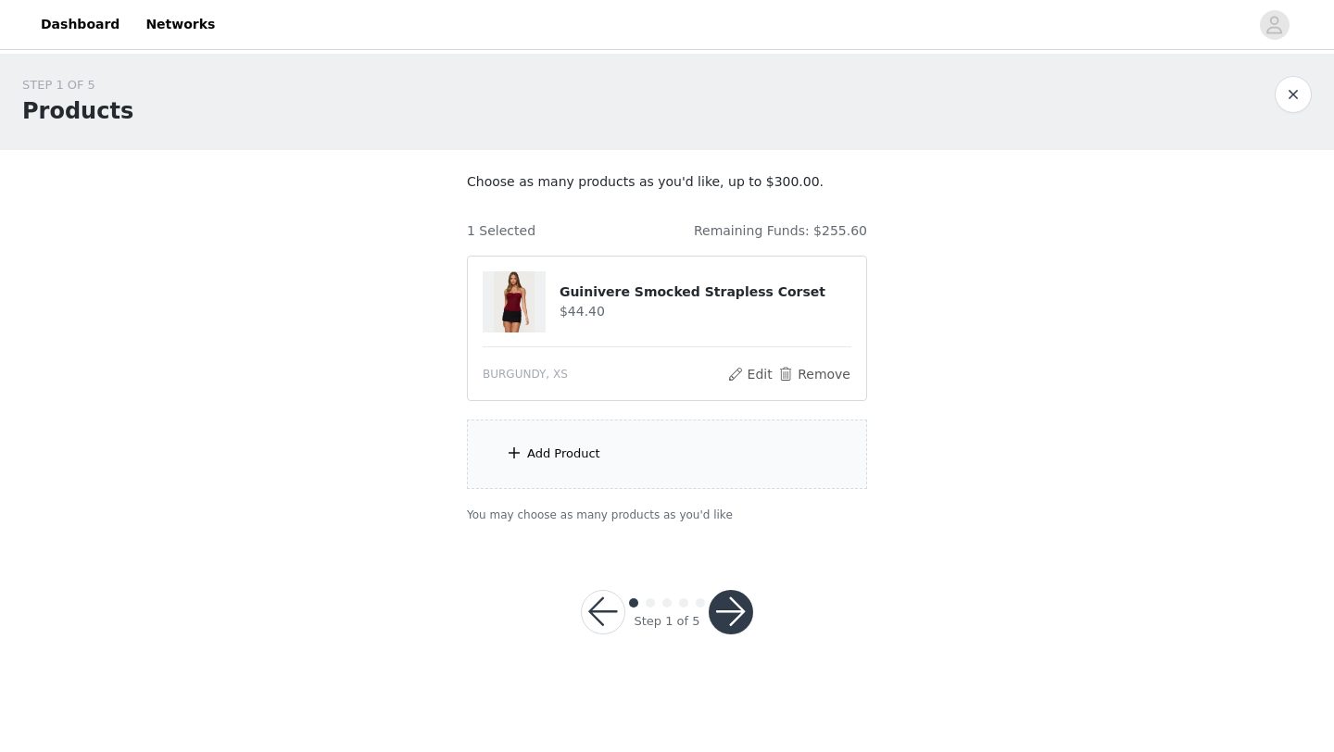
click at [605, 461] on div "Add Product" at bounding box center [667, 454] width 400 height 69
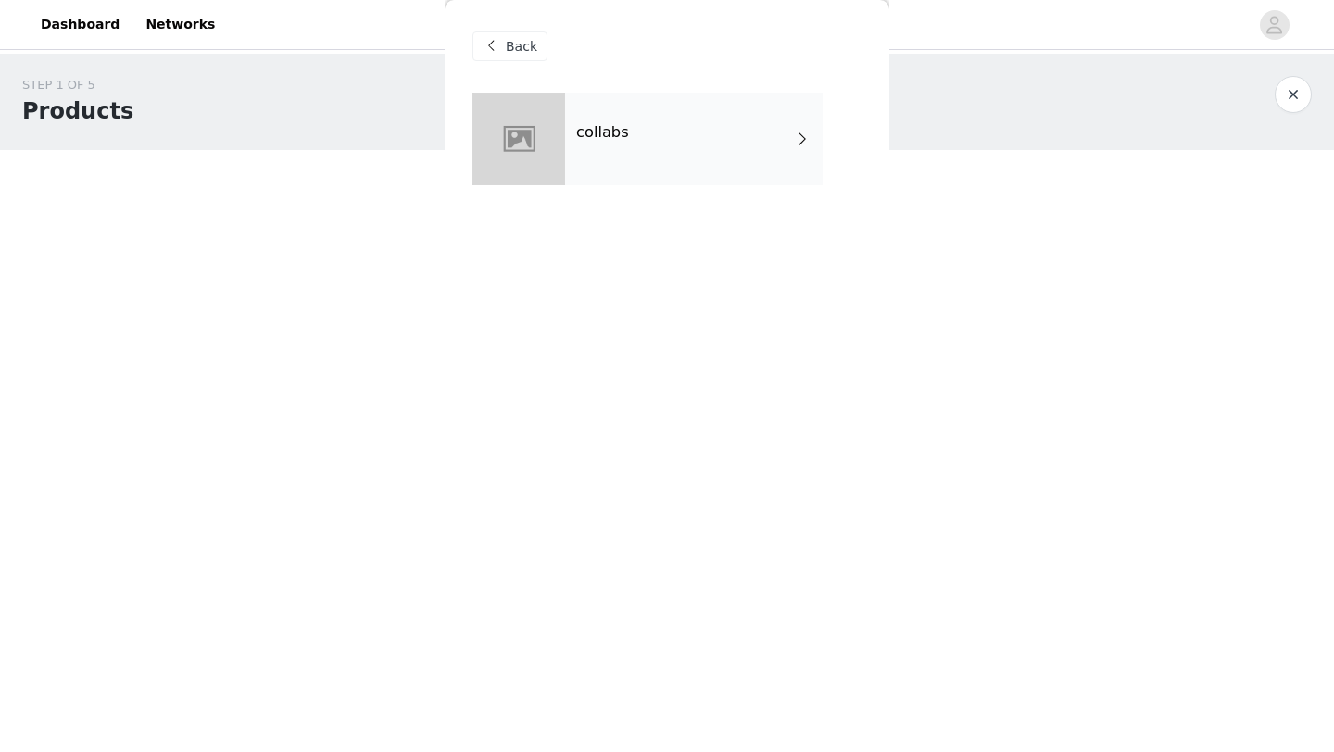
click at [600, 128] on h4 "collabs" at bounding box center [602, 132] width 53 height 17
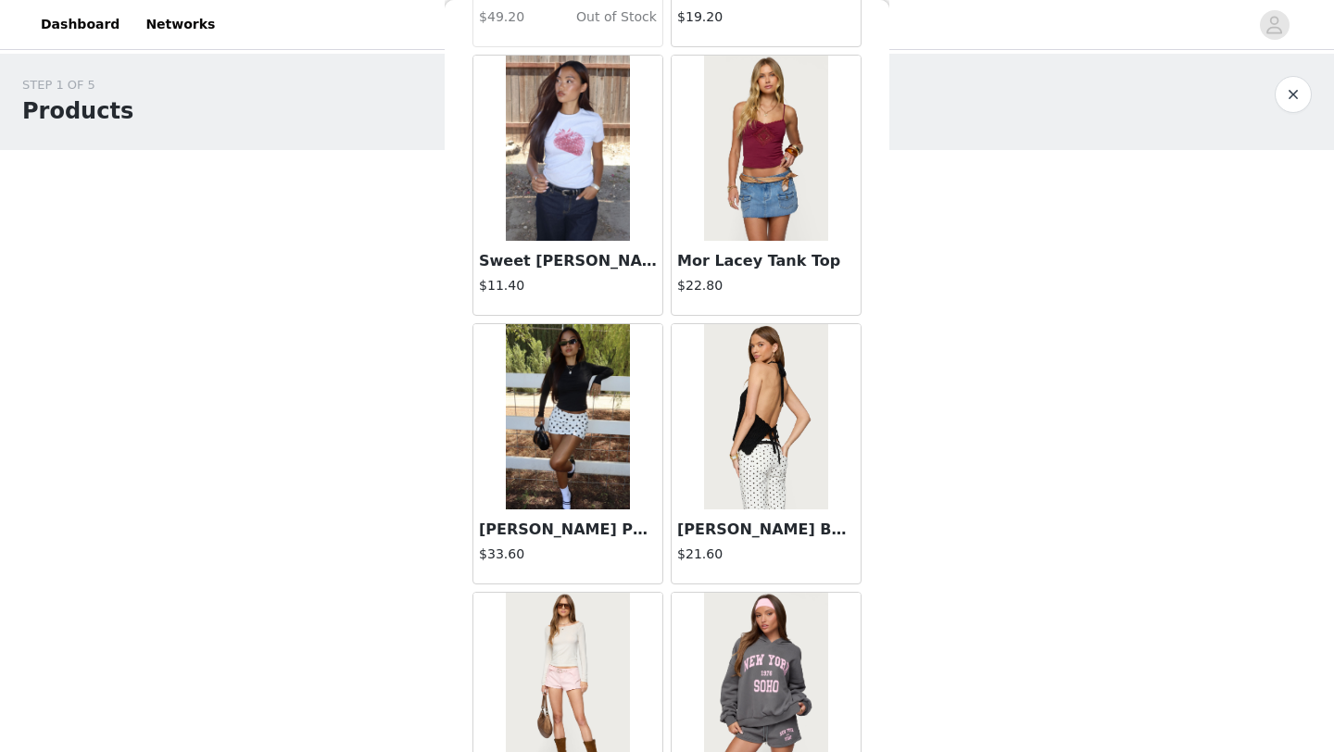
scroll to position [2083, 0]
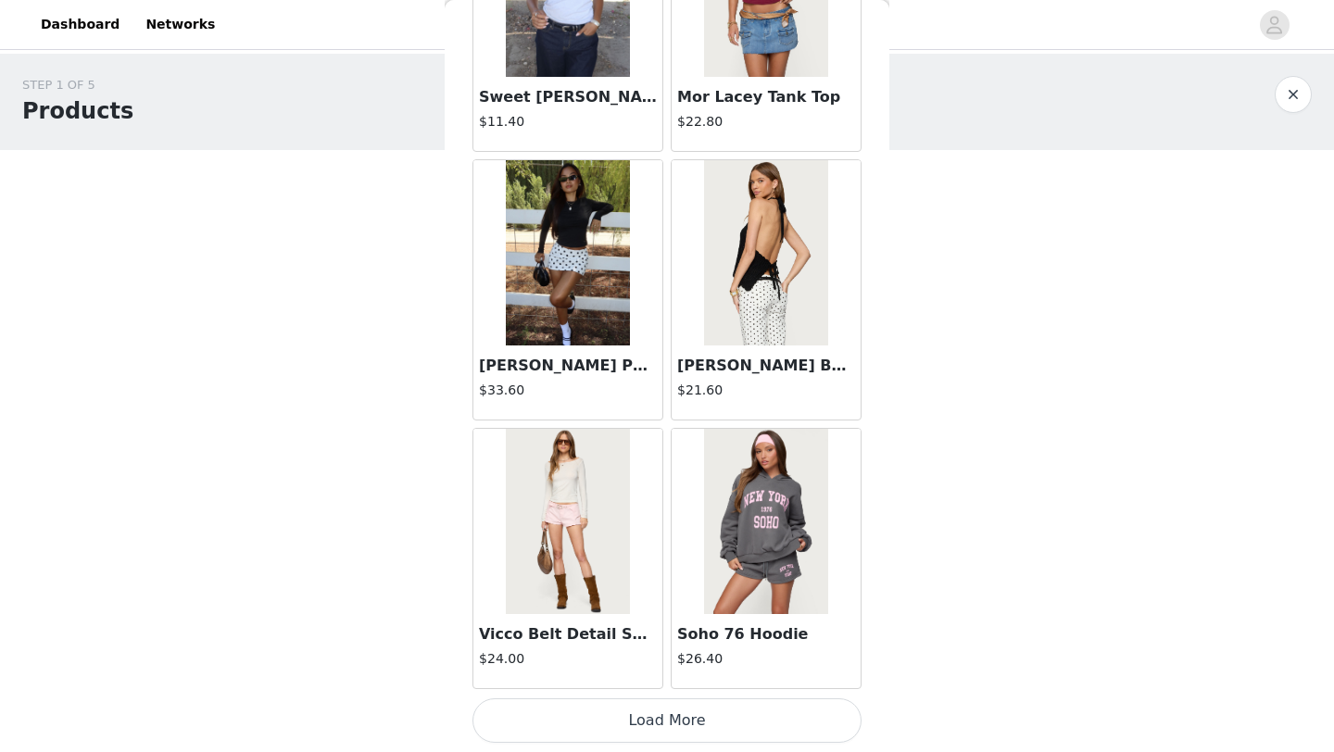
click at [626, 718] on button "Load More" at bounding box center [667, 721] width 389 height 44
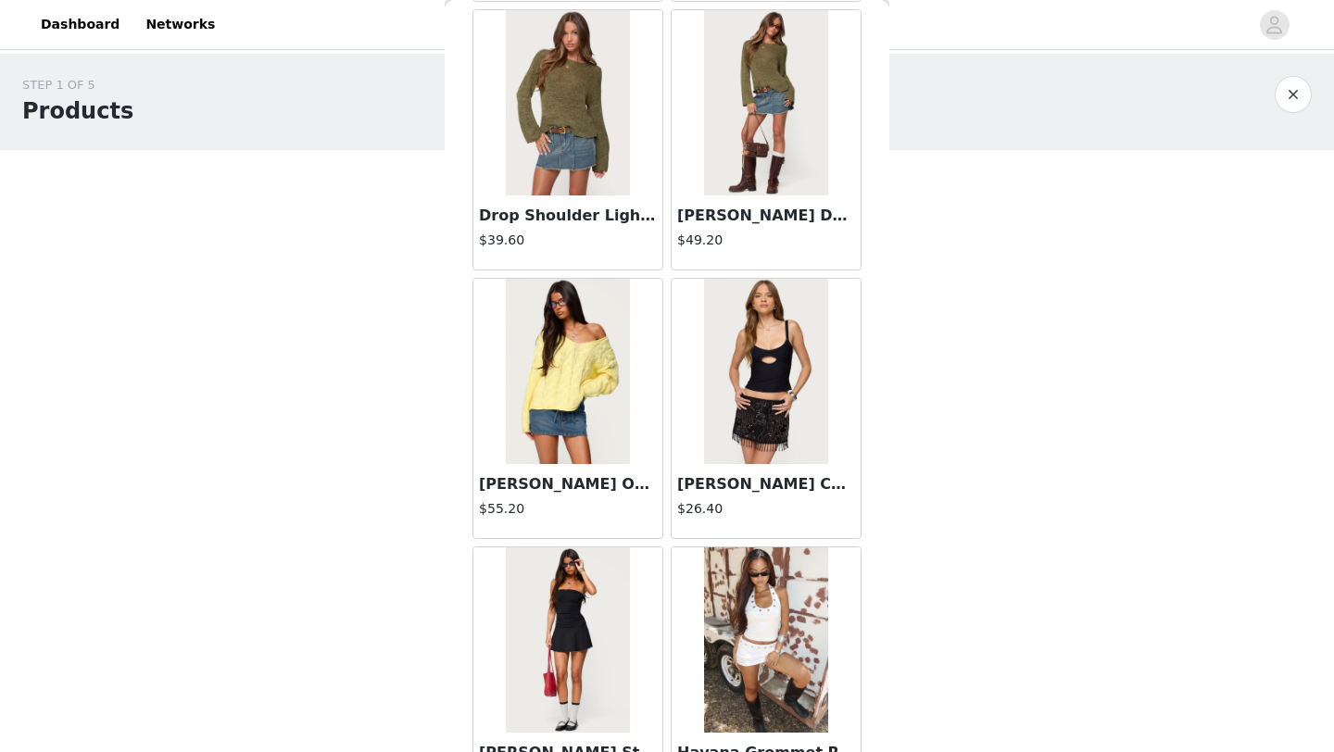
scroll to position [4770, 0]
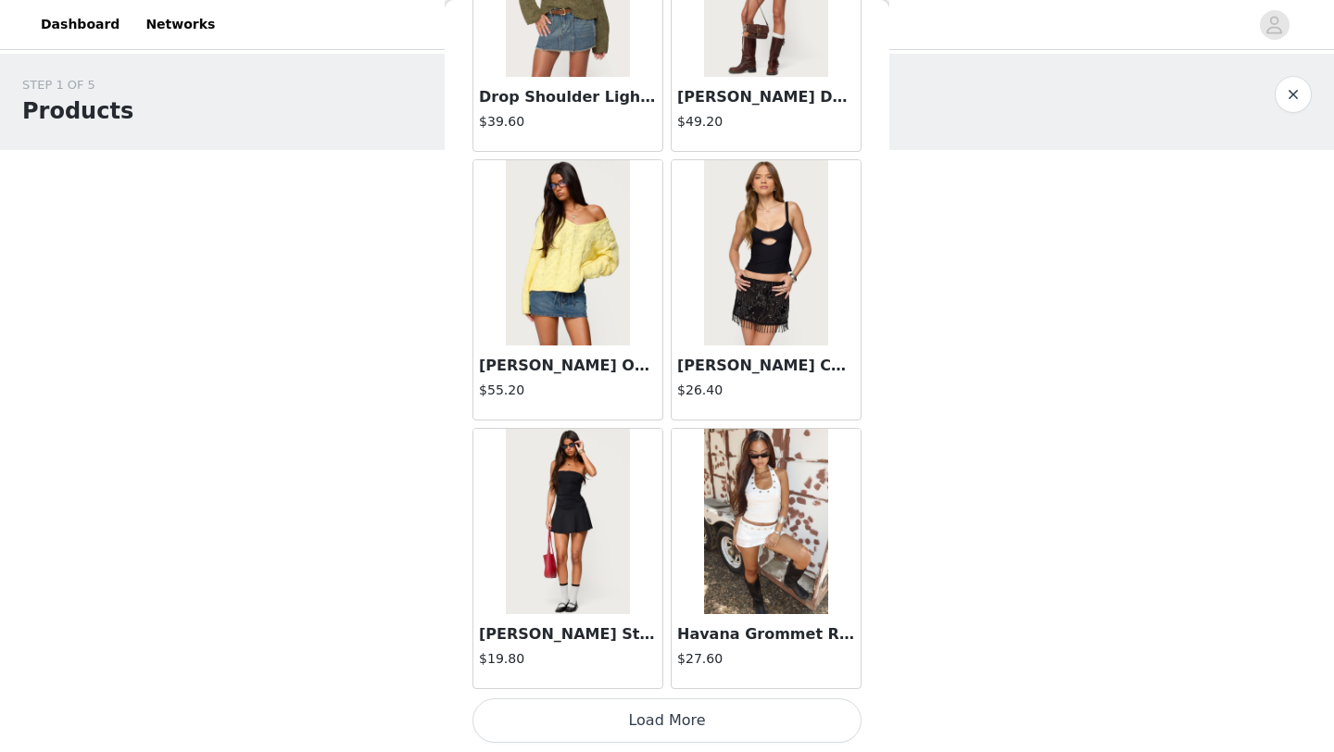
click at [644, 703] on button "Load More" at bounding box center [667, 721] width 389 height 44
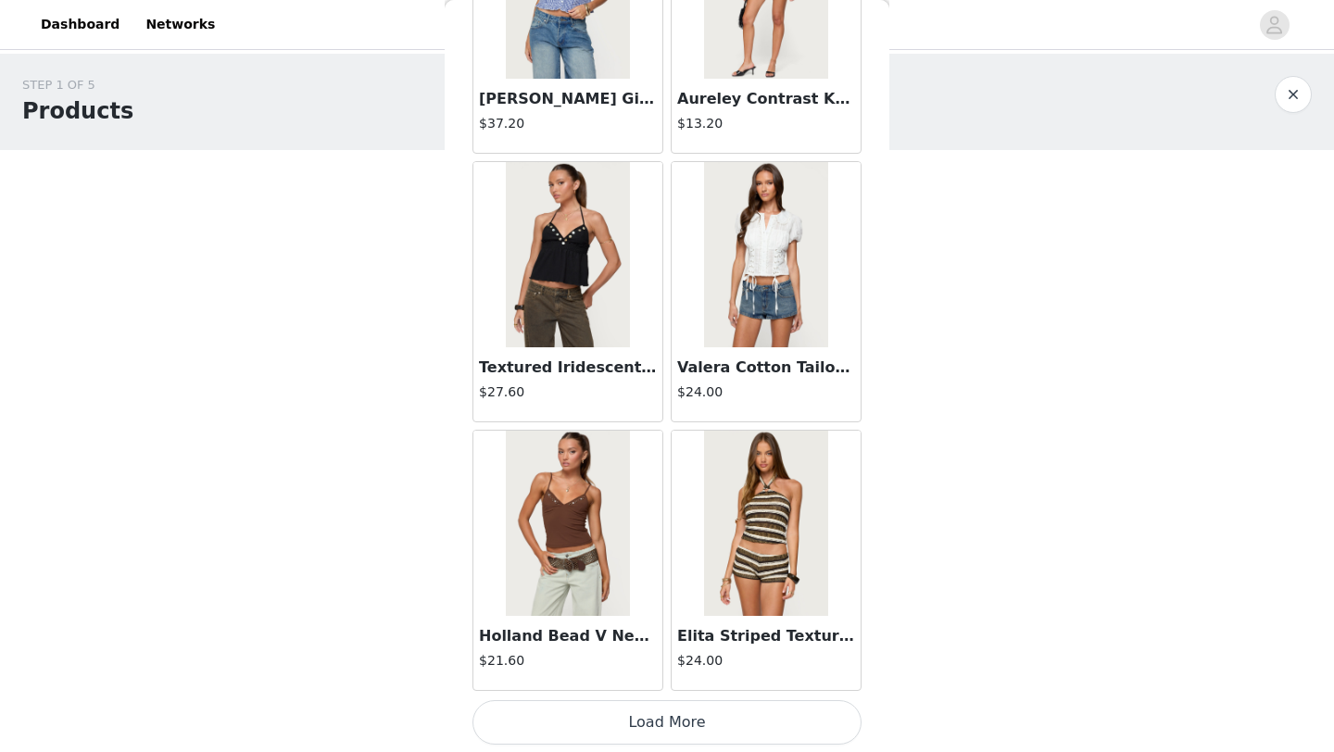
scroll to position [7457, 0]
click at [653, 729] on button "Load More" at bounding box center [667, 721] width 389 height 44
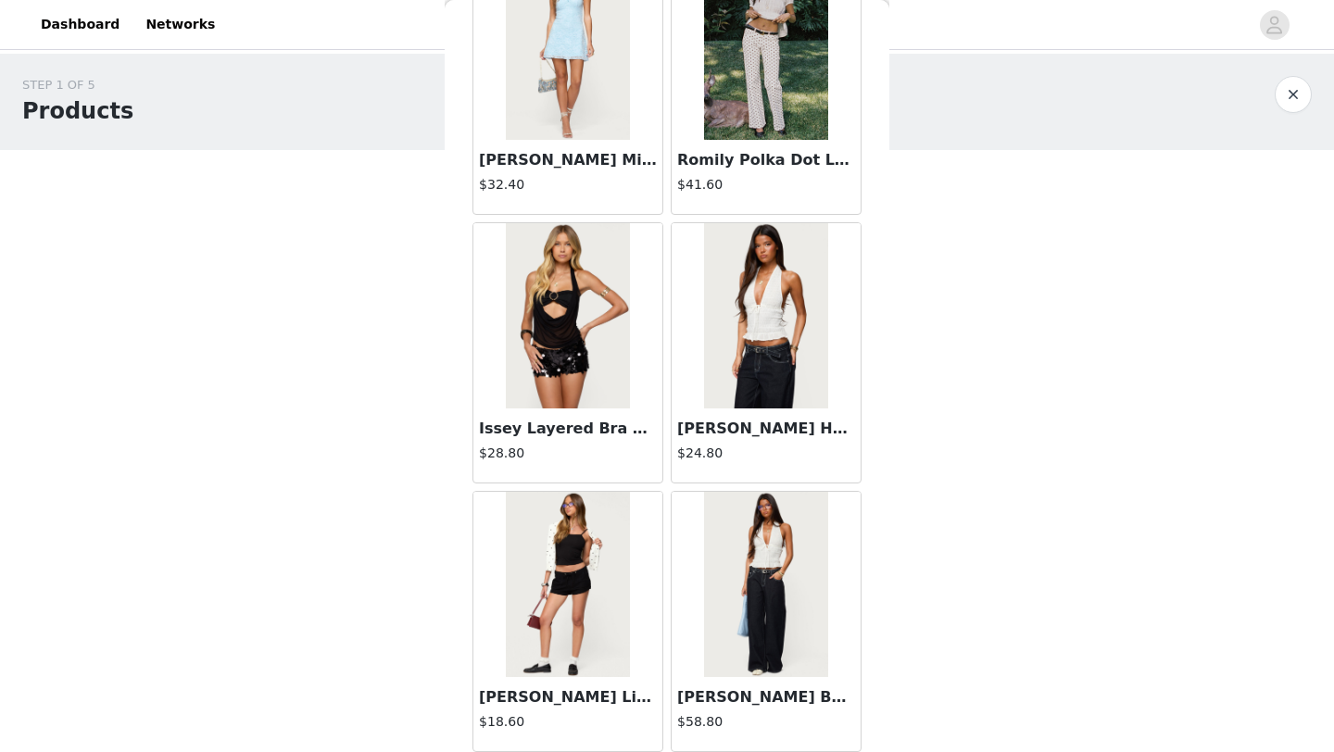
scroll to position [9017, 0]
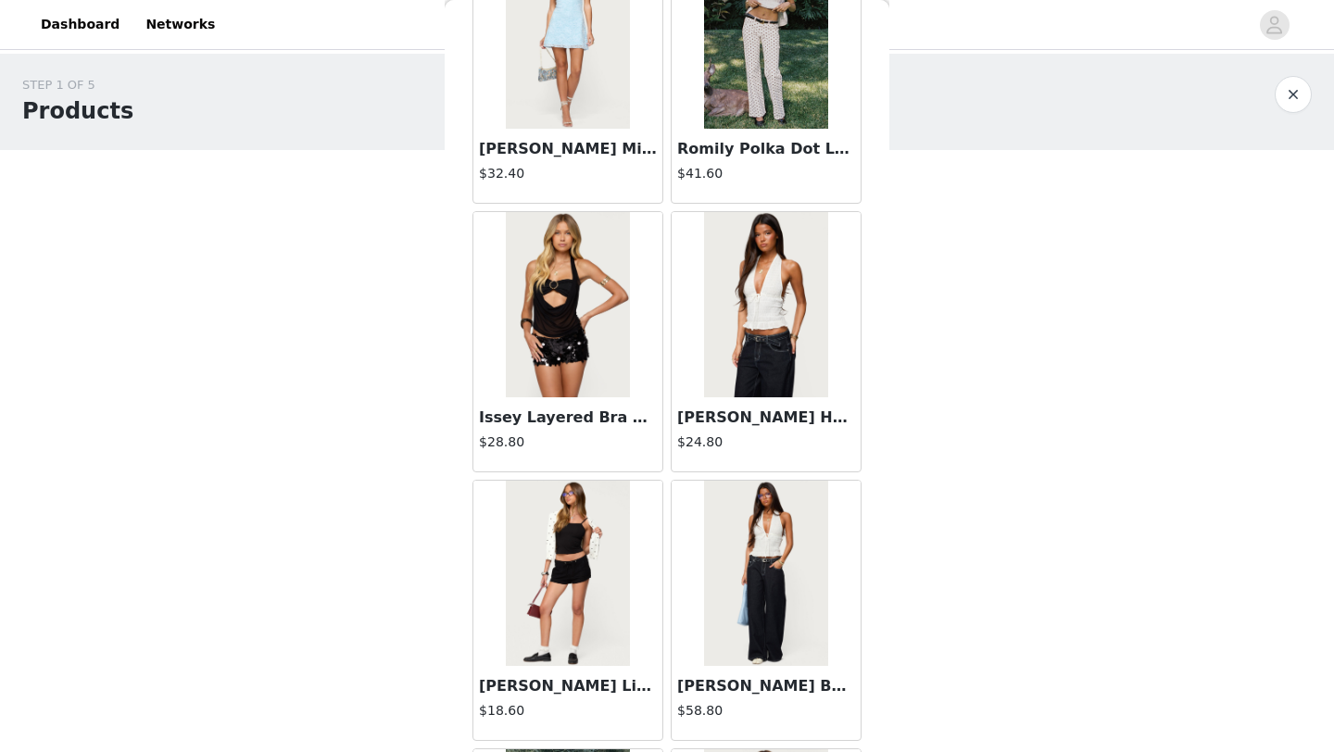
click at [571, 317] on img at bounding box center [567, 304] width 123 height 185
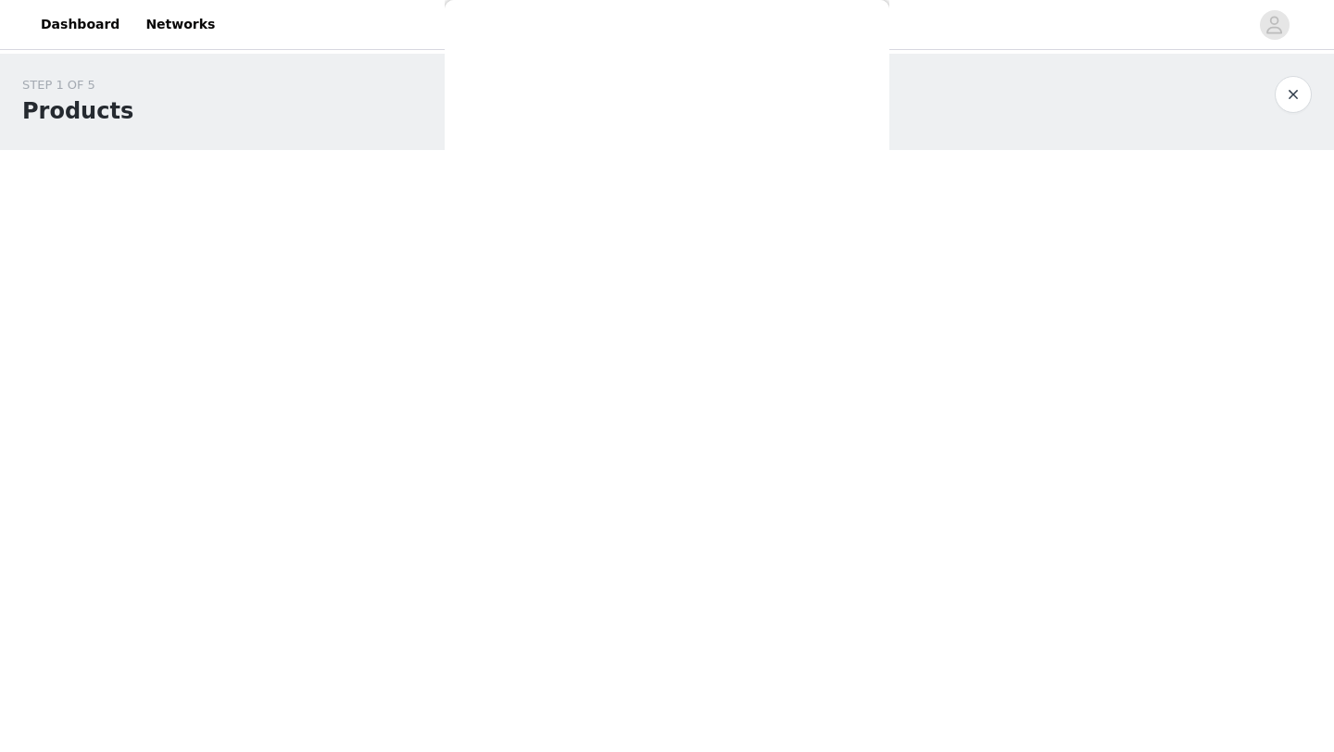
scroll to position [0, 0]
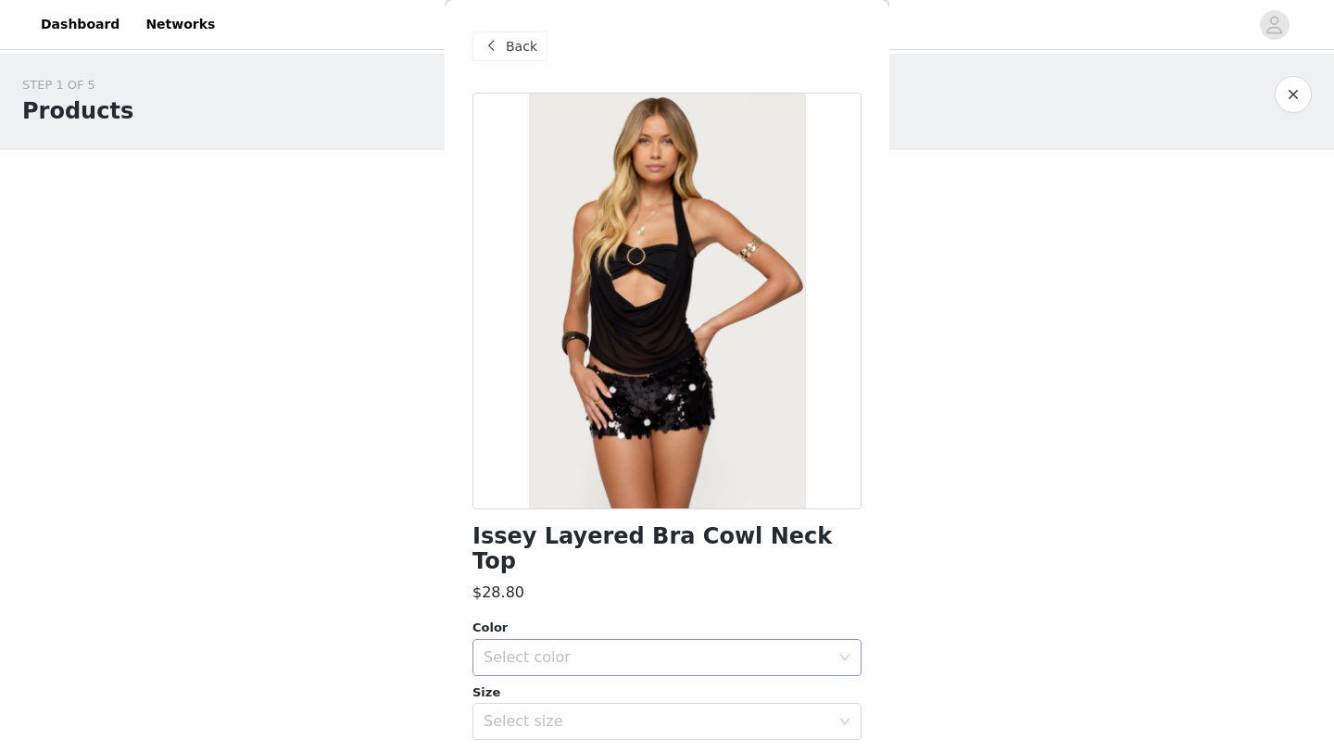
click at [658, 648] on div "Select color" at bounding box center [661, 657] width 355 height 35
click at [610, 671] on li "BLACK" at bounding box center [667, 674] width 389 height 30
click at [589, 713] on div "Select size" at bounding box center [657, 722] width 347 height 19
click at [549, 733] on li "XS" at bounding box center [667, 738] width 389 height 30
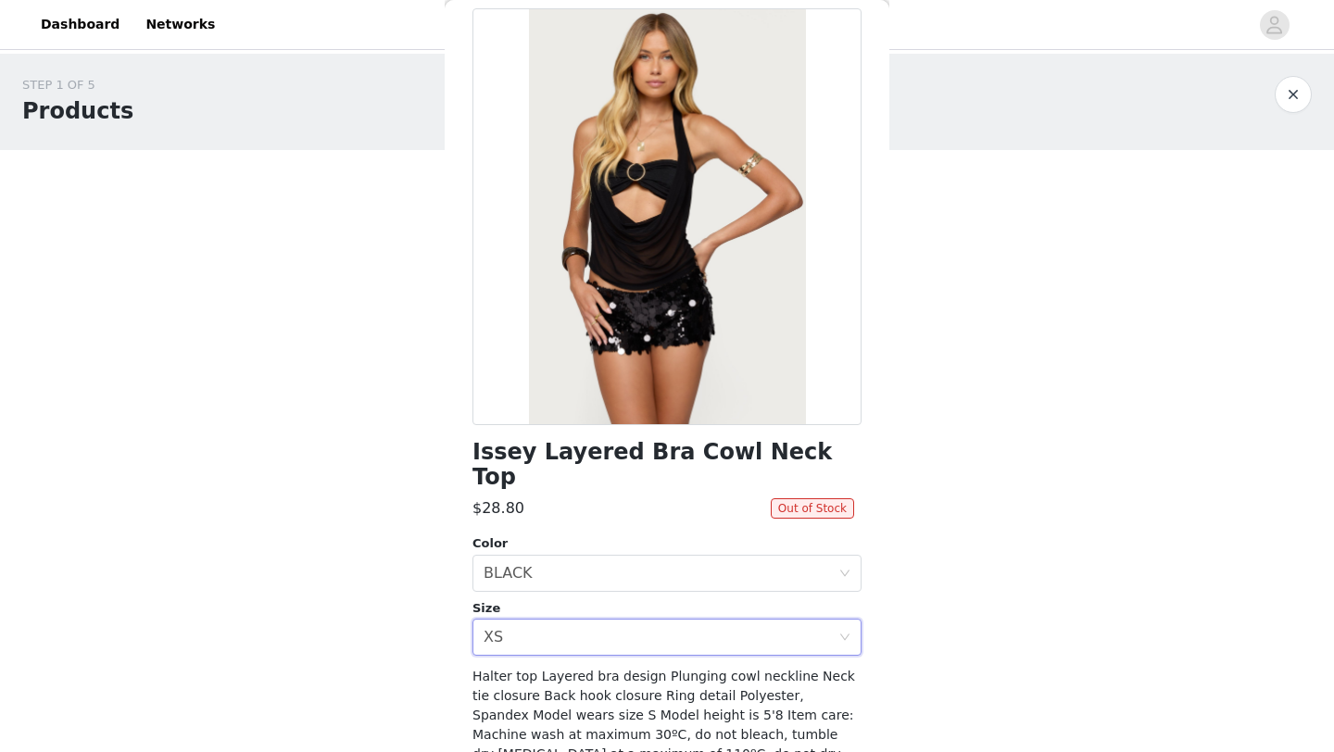
scroll to position [149, 0]
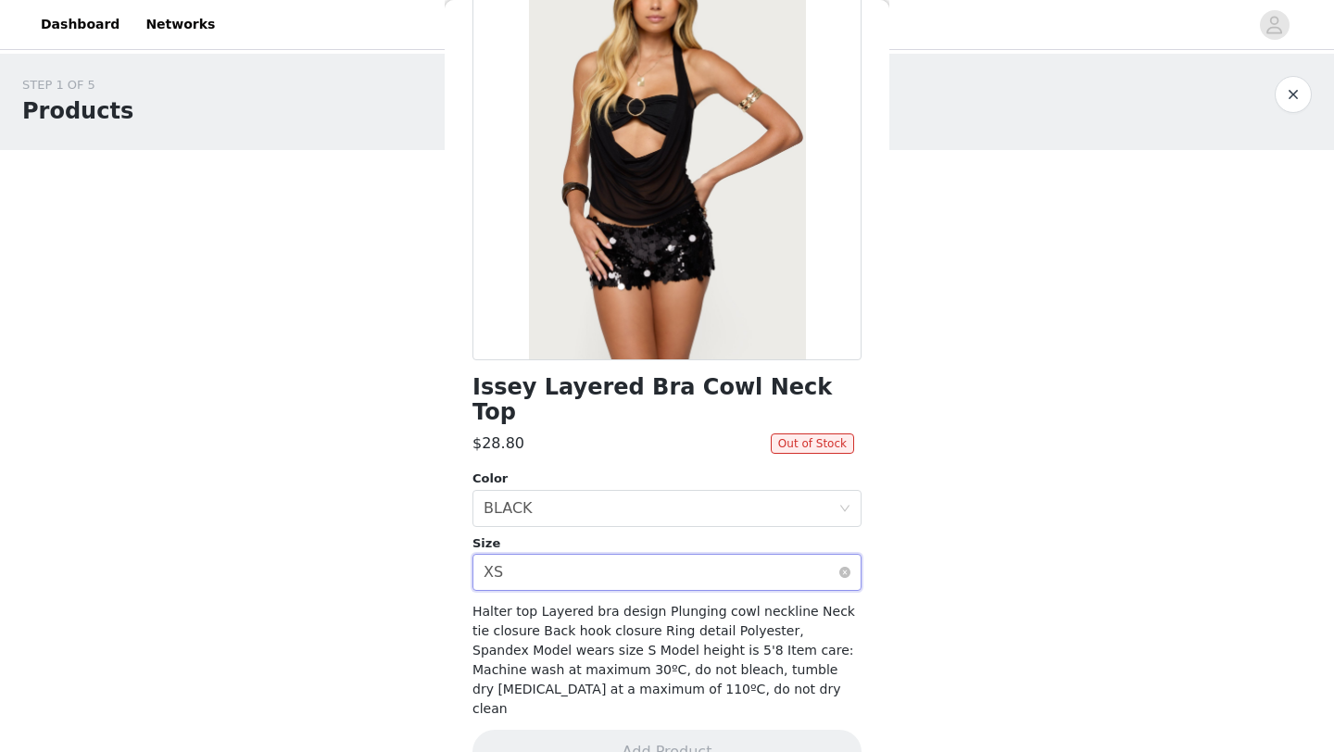
click at [588, 555] on div "Select size XS" at bounding box center [661, 572] width 355 height 35
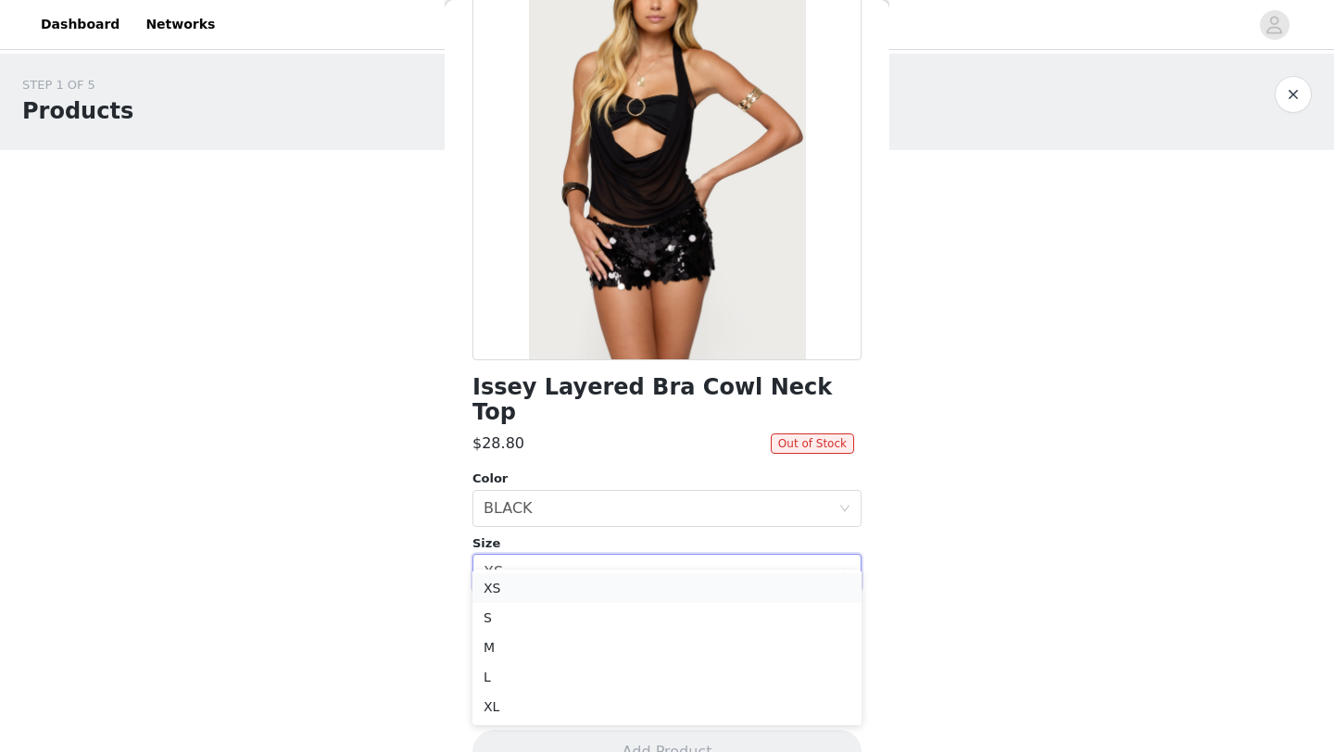
click at [585, 585] on li "XS" at bounding box center [667, 589] width 389 height 30
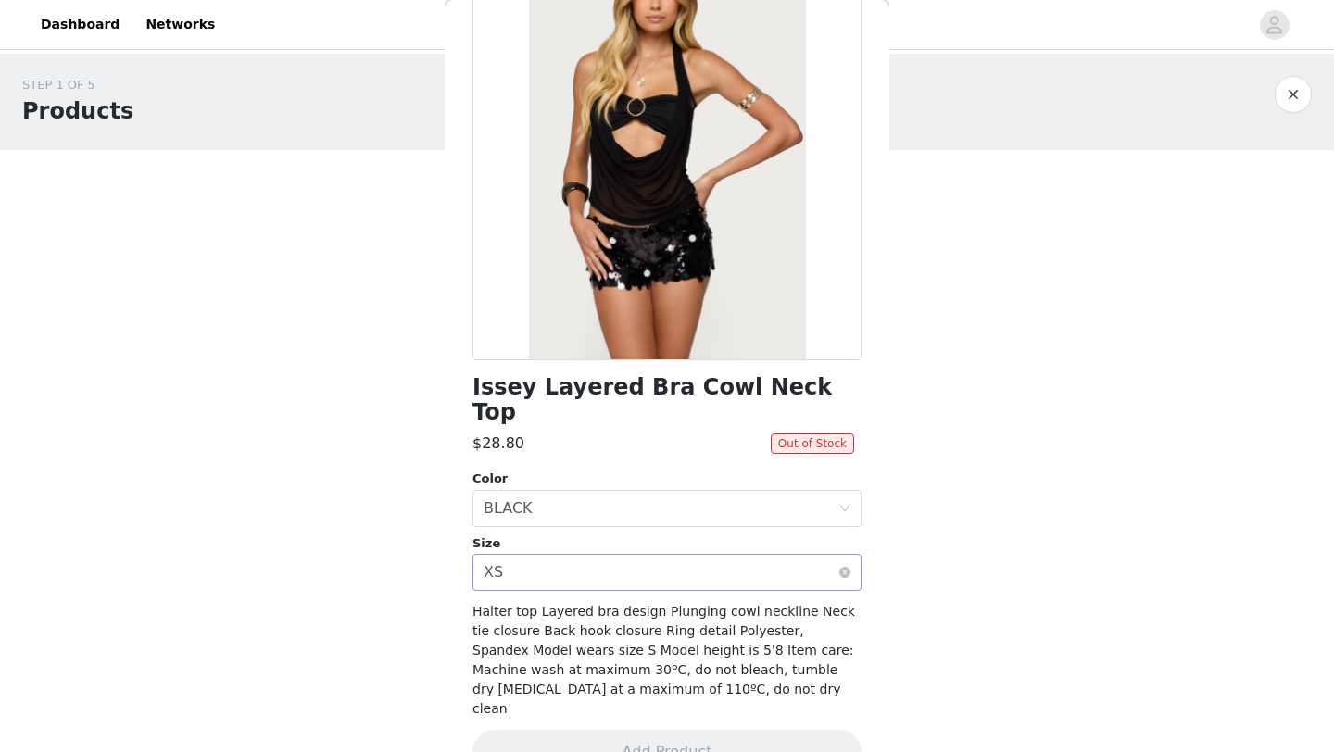
click at [635, 555] on div "Select size XS" at bounding box center [661, 572] width 355 height 35
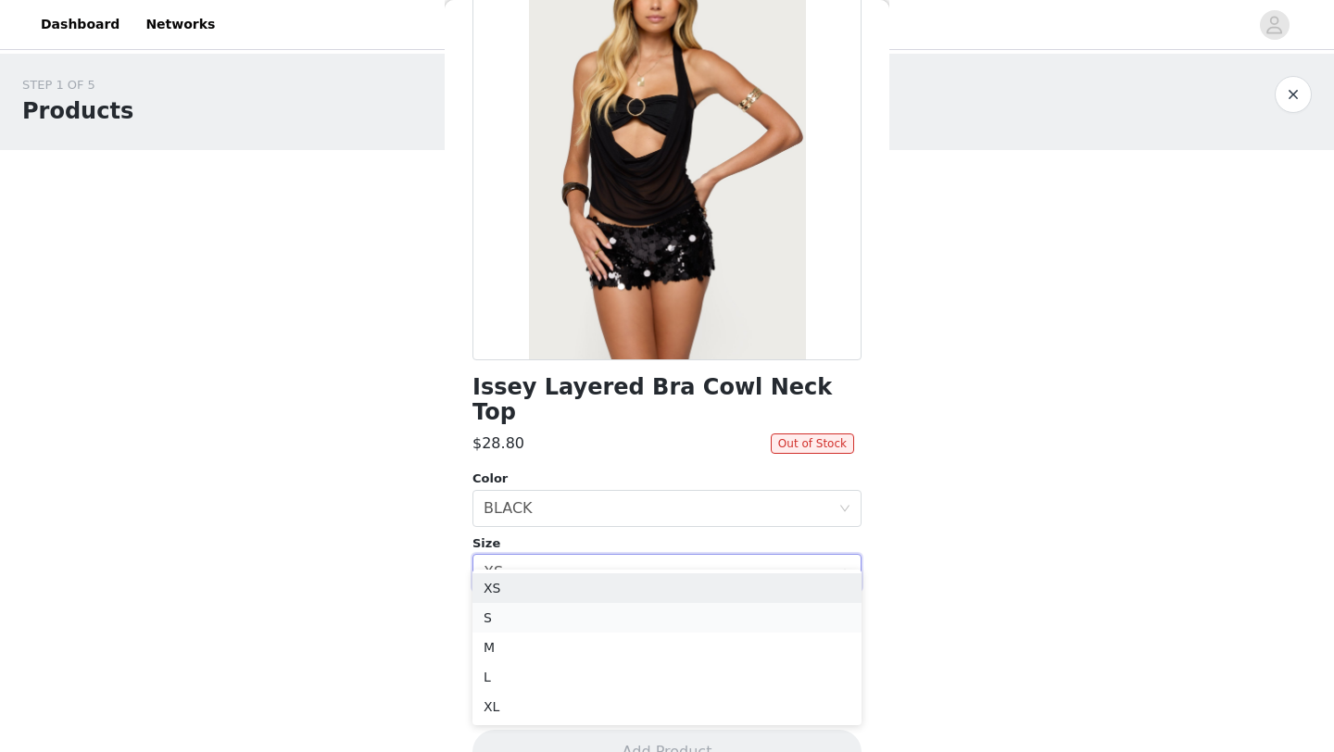
click at [622, 620] on li "S" at bounding box center [667, 618] width 389 height 30
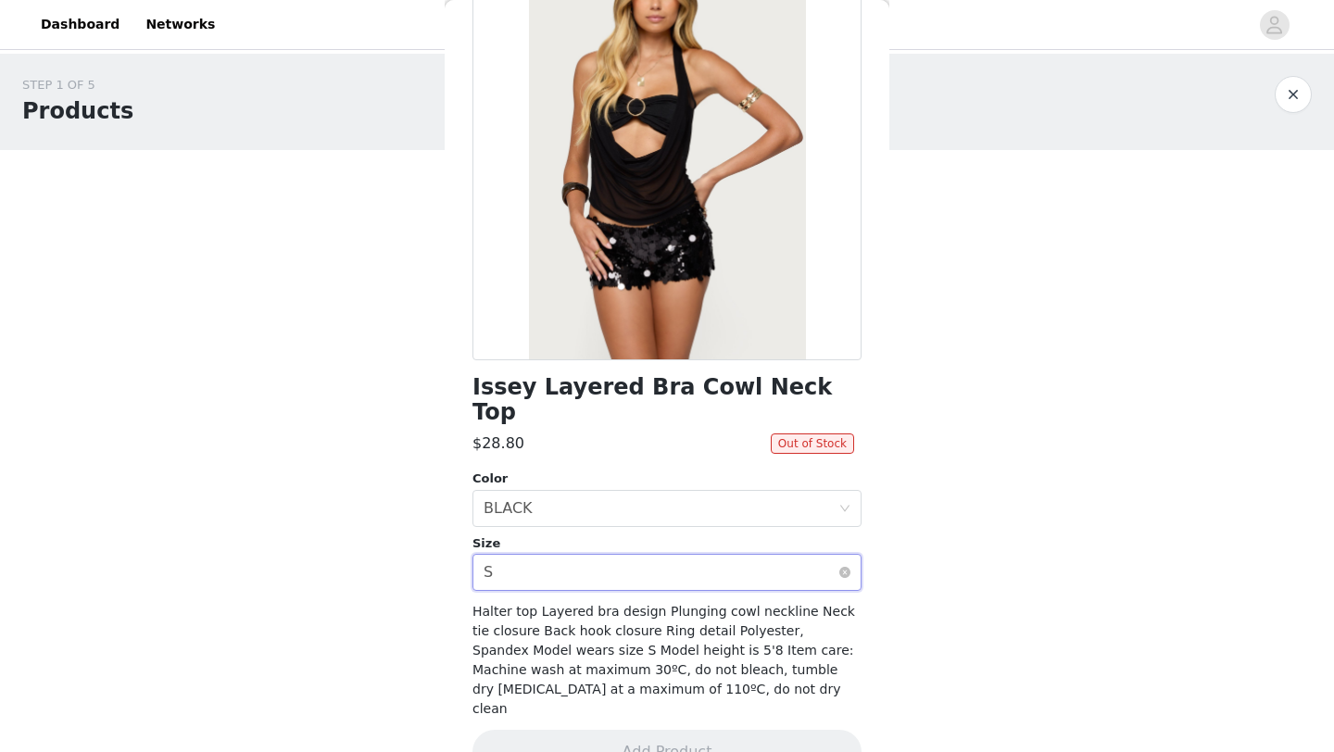
click at [630, 557] on div "Select size S" at bounding box center [661, 572] width 355 height 35
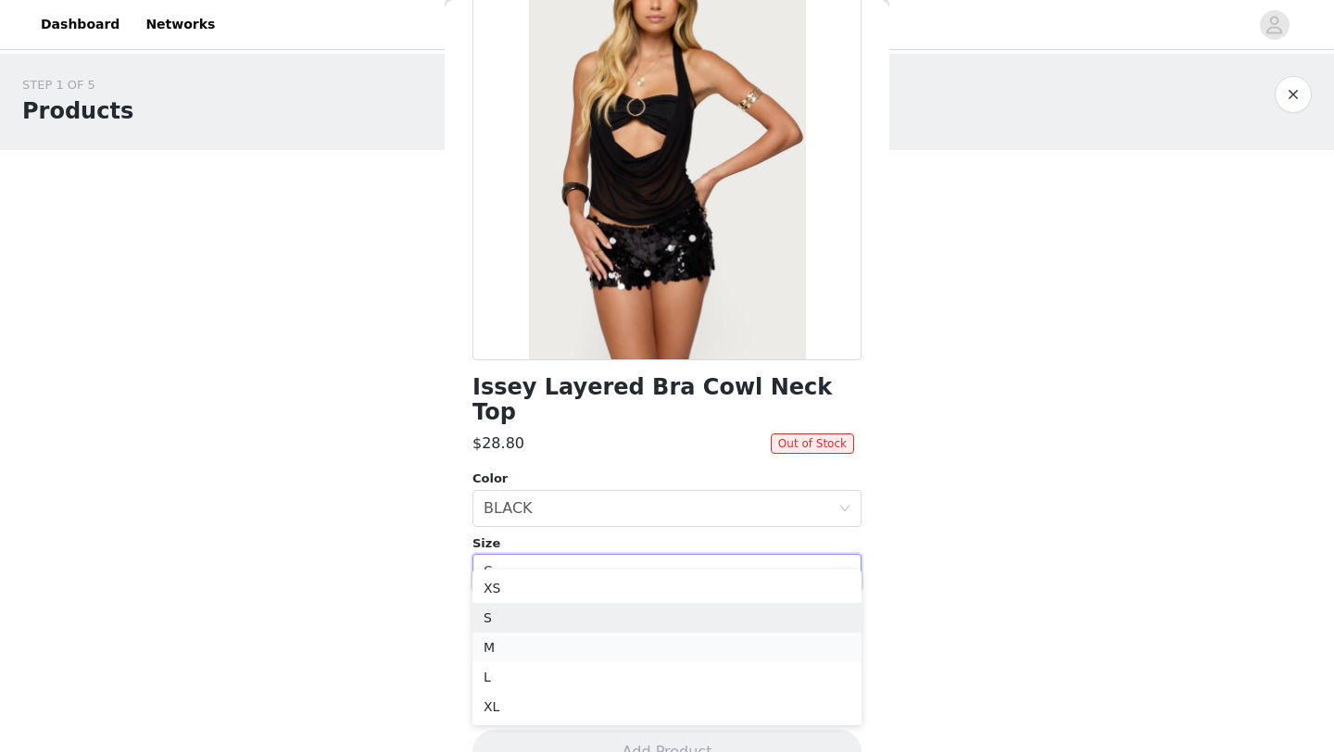
click at [618, 645] on li "M" at bounding box center [667, 648] width 389 height 30
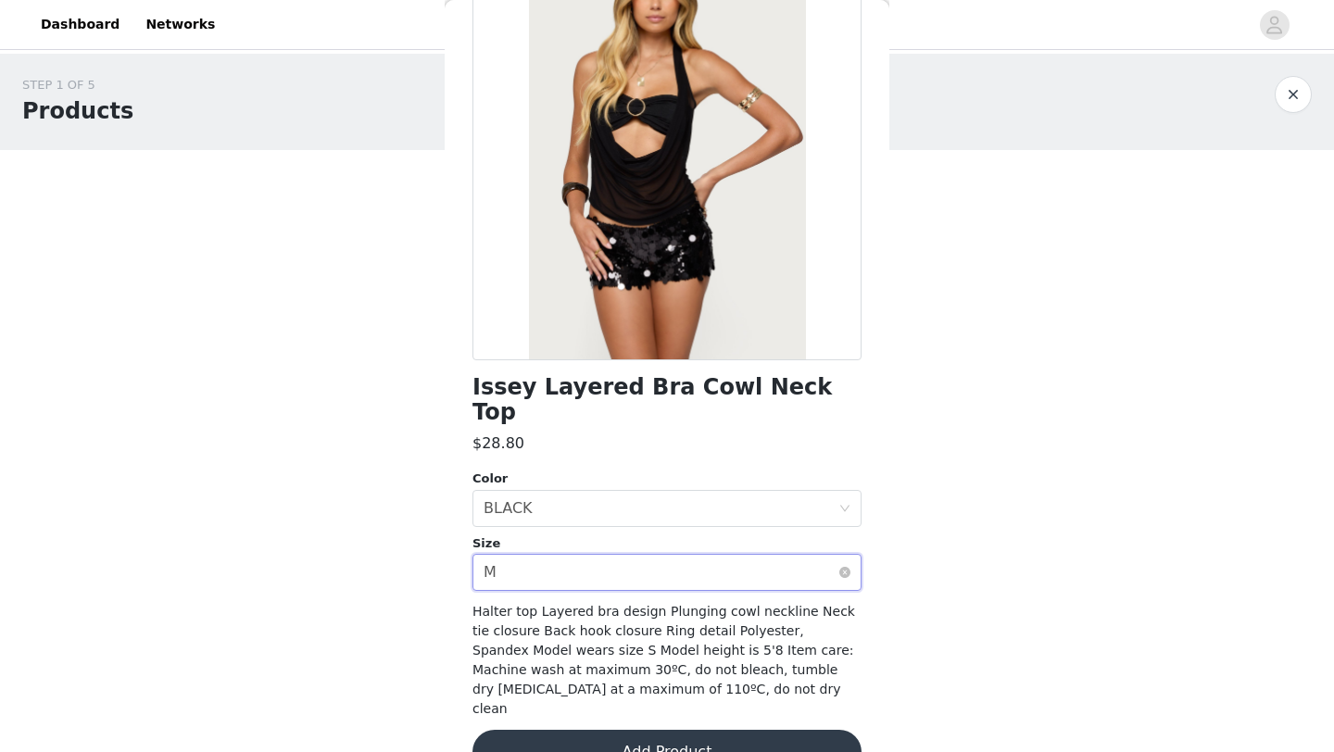
click at [638, 557] on div "Select size M" at bounding box center [661, 572] width 355 height 35
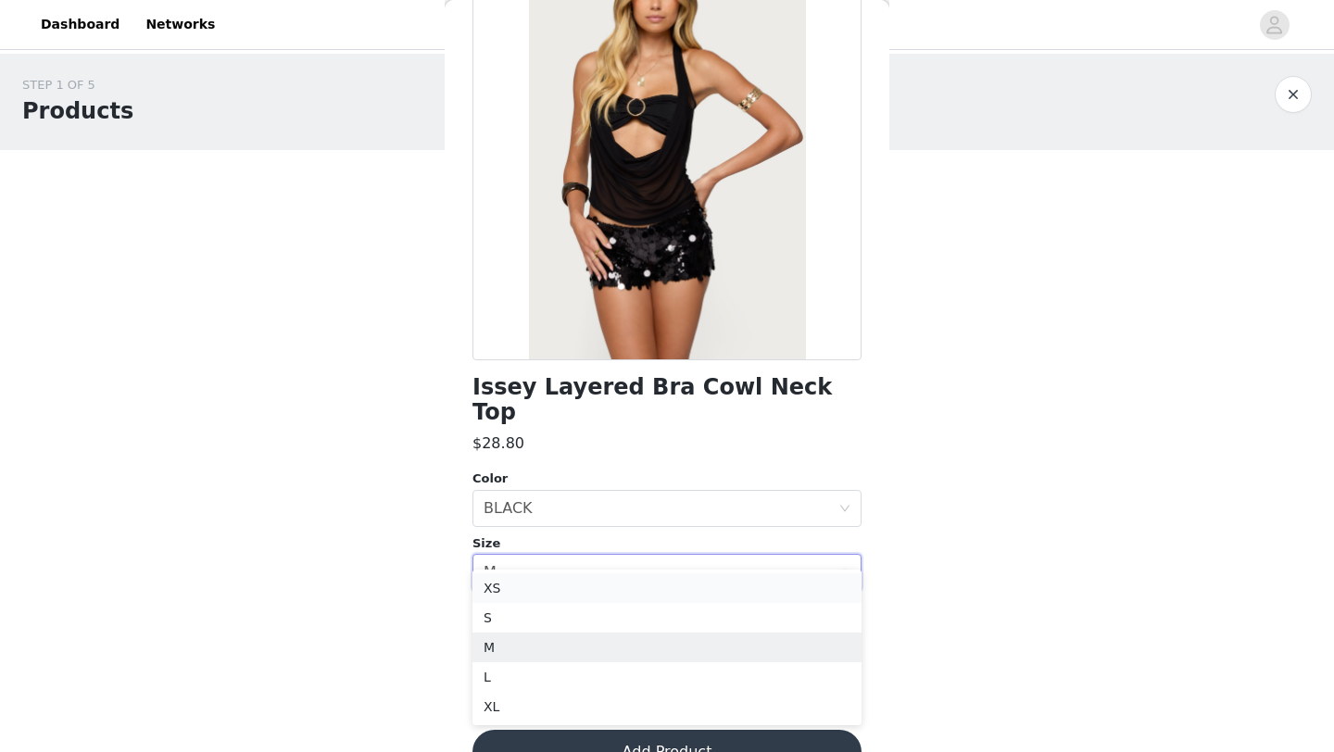
click at [632, 587] on li "XS" at bounding box center [667, 589] width 389 height 30
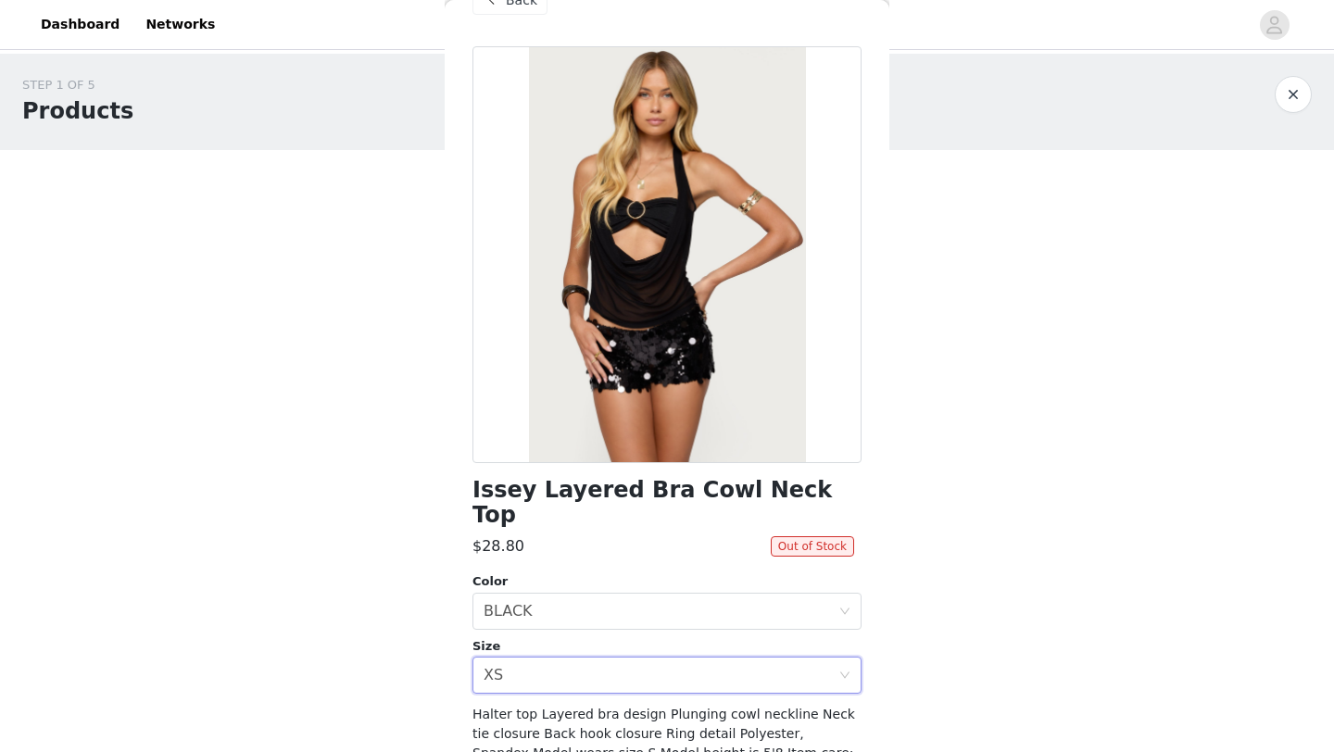
scroll to position [32, 0]
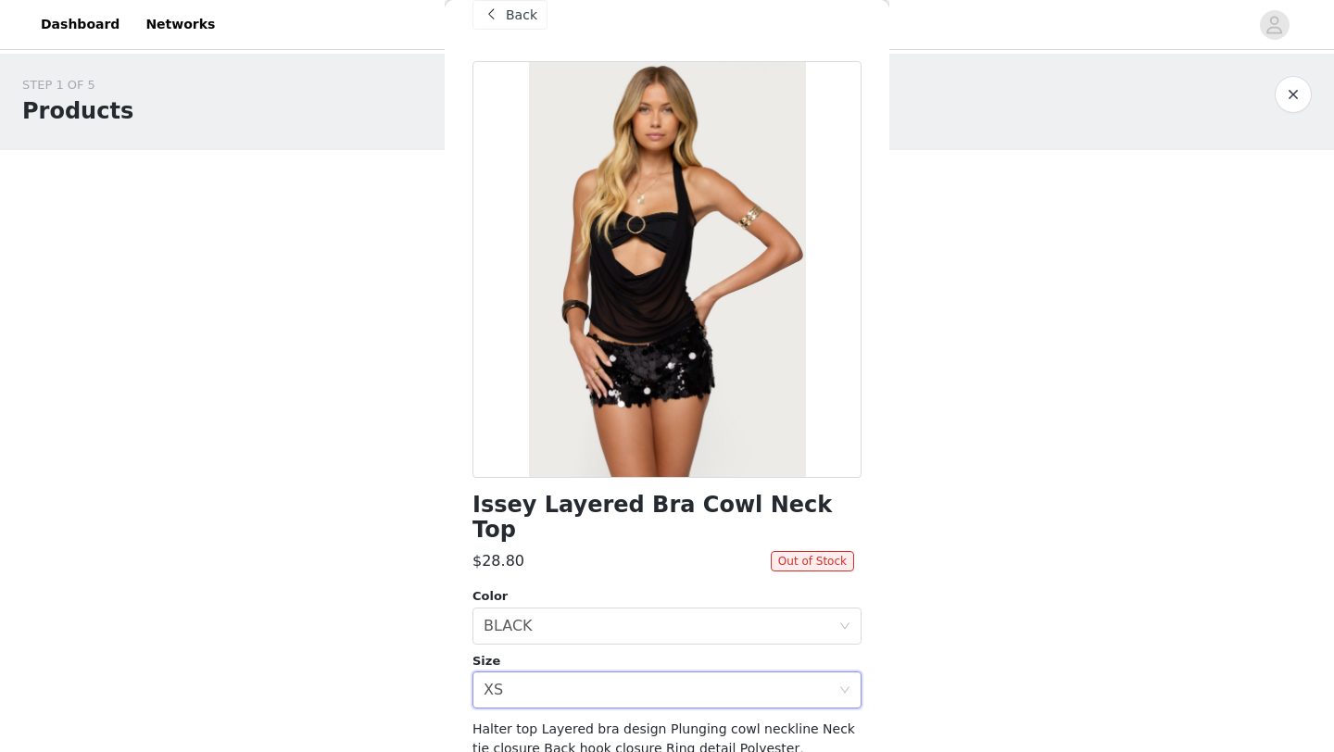
click at [495, 7] on span at bounding box center [491, 15] width 22 height 22
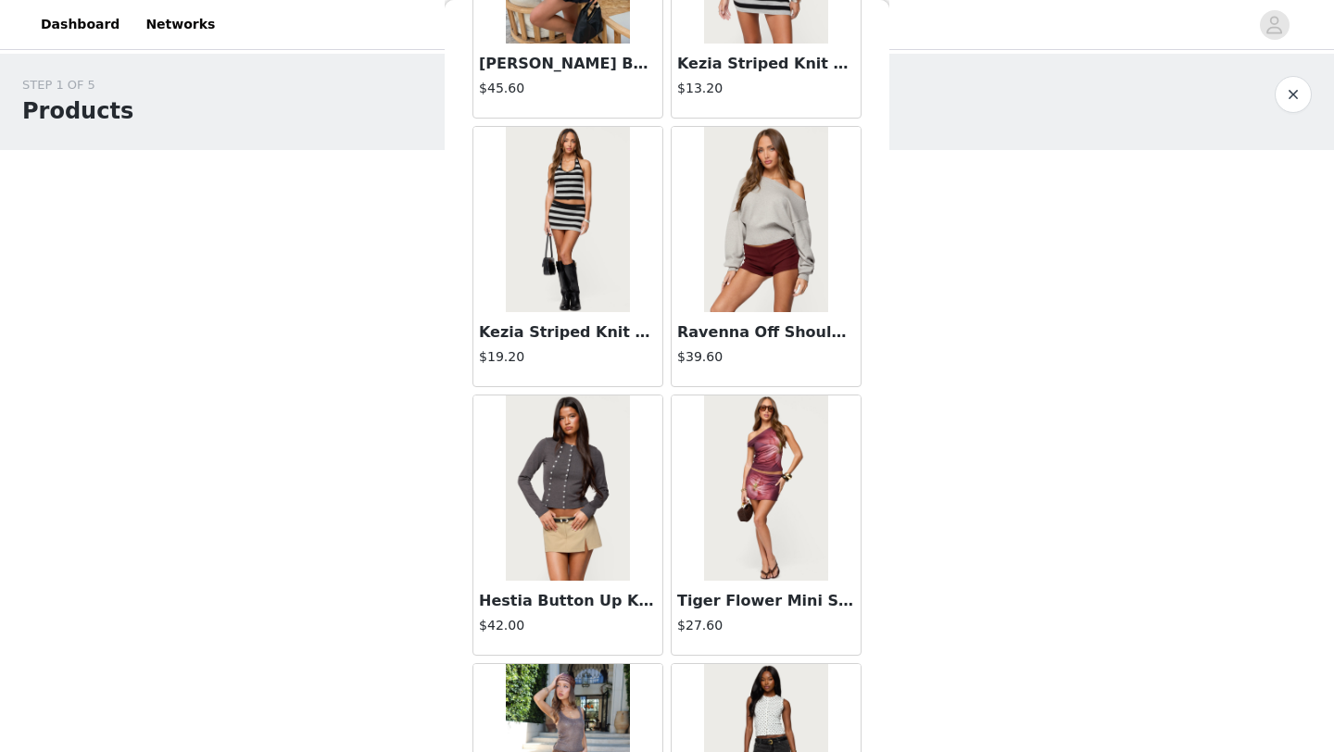
scroll to position [10144, 0]
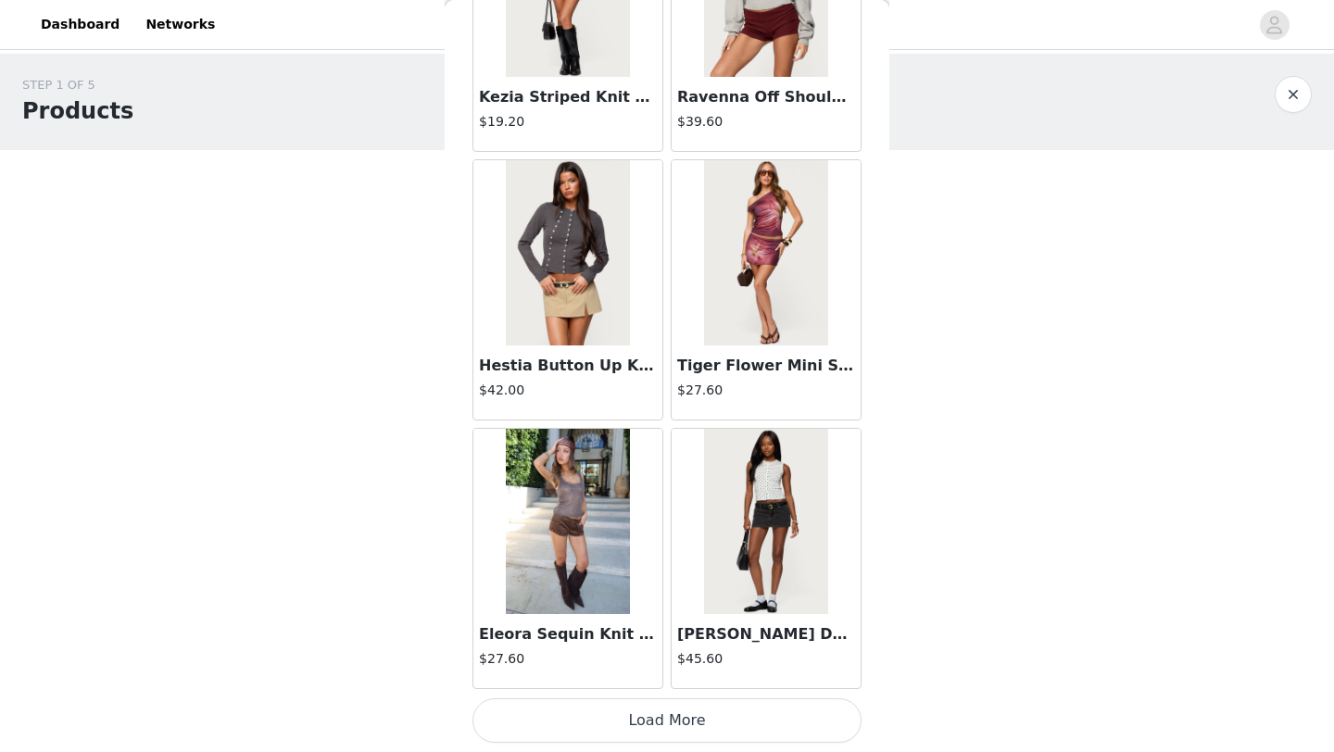
click at [659, 723] on button "Load More" at bounding box center [667, 721] width 389 height 44
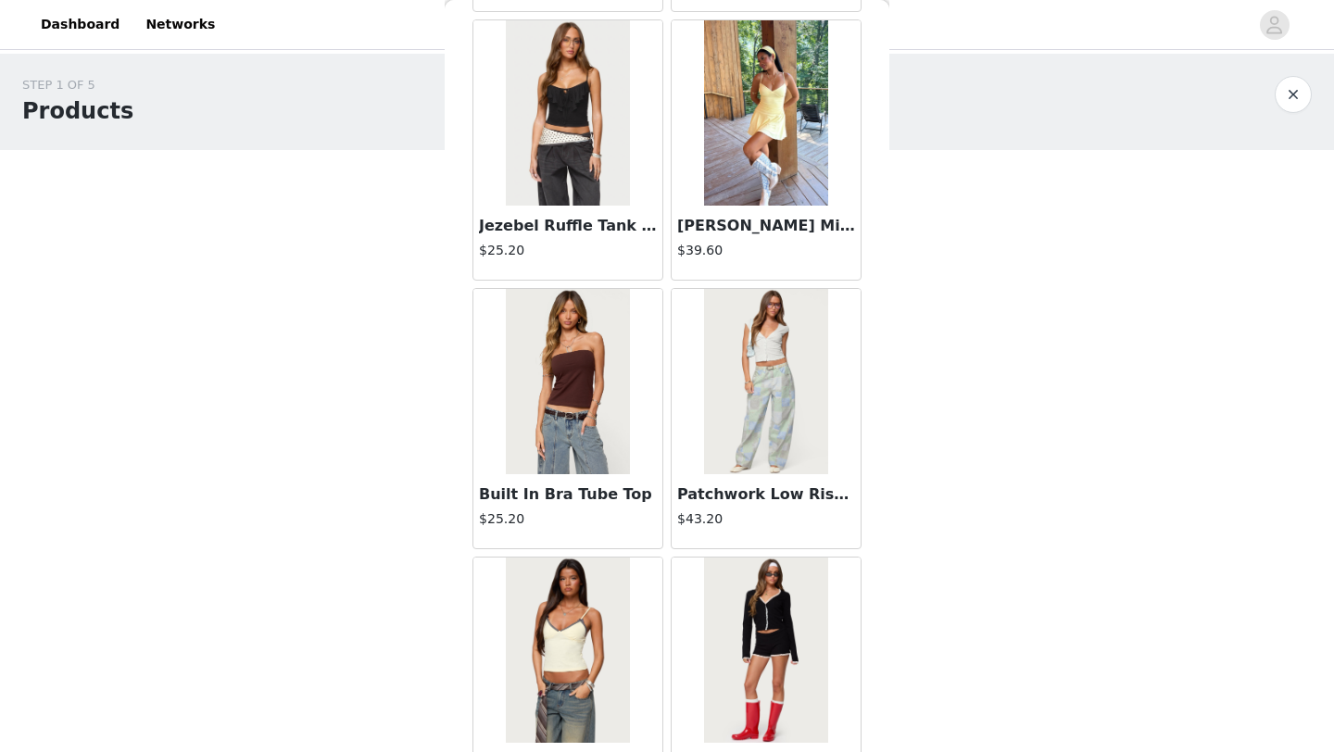
scroll to position [12831, 0]
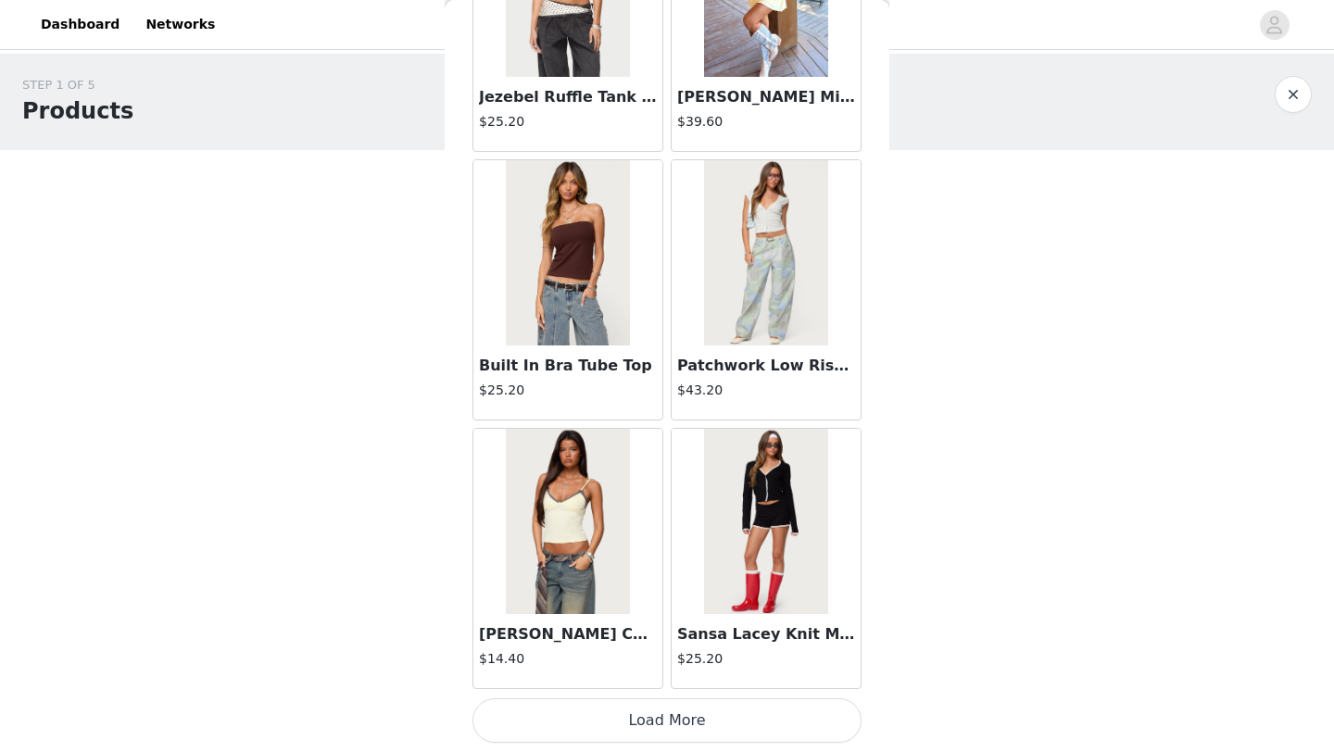
click at [718, 716] on button "Load More" at bounding box center [667, 721] width 389 height 44
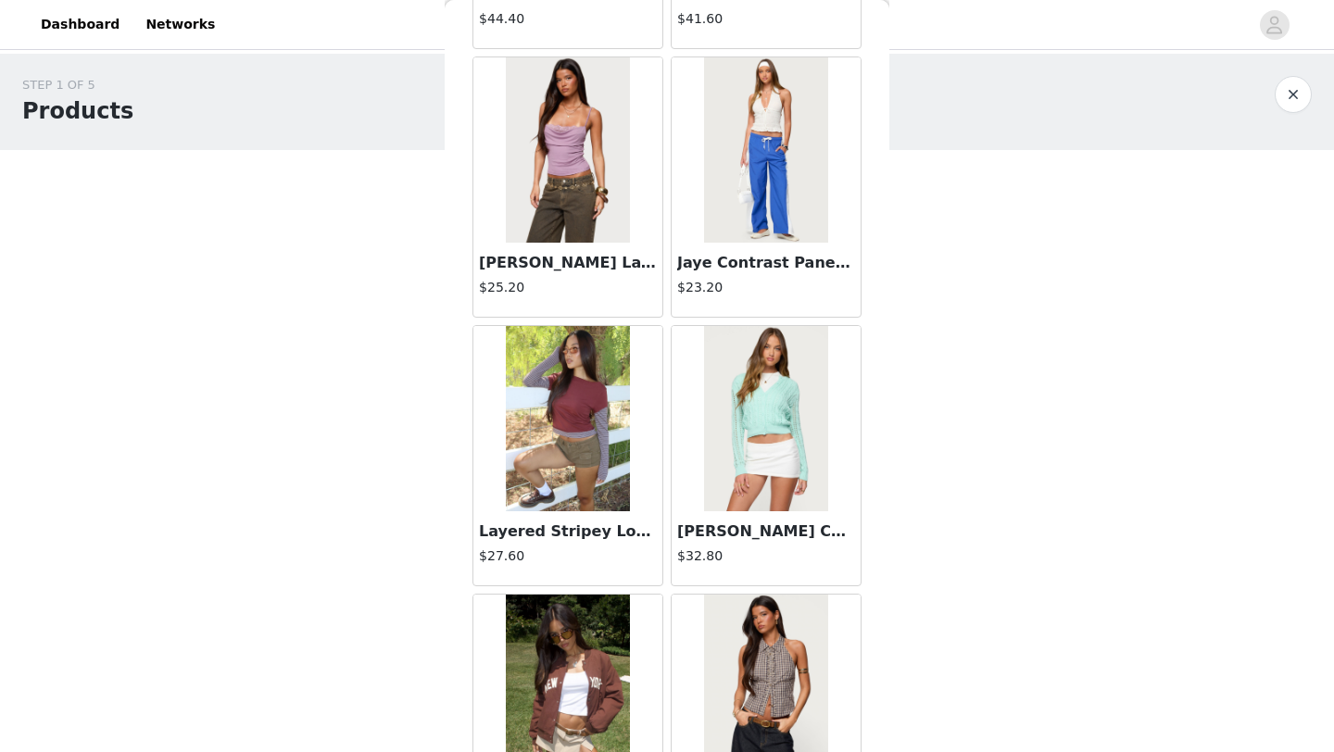
scroll to position [15518, 0]
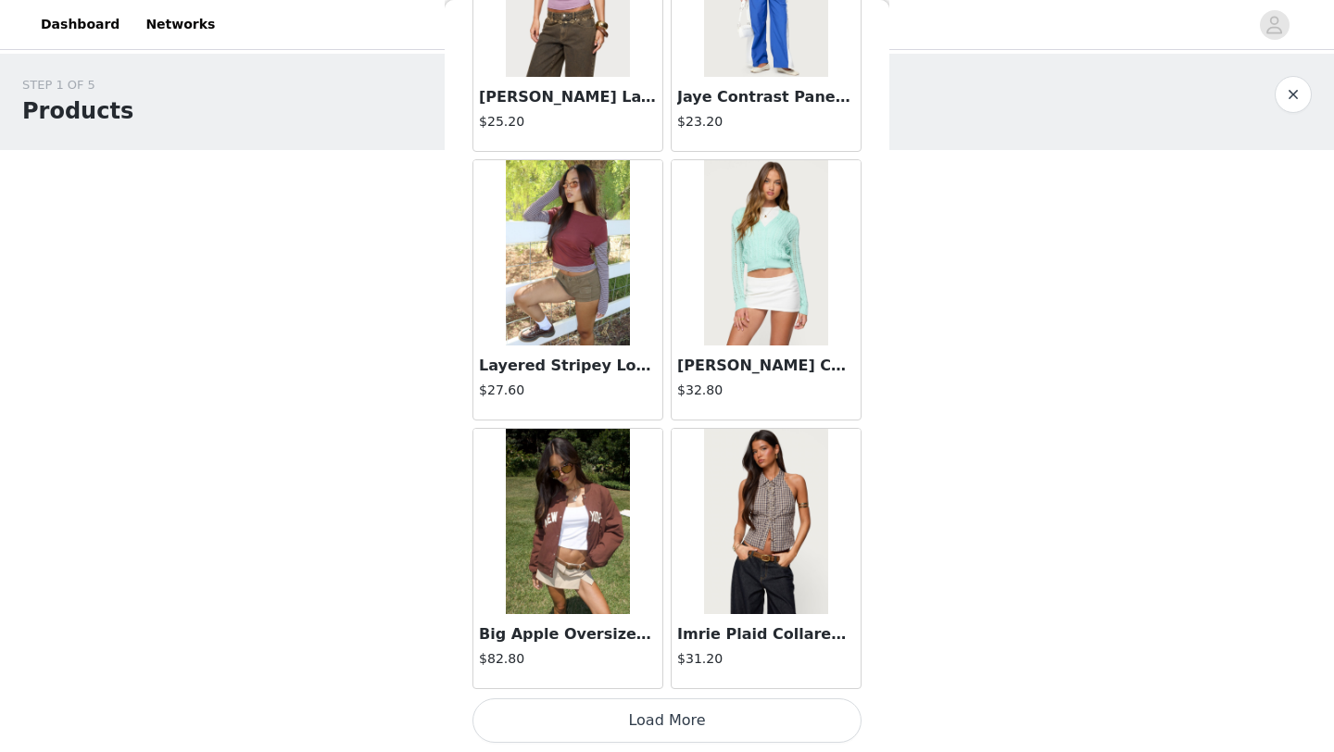
click at [1294, 94] on button "button" at bounding box center [1293, 94] width 37 height 37
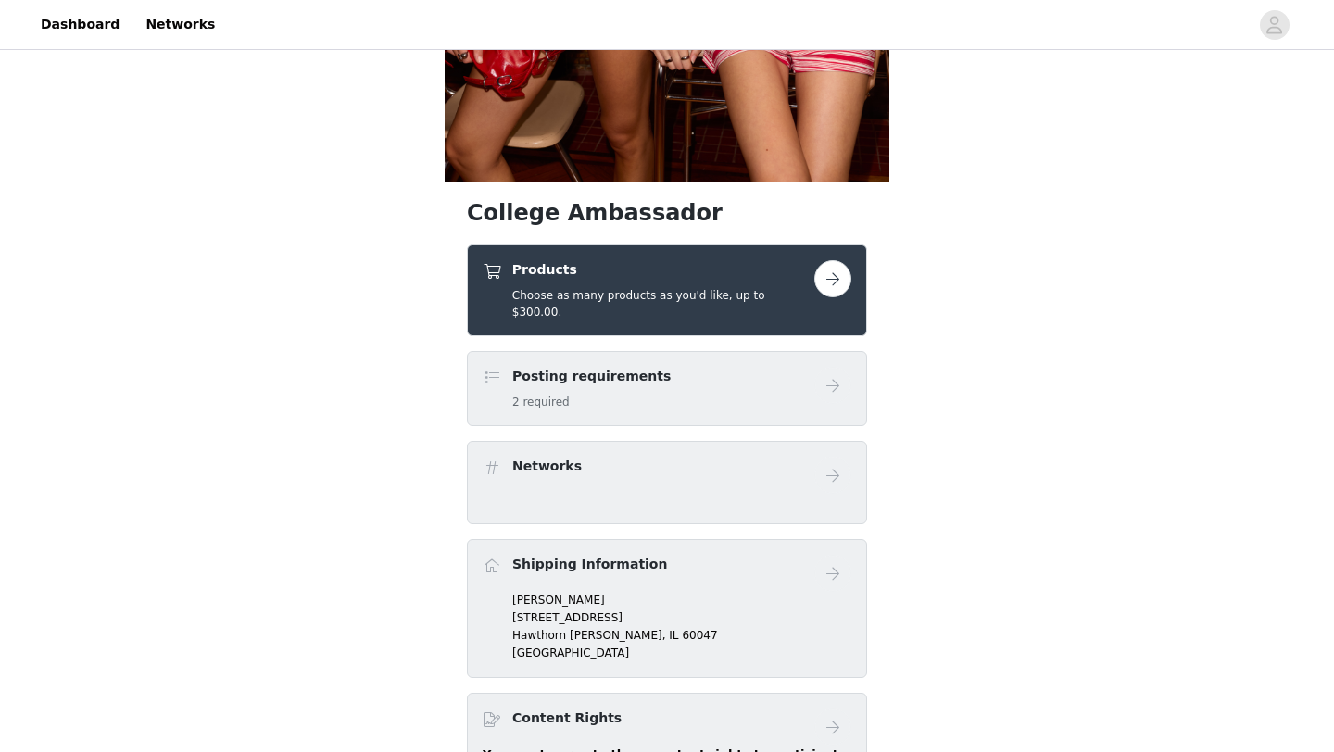
scroll to position [511, 0]
